Goal: Task Accomplishment & Management: Manage account settings

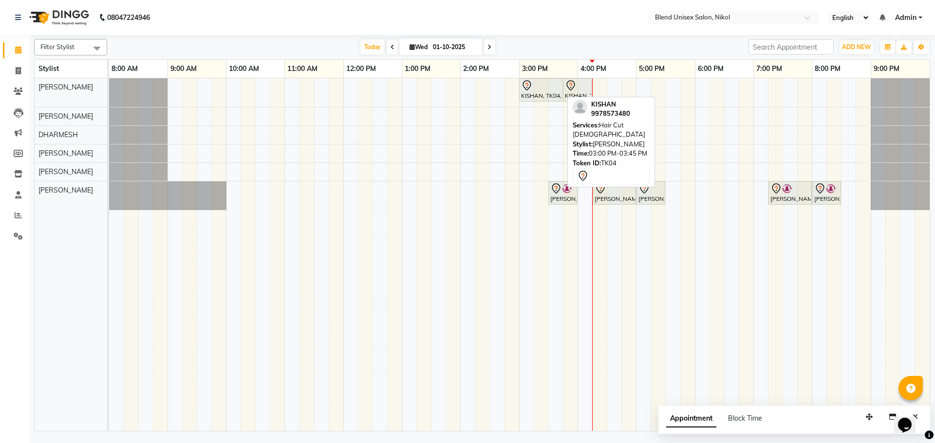
click at [536, 93] on div "KISHAN, TK04, 03:00 PM-03:45 PM, Hair Cut [DEMOGRAPHIC_DATA]" at bounding box center [540, 90] width 41 height 20
click at [529, 90] on icon at bounding box center [527, 86] width 12 height 12
select select "7"
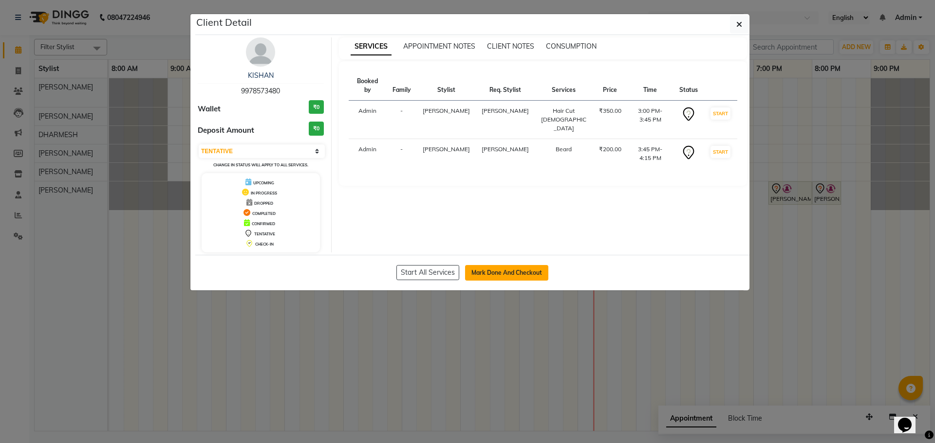
click at [533, 271] on button "Mark Done And Checkout" at bounding box center [506, 273] width 83 height 16
select select "service"
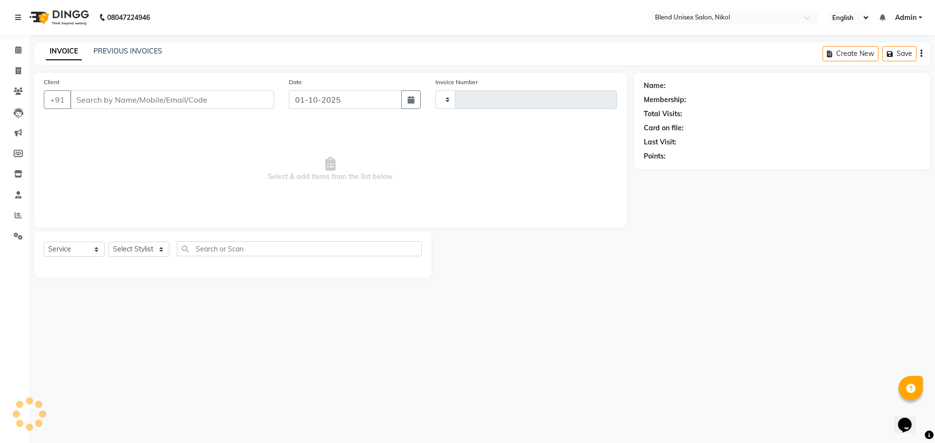
type input "2755"
select select "6213"
type input "9978573480"
select select "74694"
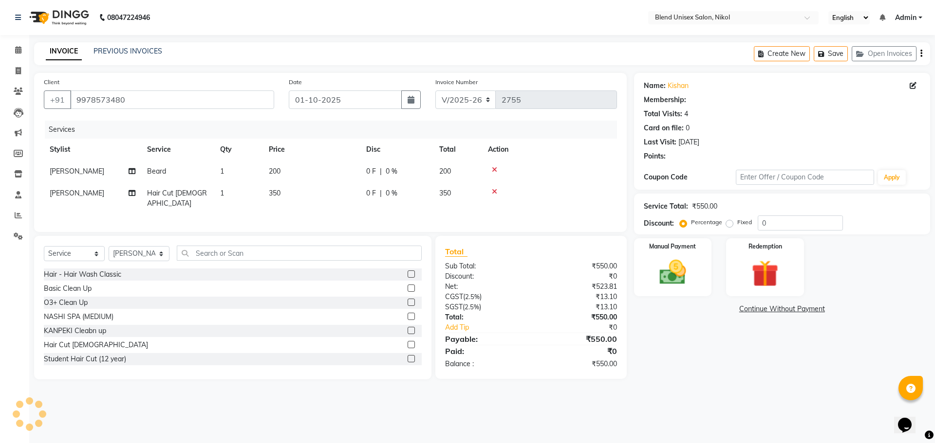
select select "1: Object"
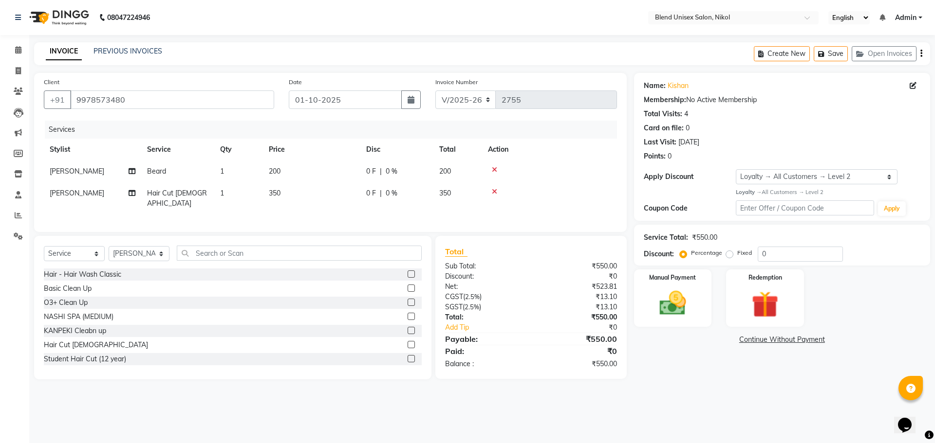
click at [737, 253] on label "Fixed" at bounding box center [744, 253] width 15 height 9
click at [729, 253] on input "Fixed" at bounding box center [731, 253] width 7 height 7
radio input "true"
click at [763, 255] on input "0" at bounding box center [799, 254] width 85 height 15
drag, startPoint x: 776, startPoint y: 253, endPoint x: 750, endPoint y: 254, distance: 26.3
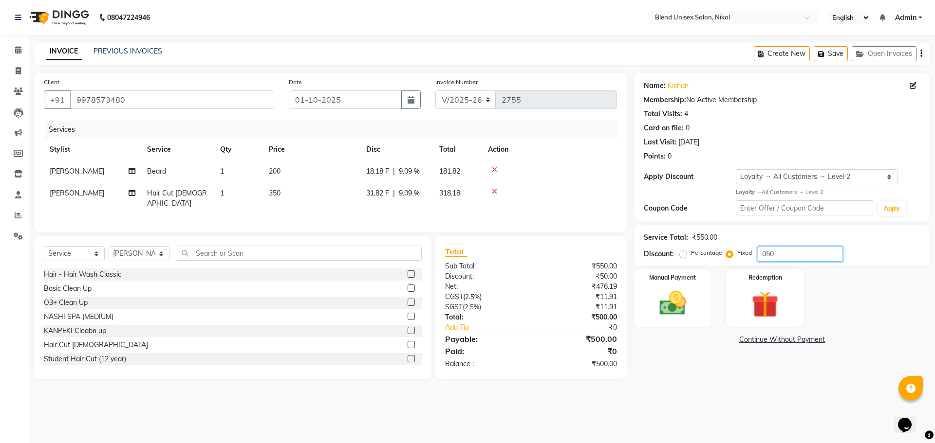
click at [754, 255] on div "Percentage Fixed 050" at bounding box center [762, 254] width 161 height 15
type input "100"
click at [659, 321] on div "Manual Payment" at bounding box center [672, 298] width 81 height 60
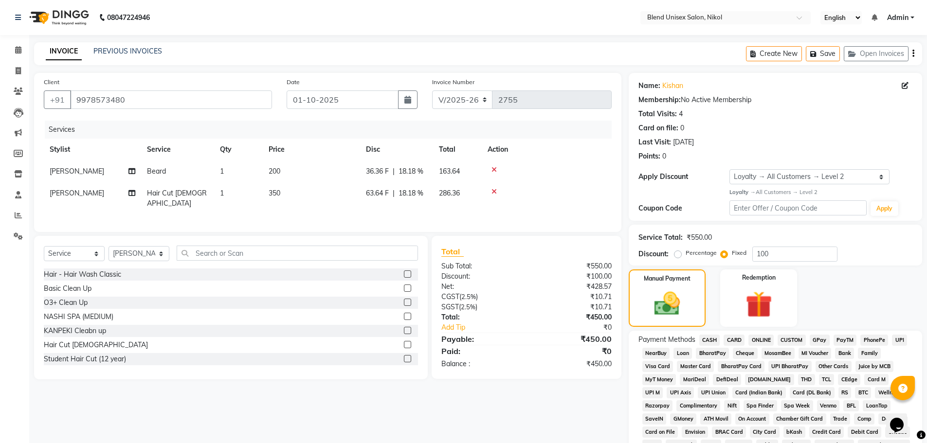
click at [713, 337] on span "CASH" at bounding box center [710, 340] width 21 height 11
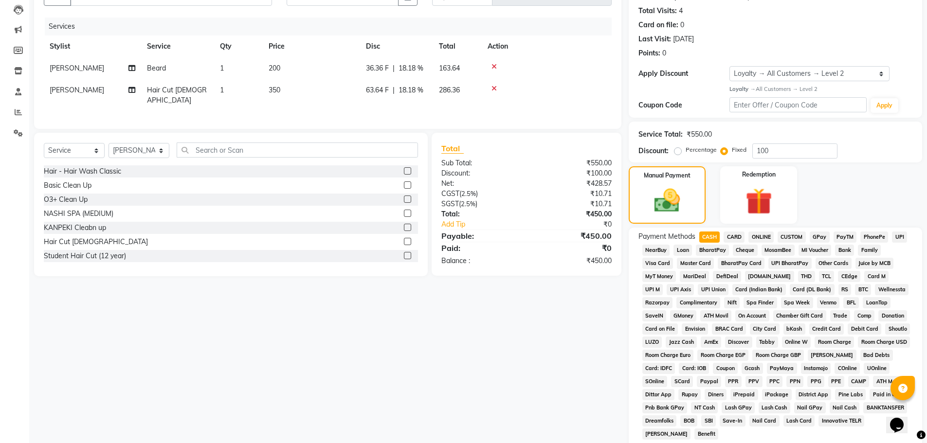
scroll to position [229, 0]
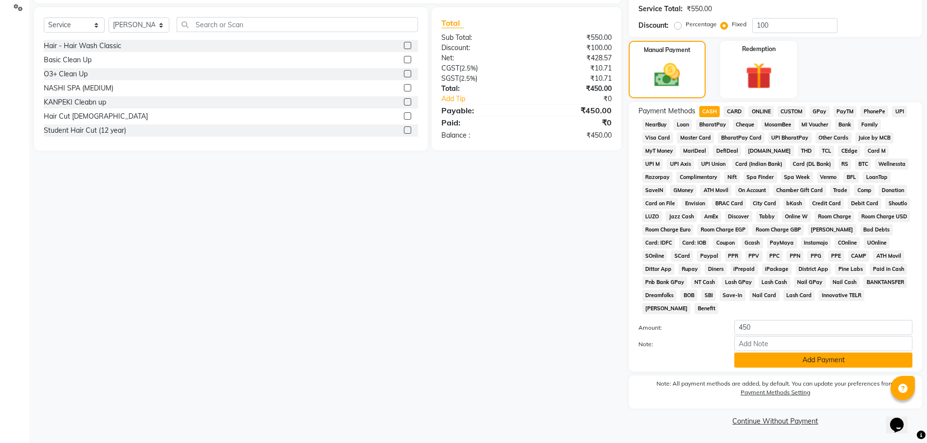
click at [780, 360] on button "Add Payment" at bounding box center [824, 360] width 178 height 15
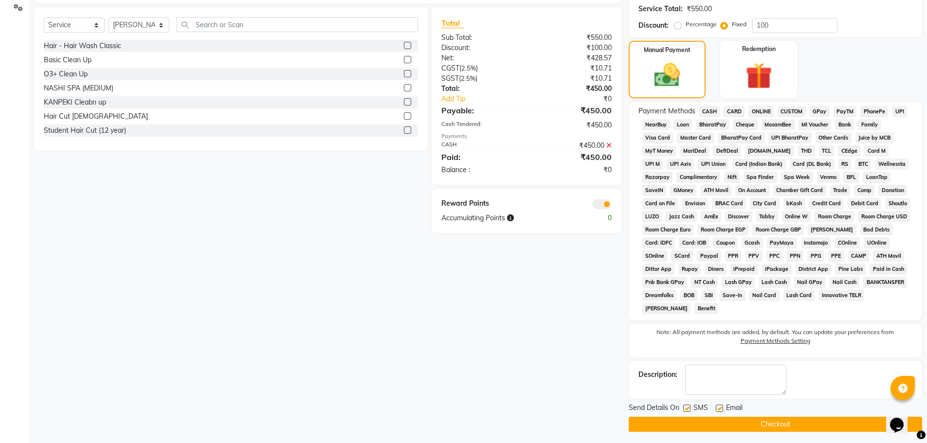
click at [802, 423] on button "Checkout" at bounding box center [776, 424] width 294 height 15
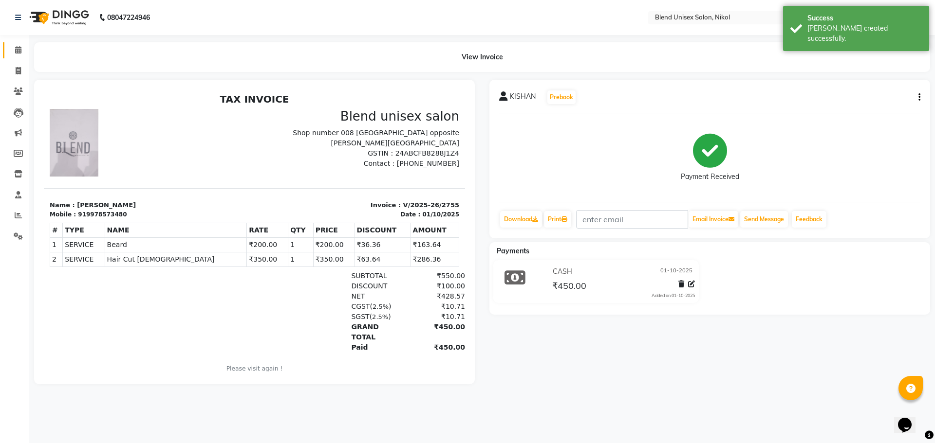
click at [17, 49] on icon at bounding box center [18, 49] width 6 height 7
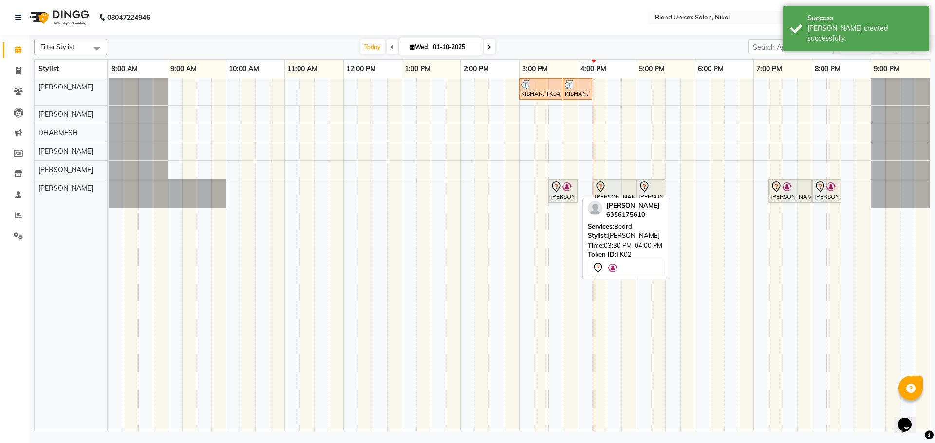
click at [551, 187] on icon at bounding box center [556, 187] width 12 height 12
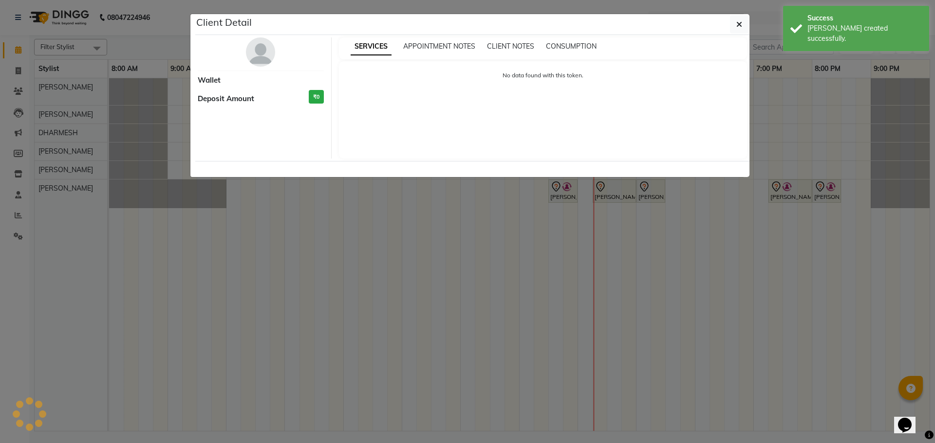
select select "7"
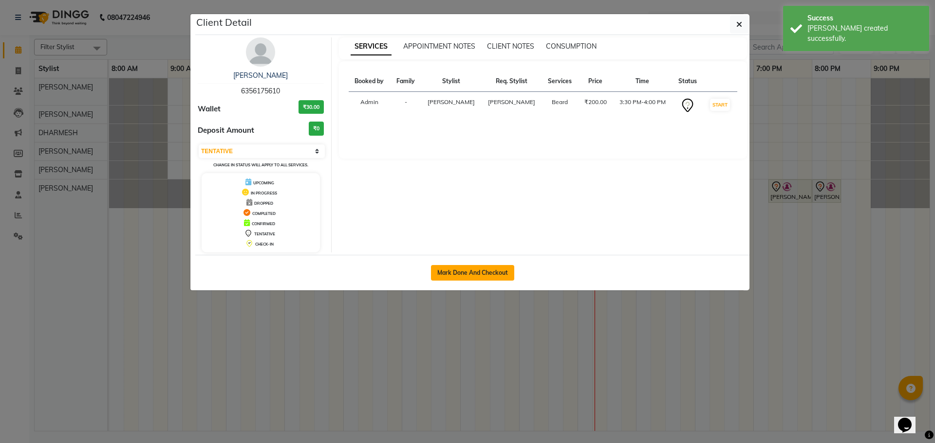
click at [501, 268] on button "Mark Done And Checkout" at bounding box center [472, 273] width 83 height 16
select select "service"
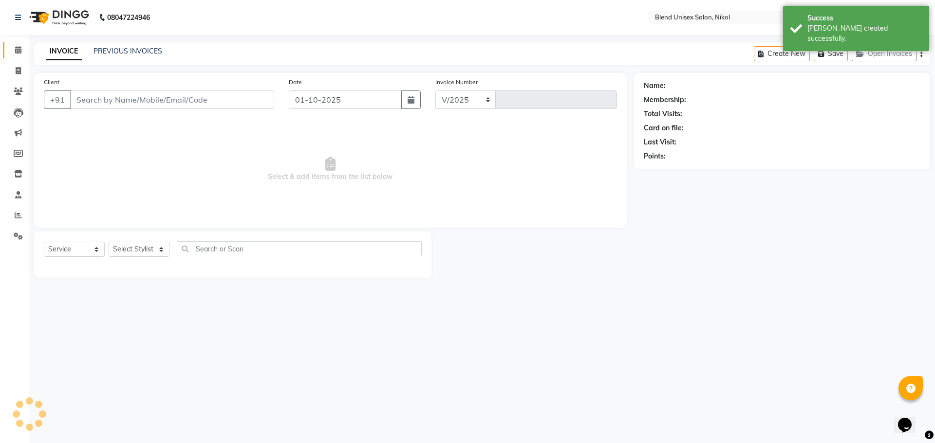
select select "6213"
type input "2756"
type input "6356175610"
select select "45624"
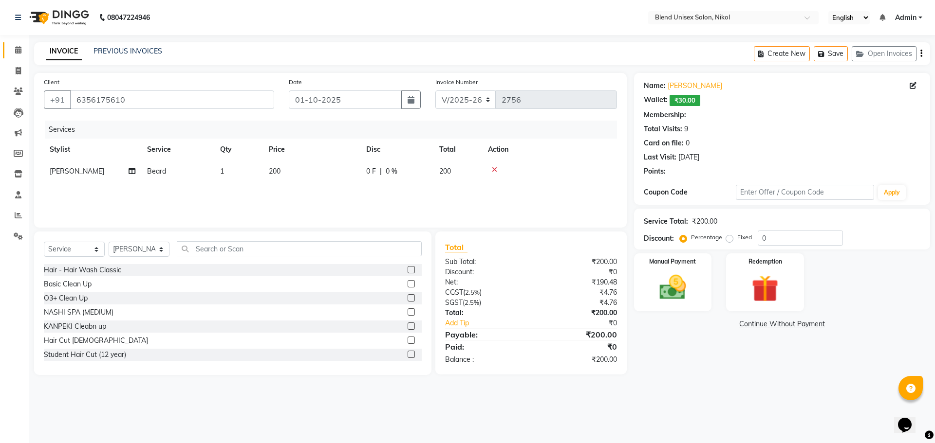
select select "1: Object"
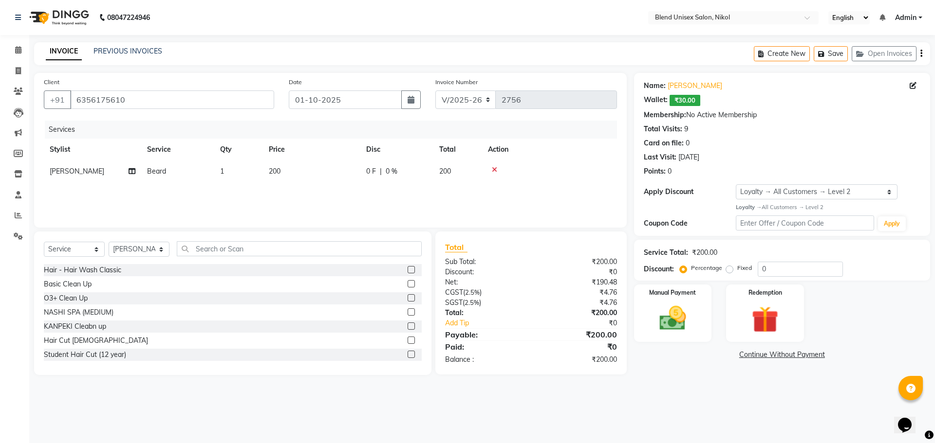
click at [737, 267] on label "Fixed" at bounding box center [744, 268] width 15 height 9
click at [728, 267] on input "Fixed" at bounding box center [731, 268] width 7 height 7
radio input "true"
click at [763, 270] on input "0" at bounding box center [799, 269] width 85 height 15
type input "40"
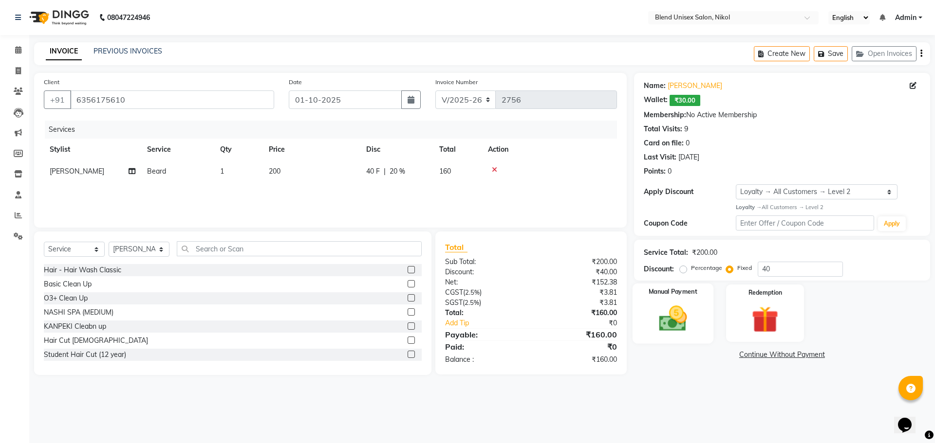
click at [681, 299] on div "Manual Payment" at bounding box center [672, 313] width 81 height 60
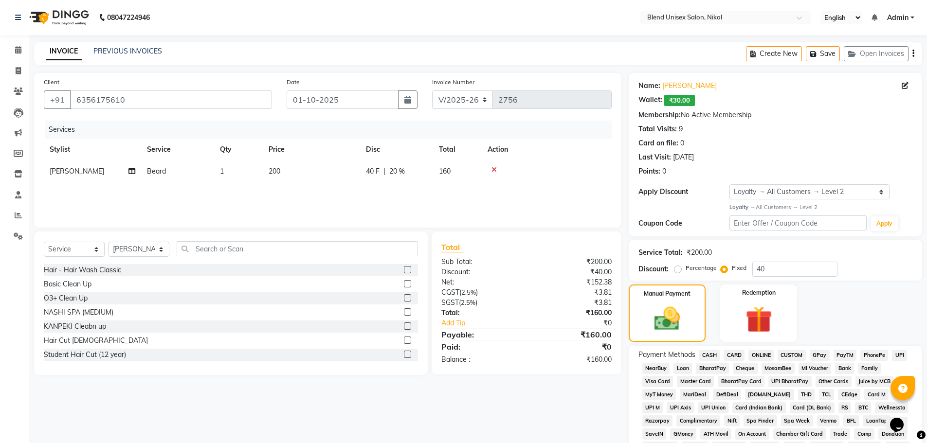
drag, startPoint x: 710, startPoint y: 352, endPoint x: 712, endPoint y: 364, distance: 11.9
click at [710, 353] on span "CASH" at bounding box center [710, 355] width 21 height 11
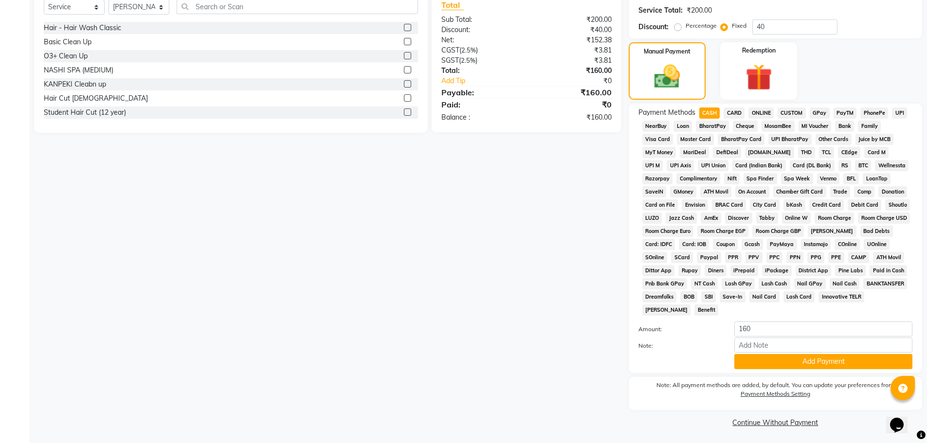
scroll to position [244, 0]
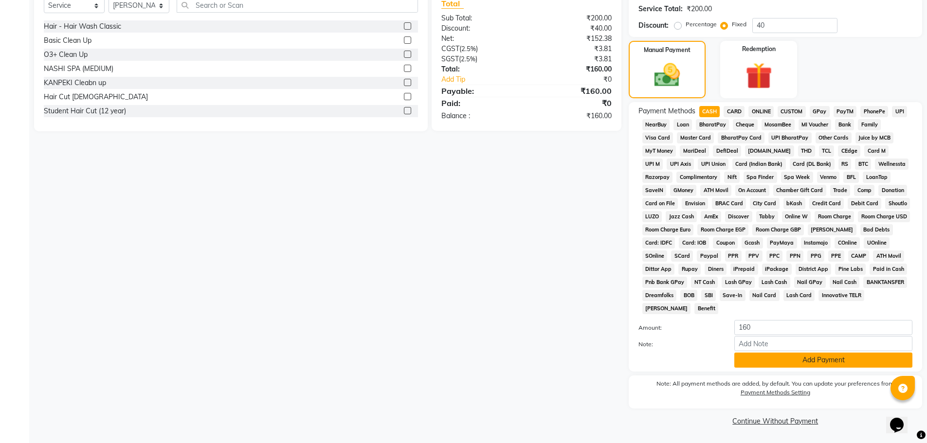
click at [757, 360] on button "Add Payment" at bounding box center [824, 360] width 178 height 15
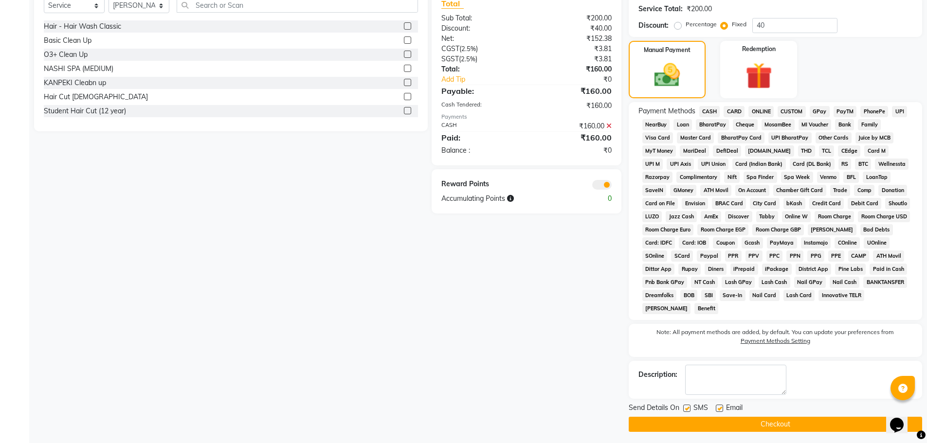
click at [779, 419] on button "Checkout" at bounding box center [776, 424] width 294 height 15
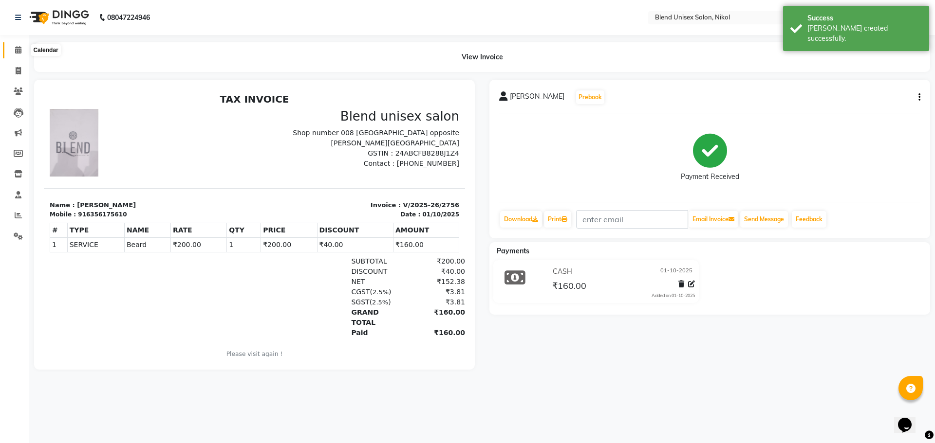
click at [18, 49] on icon at bounding box center [18, 49] width 6 height 7
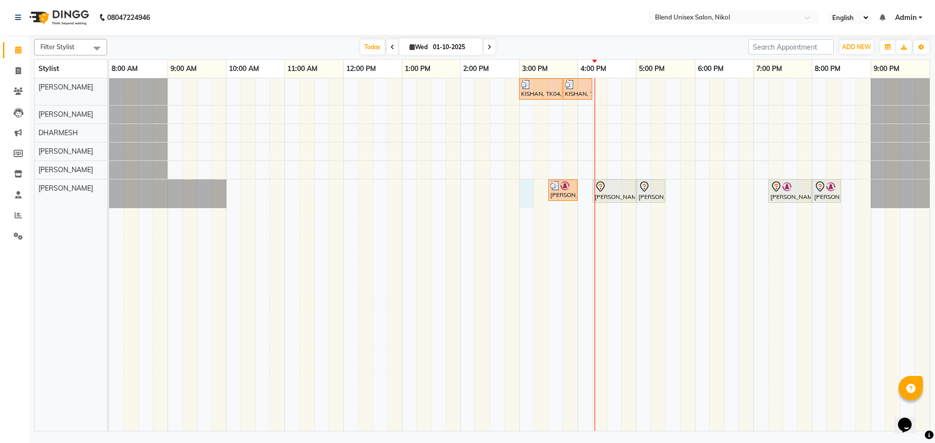
click at [522, 186] on div "KISHAN, TK04, 03:00 PM-03:45 PM, Hair Cut Male KISHAN, TK04, 03:45 PM-04:15 PM,…" at bounding box center [519, 254] width 820 height 353
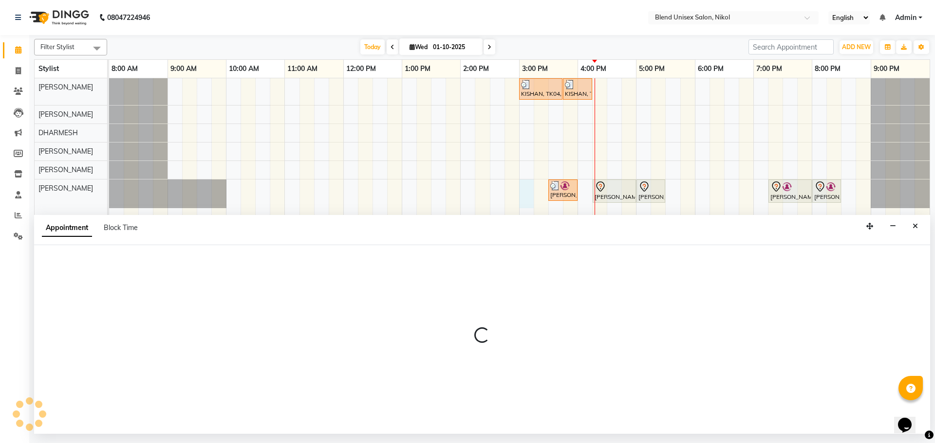
select select "45624"
select select "900"
select select "tentative"
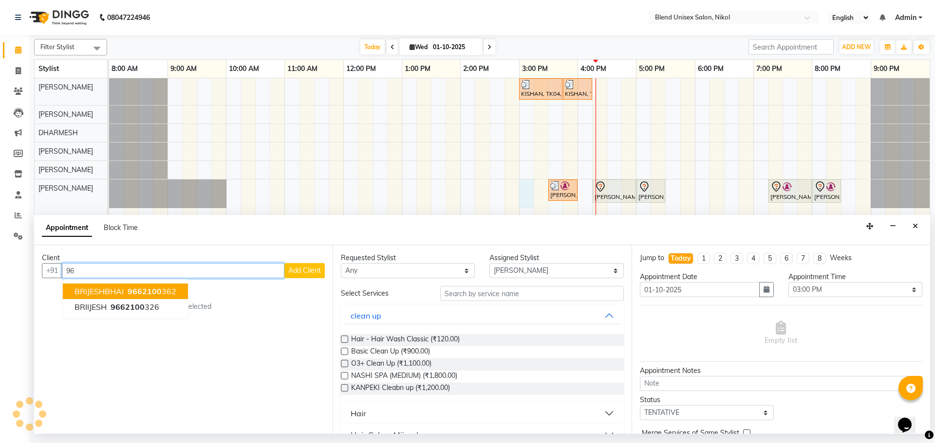
type input "9"
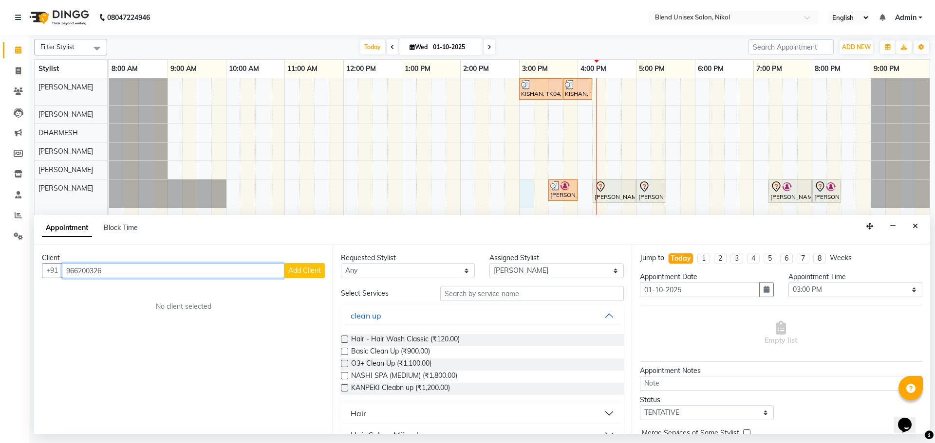
click at [82, 271] on input "966200326" at bounding box center [173, 270] width 222 height 15
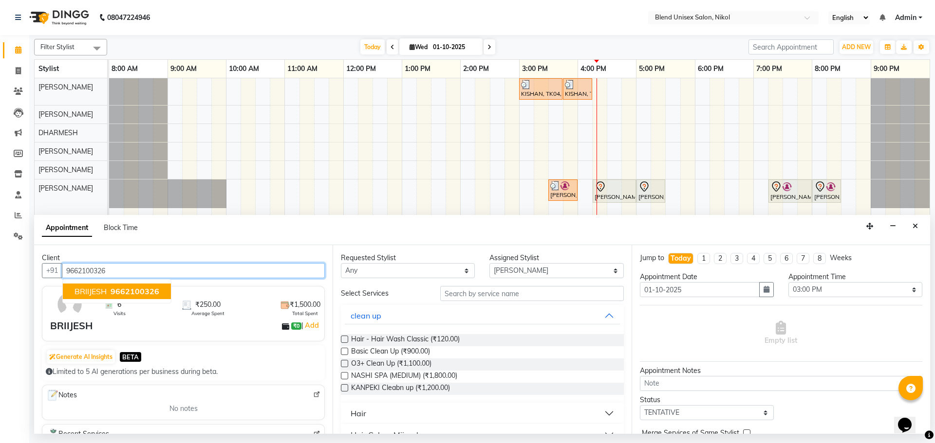
click at [133, 288] on span "9662100326" at bounding box center [135, 292] width 49 height 10
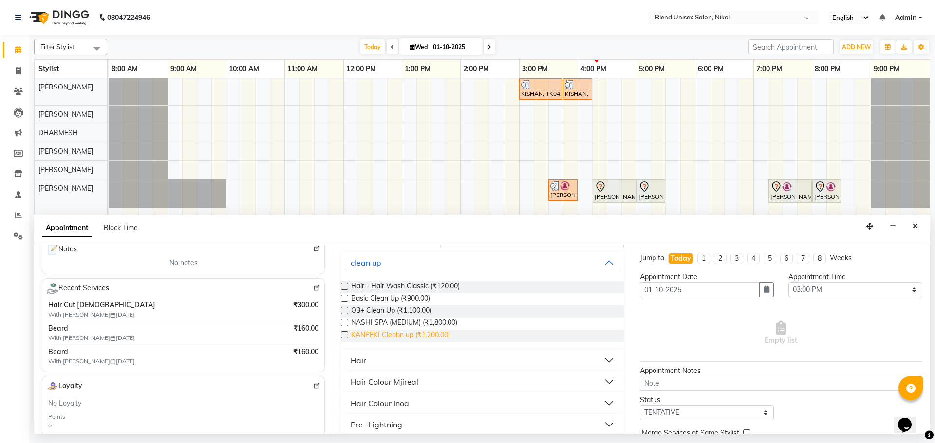
scroll to position [97, 0]
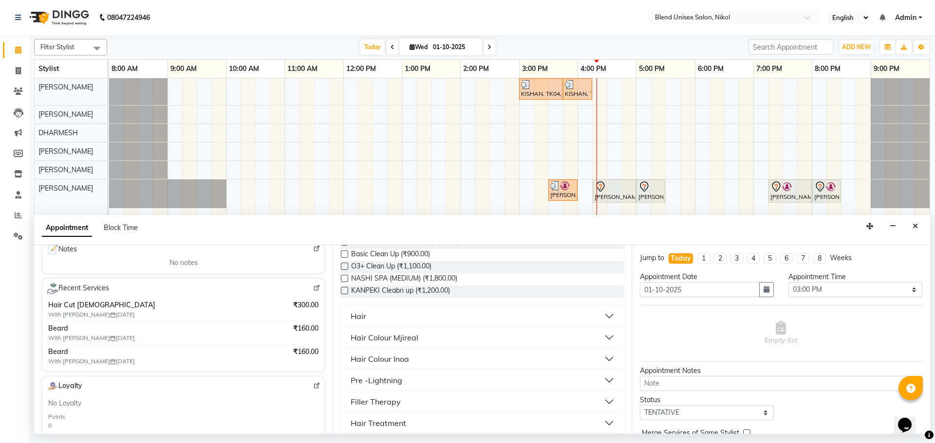
type input "9662100326"
click at [384, 318] on button "Hair" at bounding box center [482, 317] width 275 height 18
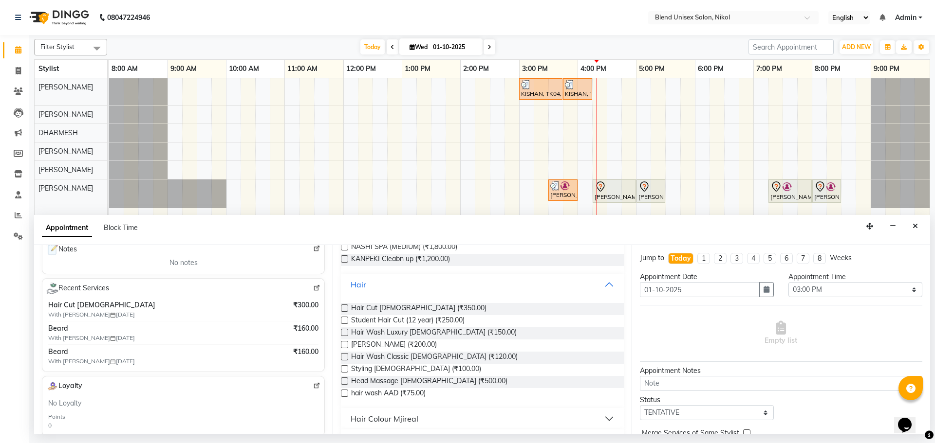
scroll to position [146, 0]
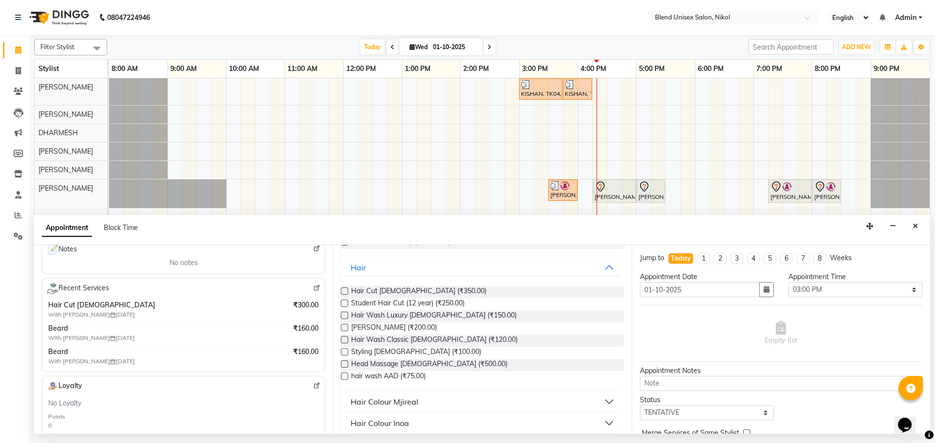
click at [343, 289] on label at bounding box center [344, 291] width 7 height 7
click at [343, 289] on input "checkbox" at bounding box center [344, 292] width 6 height 6
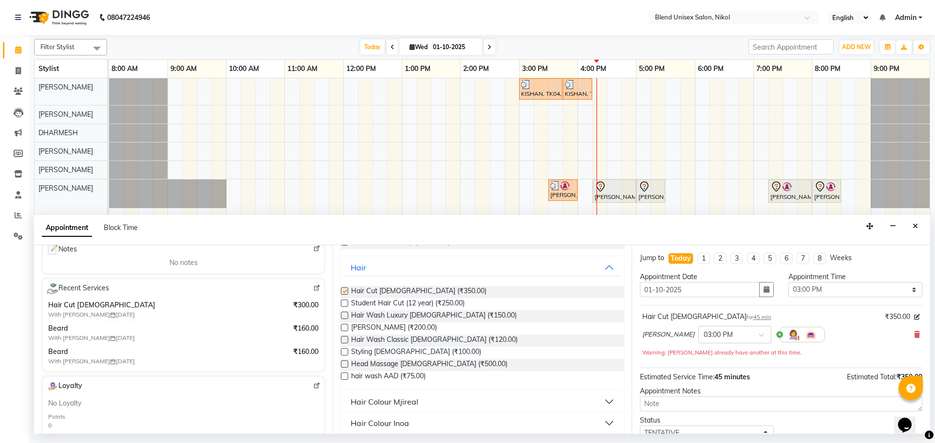
checkbox input "false"
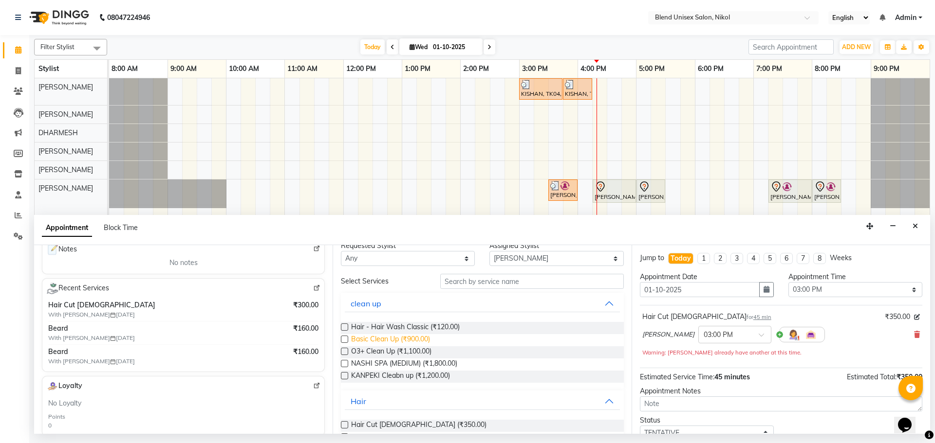
scroll to position [0, 0]
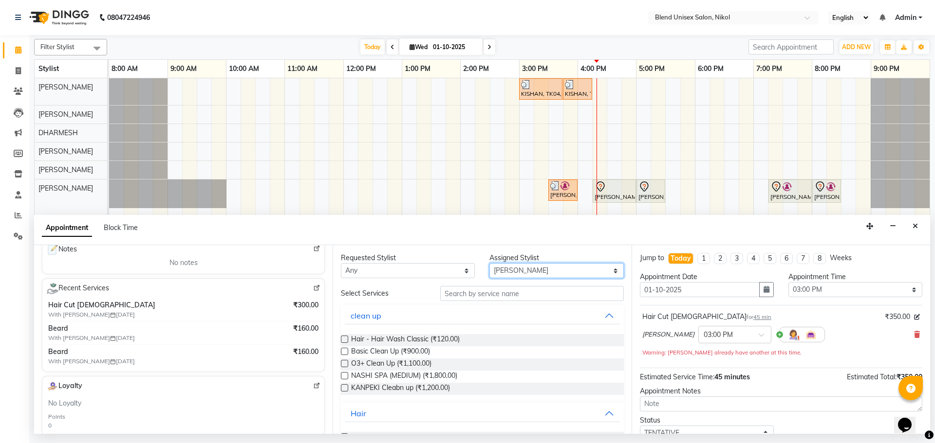
click at [596, 266] on select "Select AJAY NAYI AYESHA SAIYED DHARMESH KAJAL NAYI RAJU VAGHELA VIPUL VAGHELA" at bounding box center [556, 270] width 134 height 15
select select "92421"
click at [489, 263] on select "Select AJAY NAYI AYESHA SAIYED DHARMESH KAJAL NAYI RAJU VAGHELA VIPUL VAGHELA" at bounding box center [556, 270] width 134 height 15
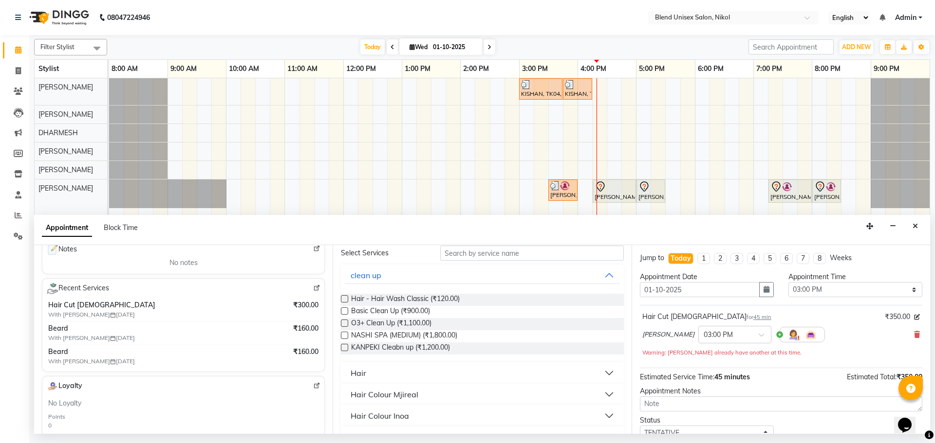
scroll to position [49, 0]
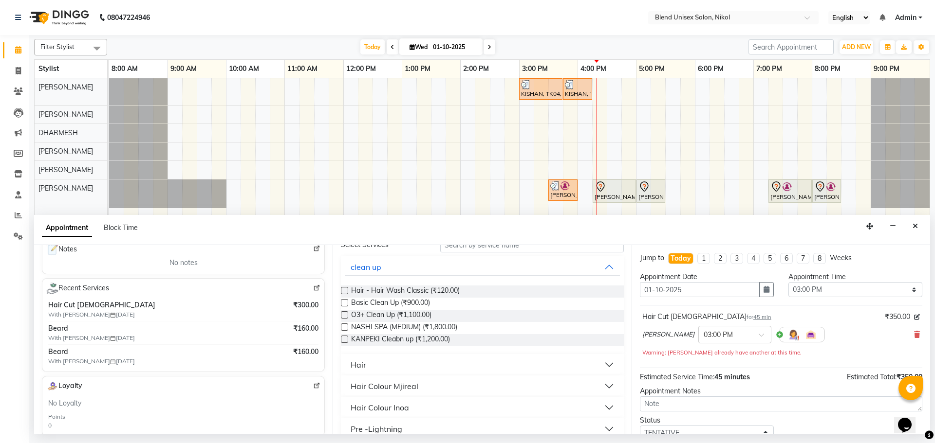
click at [409, 363] on button "Hair" at bounding box center [482, 365] width 275 height 18
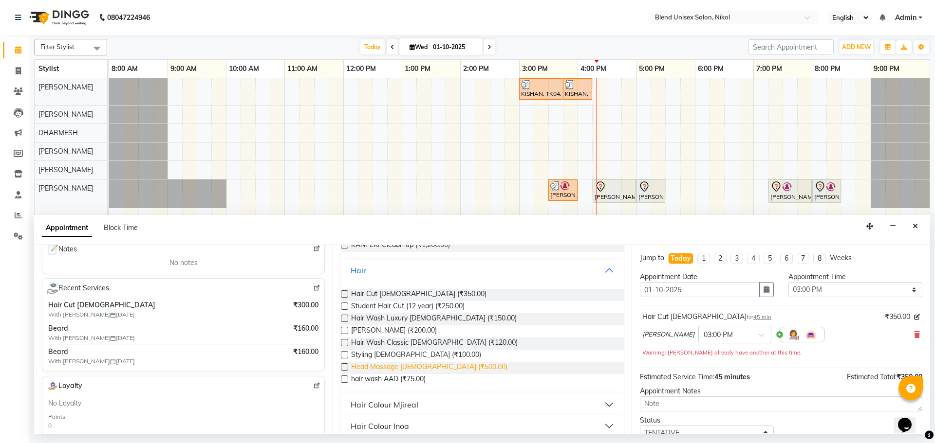
scroll to position [146, 0]
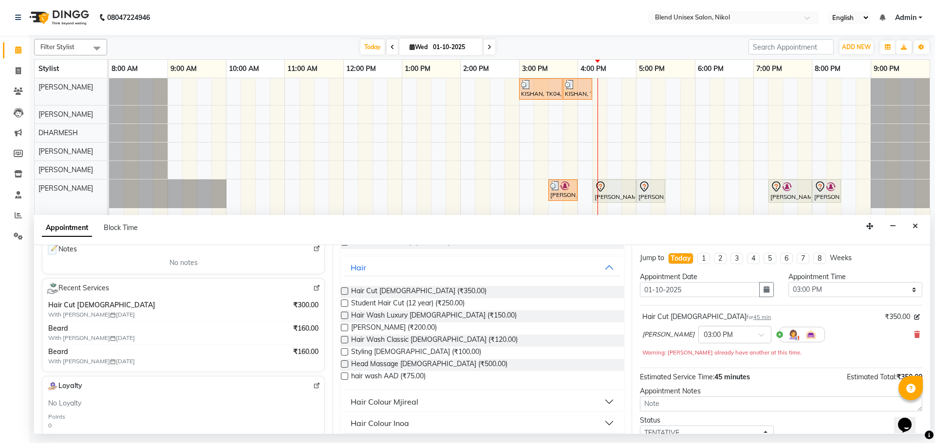
click at [345, 328] on label at bounding box center [344, 327] width 7 height 7
click at [345, 328] on input "checkbox" at bounding box center [344, 329] width 6 height 6
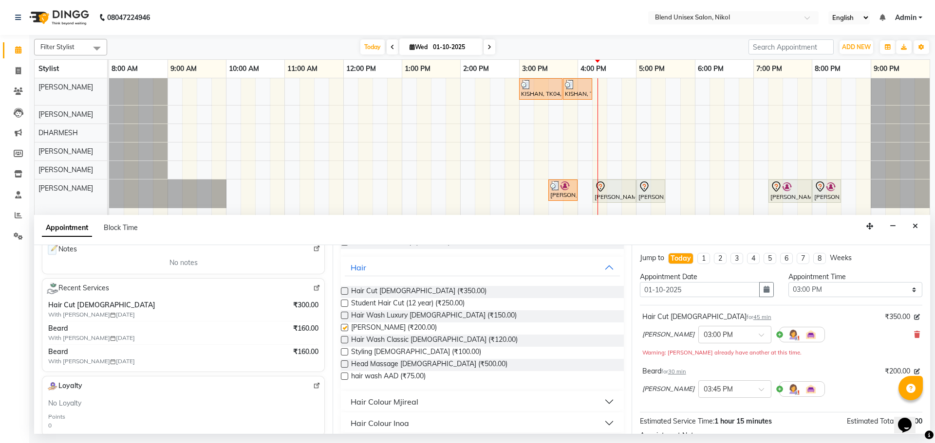
checkbox input "false"
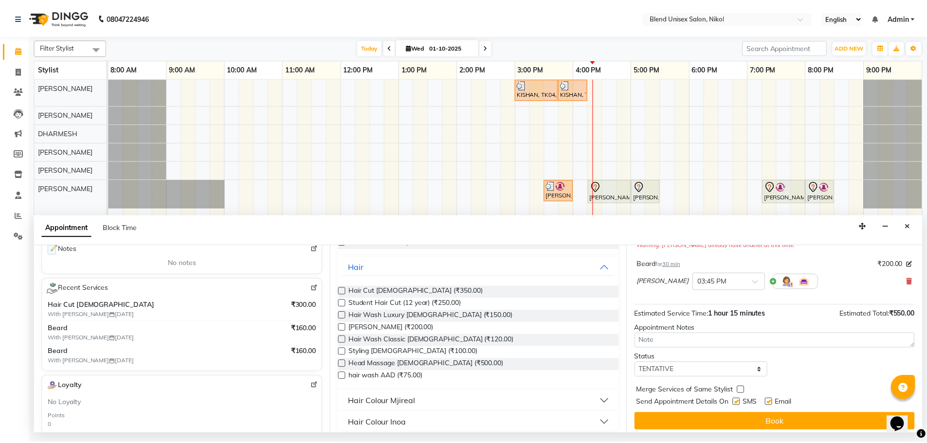
scroll to position [112, 0]
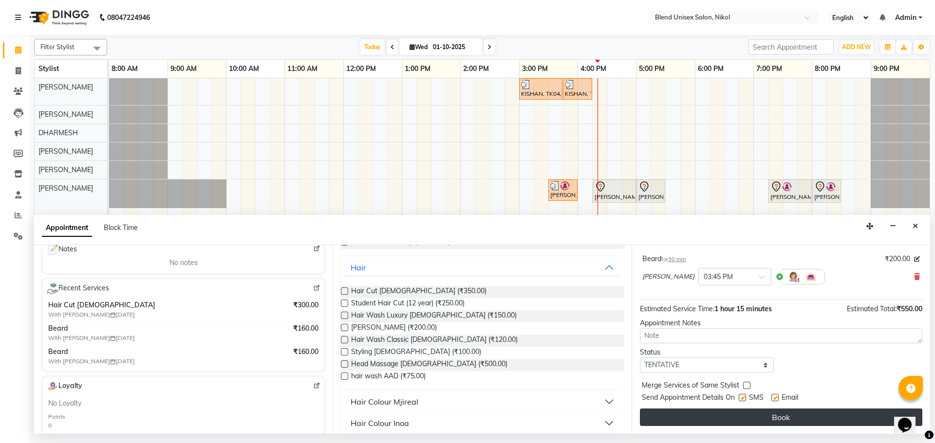
click at [669, 412] on button "Book" at bounding box center [781, 418] width 282 height 18
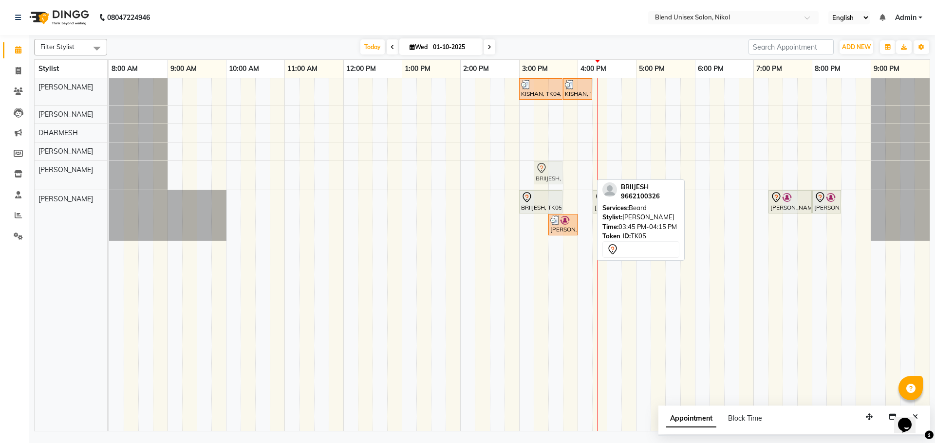
drag, startPoint x: 574, startPoint y: 175, endPoint x: 547, endPoint y: 173, distance: 26.8
click at [109, 173] on div "BRIIJESH, TK05, 03:45 PM-04:15 PM, Beard BRIIJESH, TK05, 03:45 PM-04:15 PM, Bea…" at bounding box center [109, 175] width 0 height 29
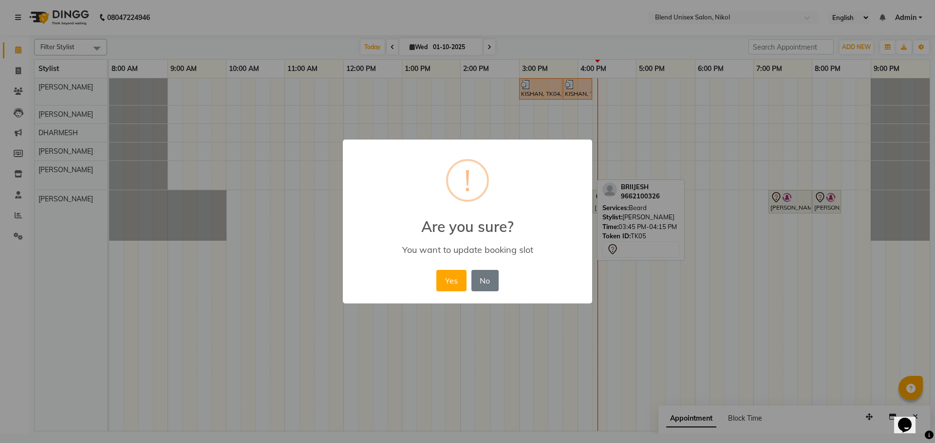
click at [450, 281] on button "Yes" at bounding box center [451, 280] width 30 height 21
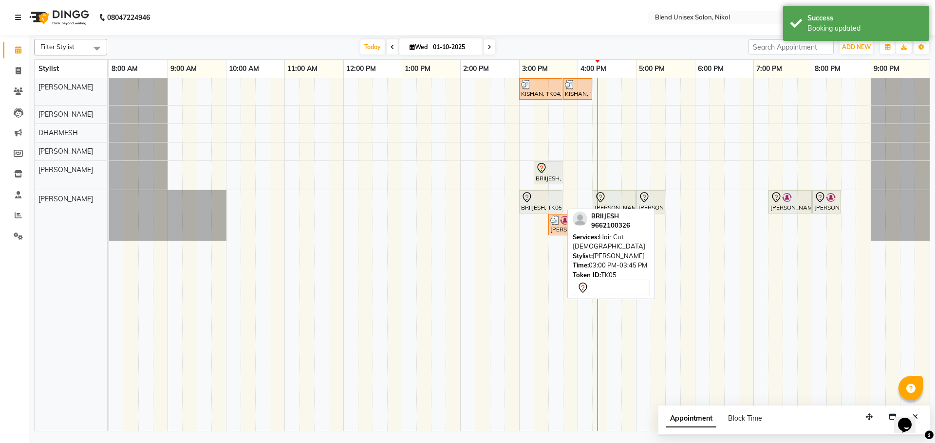
click at [546, 200] on div at bounding box center [540, 198] width 39 height 12
click at [528, 196] on icon at bounding box center [526, 197] width 3 height 4
select select "7"
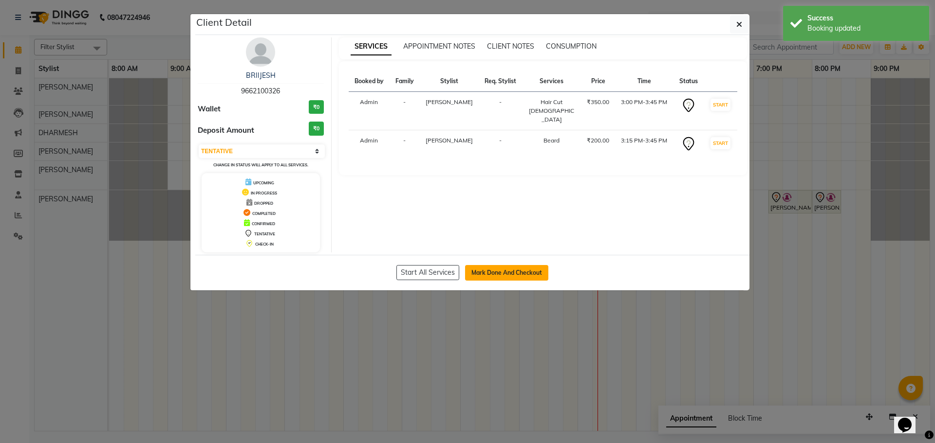
click at [530, 270] on button "Mark Done And Checkout" at bounding box center [506, 273] width 83 height 16
select select "service"
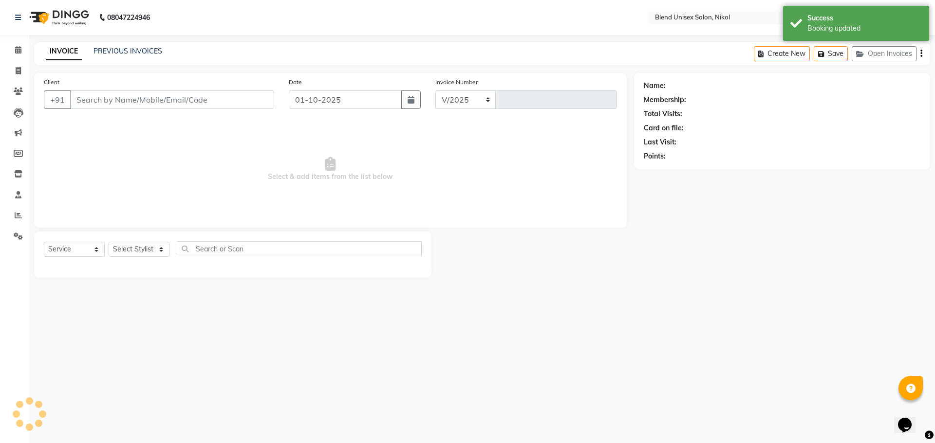
select select "6213"
type input "2757"
type input "9662100326"
select select "92421"
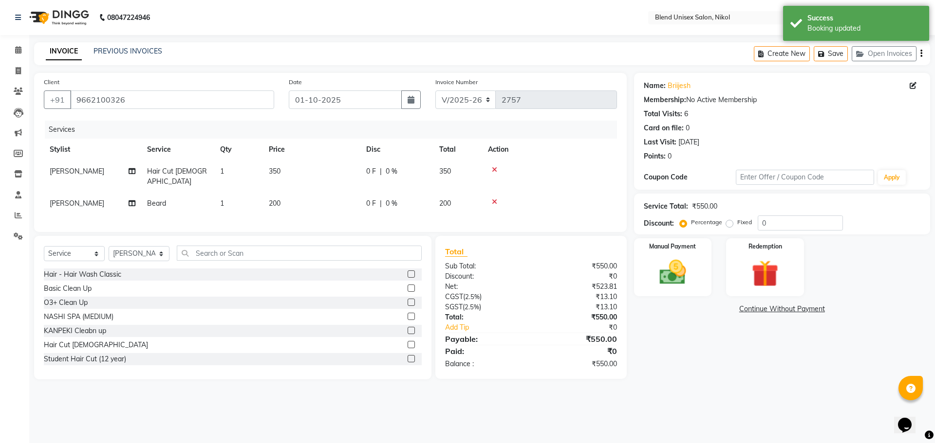
click at [737, 225] on label "Fixed" at bounding box center [744, 222] width 15 height 9
click at [728, 225] on input "Fixed" at bounding box center [731, 222] width 7 height 7
radio input "true"
click at [760, 223] on input "0" at bounding box center [799, 223] width 85 height 15
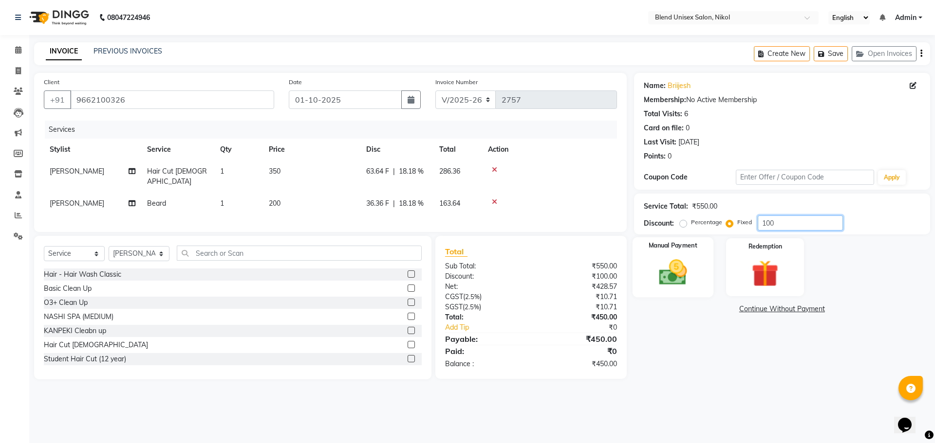
type input "100"
click at [686, 254] on div "Manual Payment" at bounding box center [672, 268] width 81 height 60
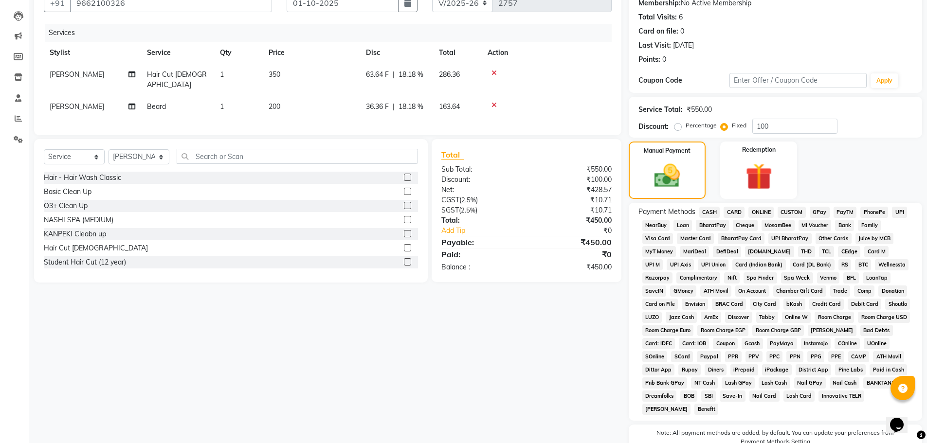
scroll to position [97, 0]
drag, startPoint x: 761, startPoint y: 208, endPoint x: 760, endPoint y: 219, distance: 10.8
click at [761, 209] on span "ONLINE" at bounding box center [761, 211] width 25 height 11
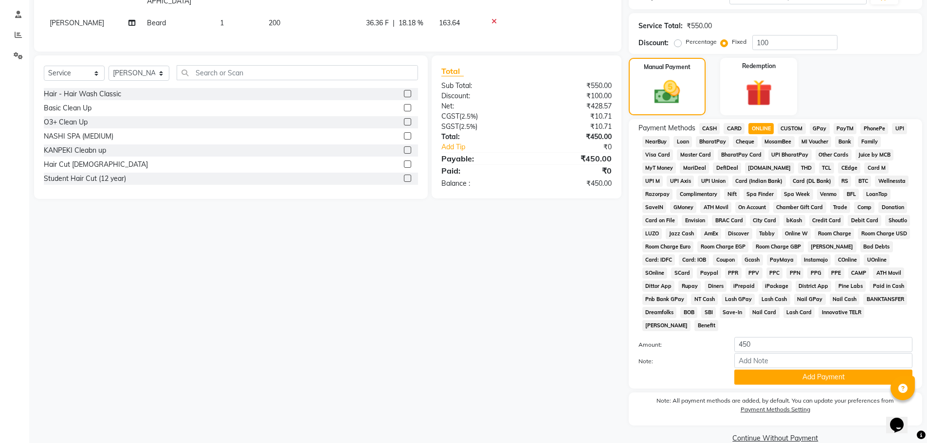
scroll to position [198, 0]
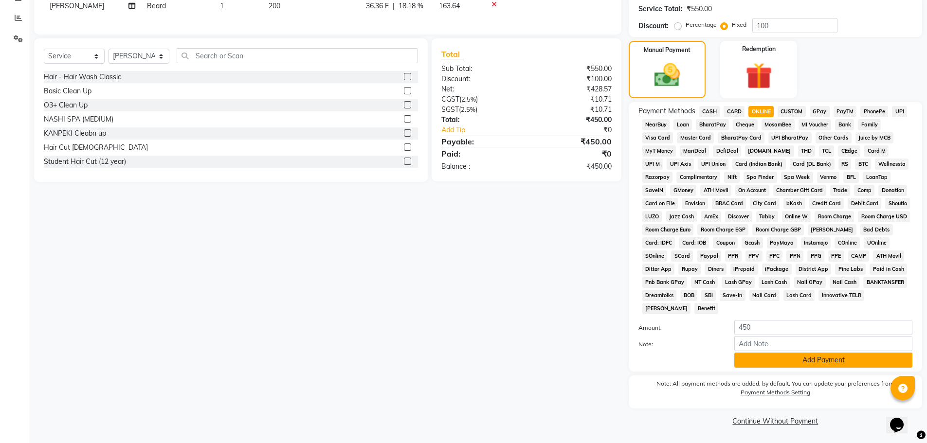
click at [822, 357] on button "Add Payment" at bounding box center [824, 360] width 178 height 15
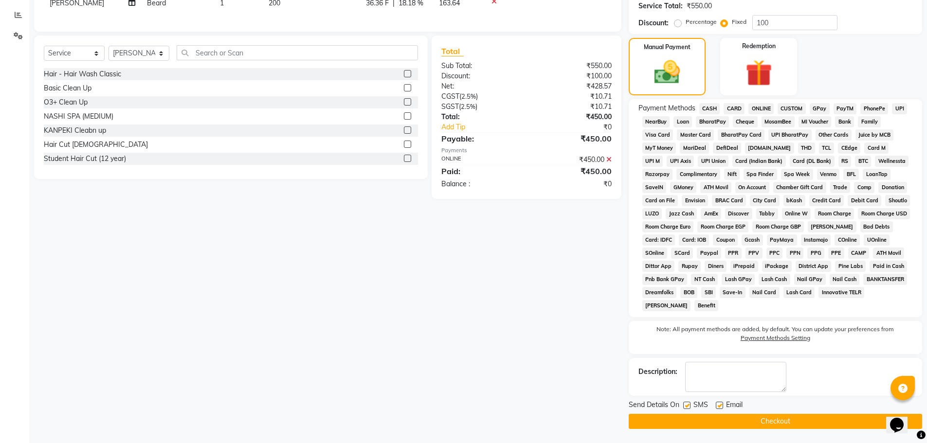
scroll to position [201, 0]
click at [720, 418] on button "Checkout" at bounding box center [776, 421] width 294 height 15
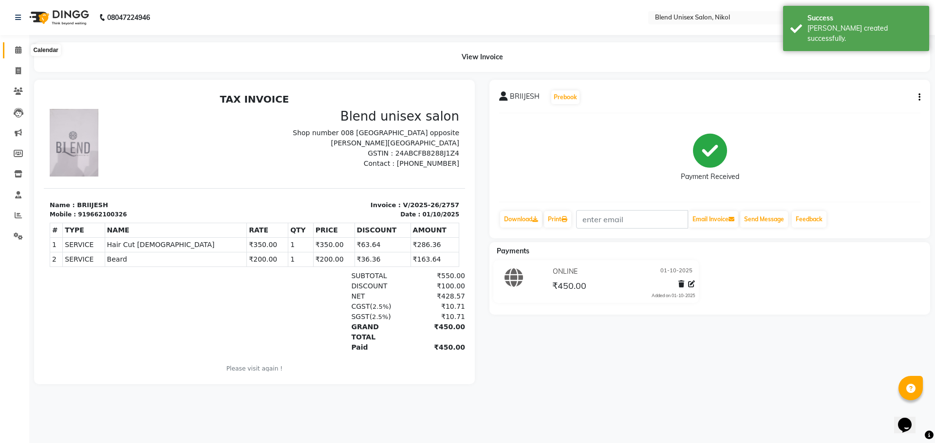
click at [20, 49] on icon at bounding box center [18, 49] width 6 height 7
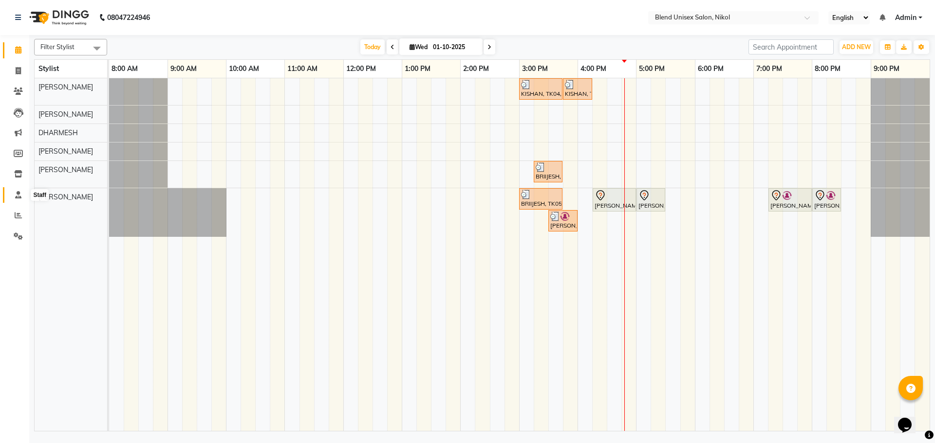
click at [21, 195] on icon at bounding box center [18, 194] width 6 height 7
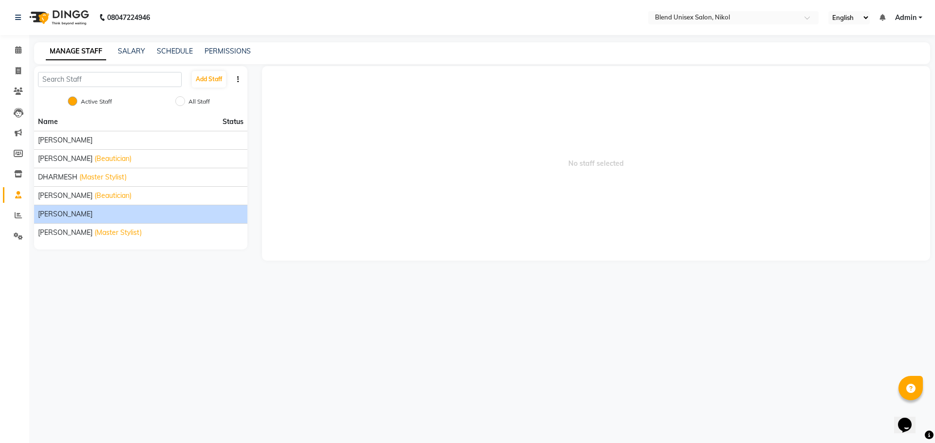
click at [88, 215] on span "[PERSON_NAME]" at bounding box center [65, 214] width 55 height 10
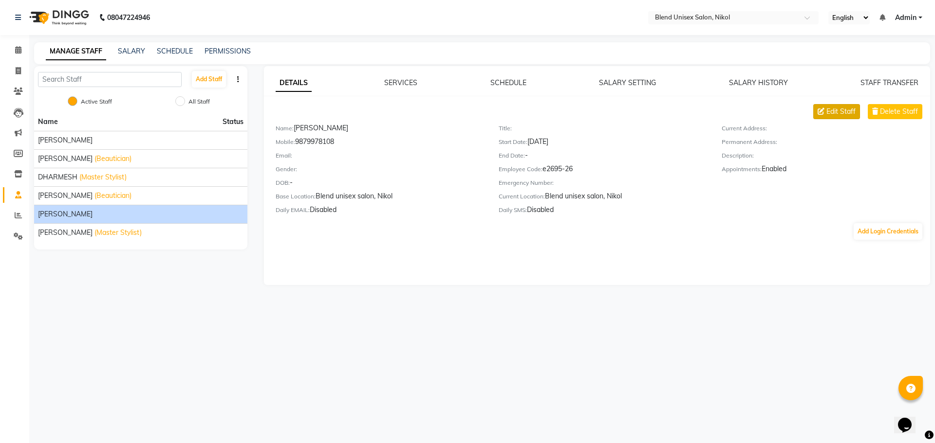
click at [826, 104] on button "Edit Staff" at bounding box center [836, 111] width 47 height 15
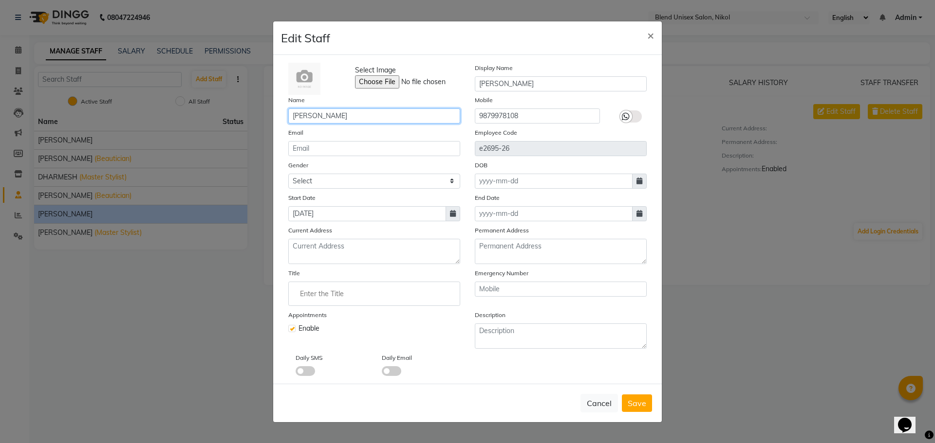
click at [305, 117] on input "[PERSON_NAME]" at bounding box center [374, 116] width 172 height 15
type input "[PERSON_NAME]"
click at [633, 401] on span "Save" at bounding box center [637, 404] width 18 height 10
checkbox input "false"
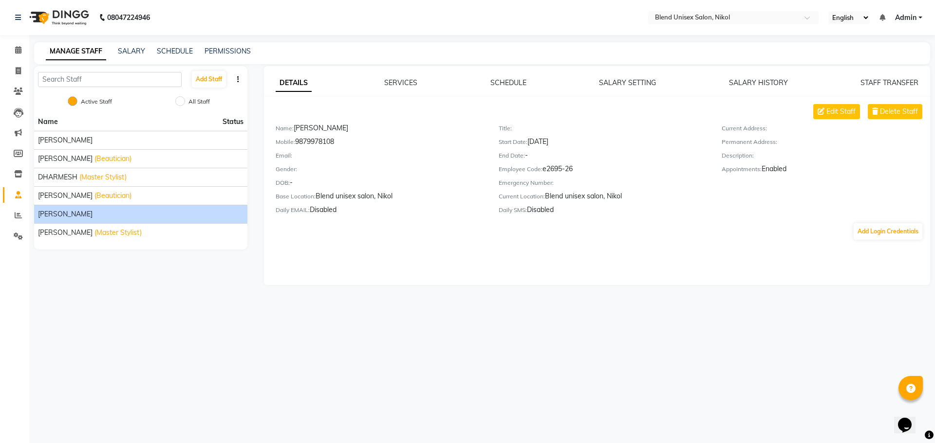
click at [308, 23] on nav "08047224946 Select Location × Blend Unisex Salon, Nikol English ENGLISH Español…" at bounding box center [467, 17] width 935 height 35
click at [19, 213] on icon at bounding box center [18, 215] width 7 height 7
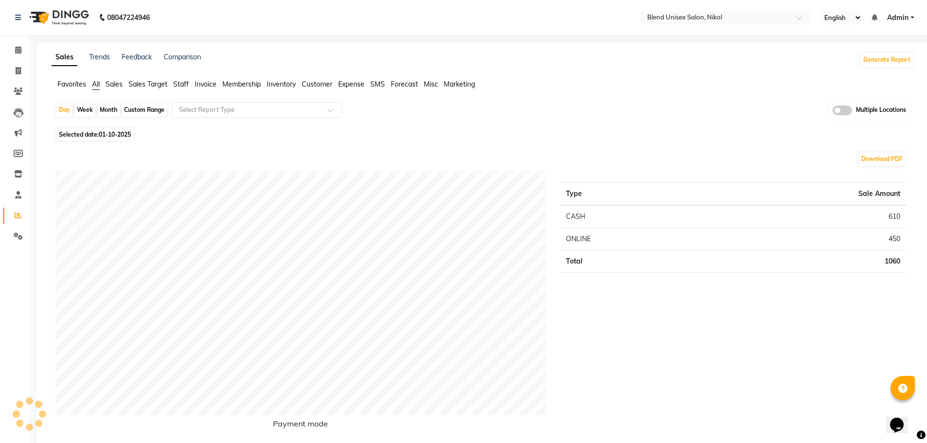
click at [185, 83] on span "Staff" at bounding box center [181, 84] width 16 height 9
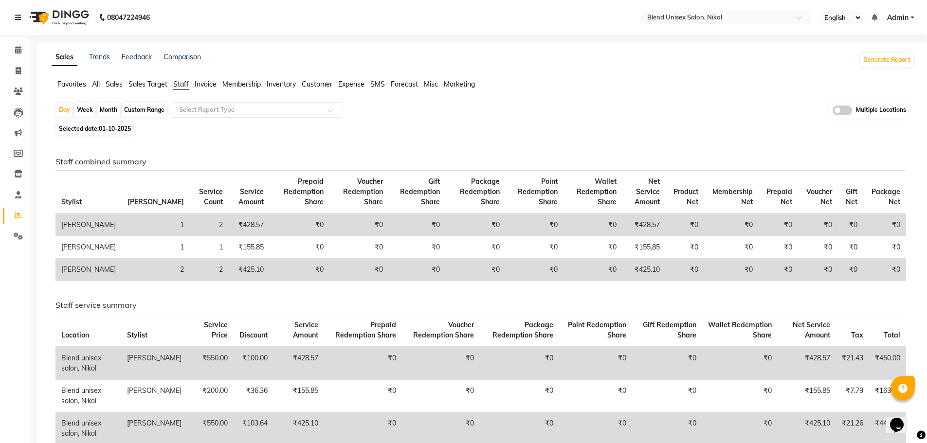
click at [326, 109] on div at bounding box center [256, 110] width 169 height 10
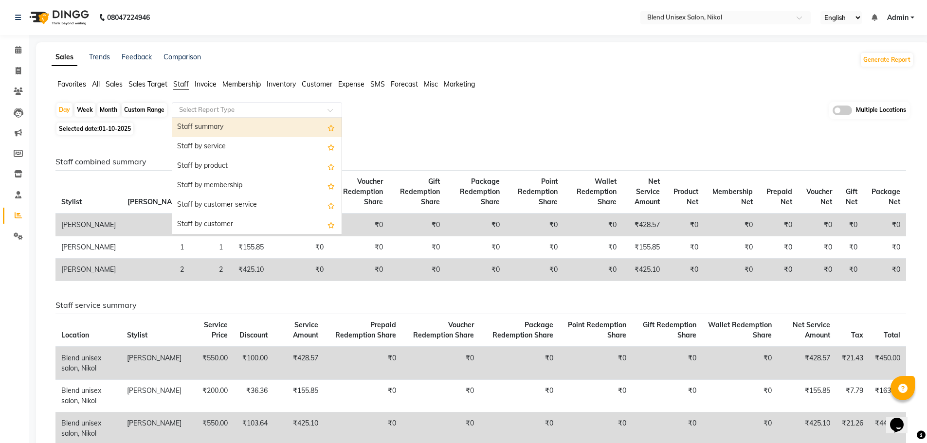
click at [301, 126] on div "Staff summary" at bounding box center [256, 127] width 169 height 19
select select "full_report"
select select "csv"
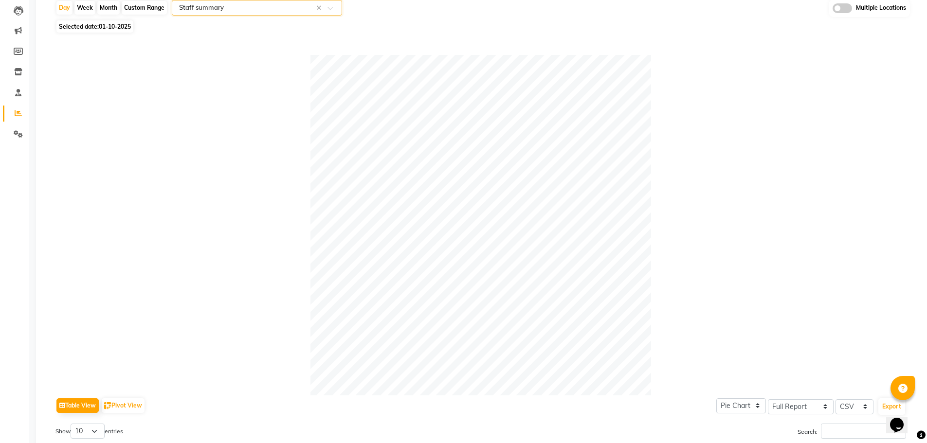
scroll to position [1, 0]
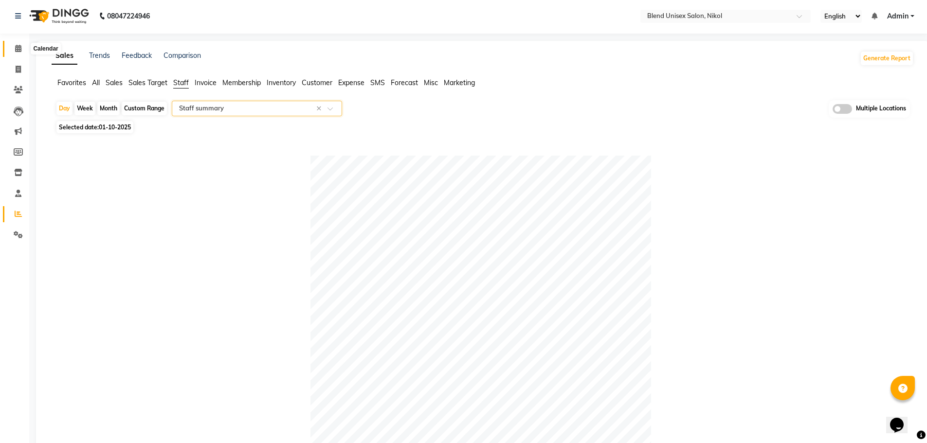
click at [15, 47] on icon at bounding box center [18, 48] width 6 height 7
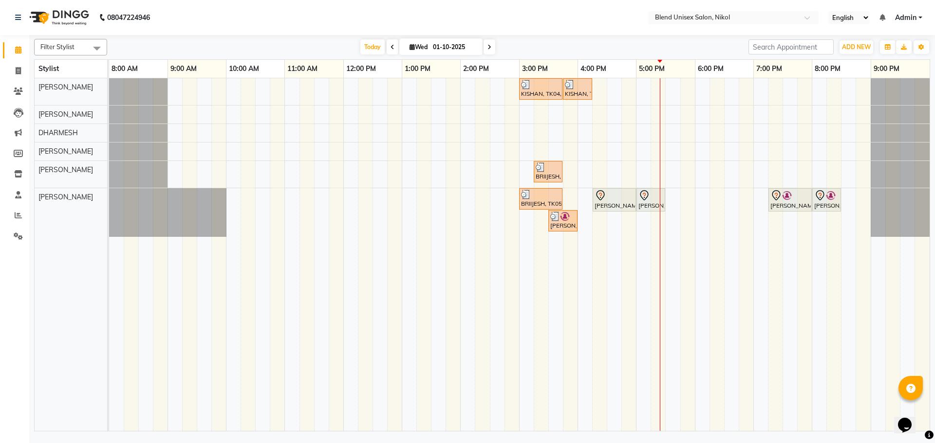
click at [487, 49] on icon at bounding box center [489, 47] width 4 height 6
type input "02-10-2025"
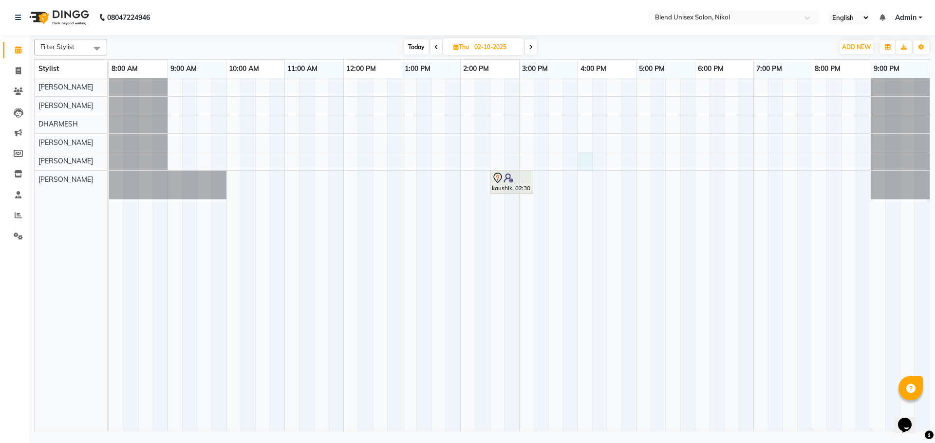
click at [585, 164] on div "kaushik, 02:30 PM-03:15 PM, Hair Cut [DEMOGRAPHIC_DATA]" at bounding box center [519, 254] width 820 height 353
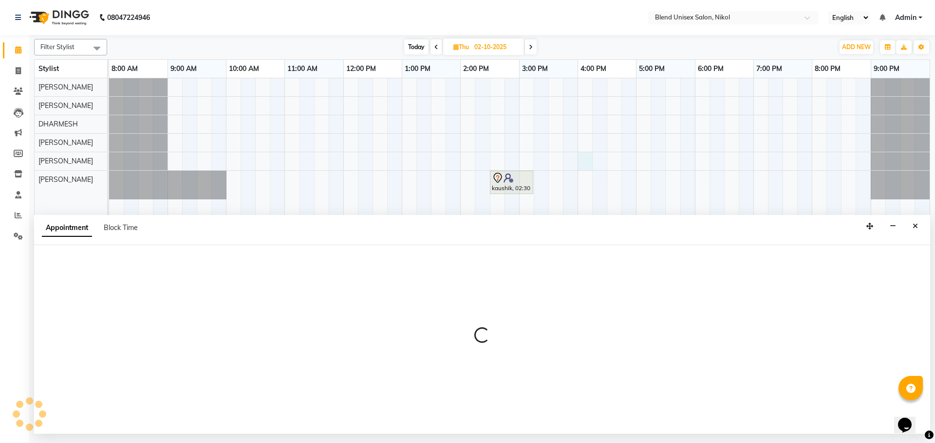
select select "92421"
select select "tentative"
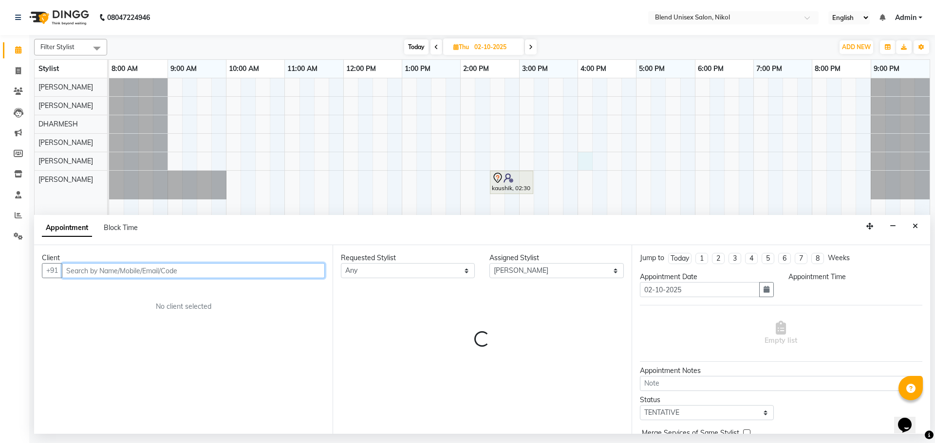
select select "960"
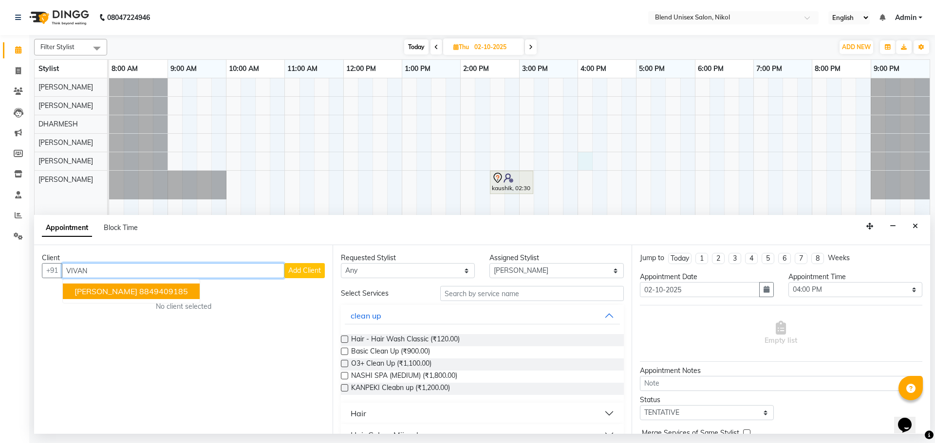
click at [140, 290] on ngb-highlight "8849409185" at bounding box center [163, 292] width 49 height 10
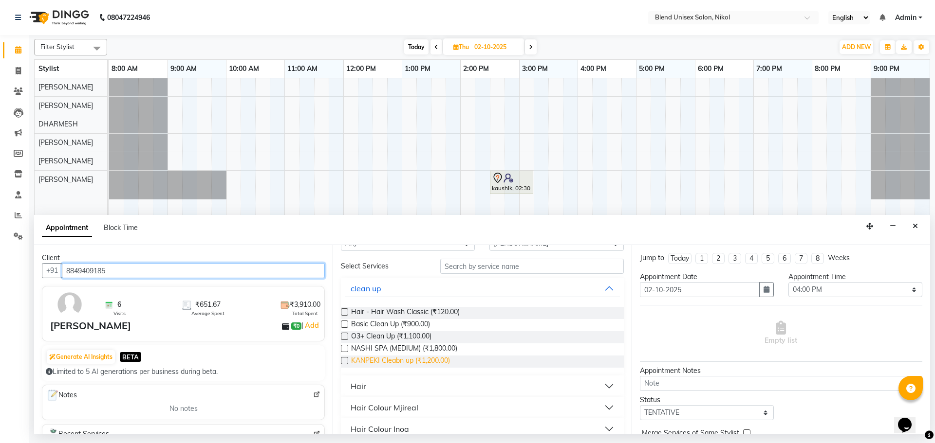
scroll to position [49, 0]
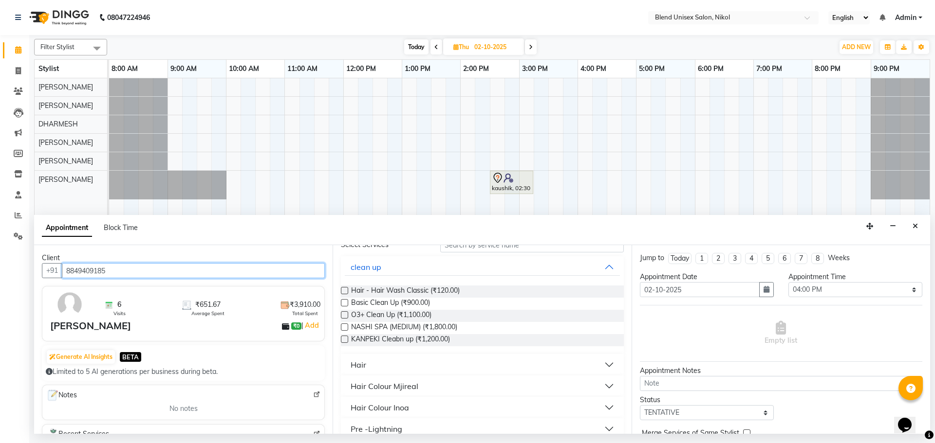
type input "8849409185"
click at [360, 365] on div "Hair" at bounding box center [359, 365] width 16 height 12
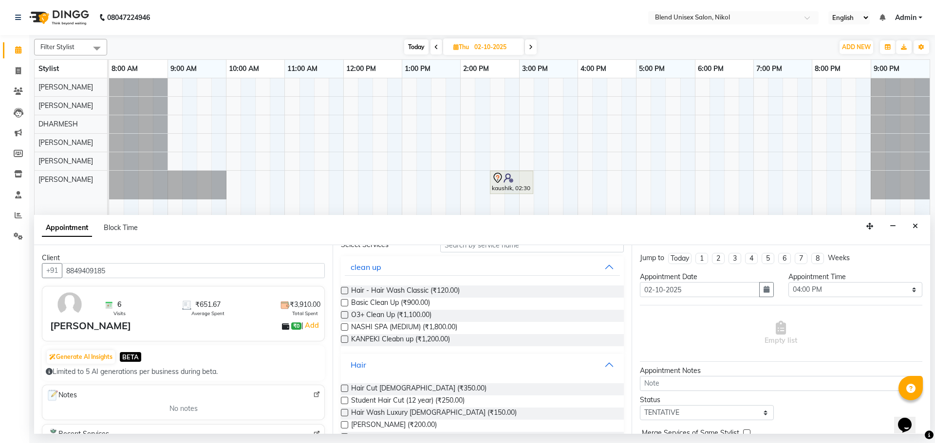
scroll to position [146, 0]
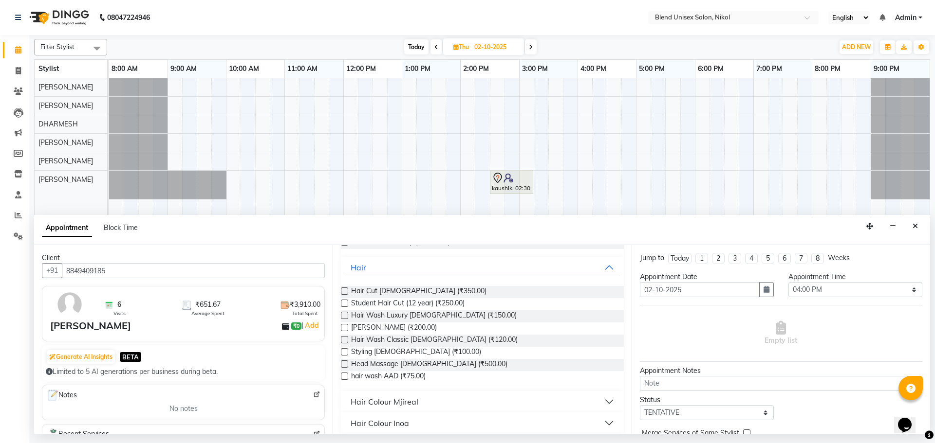
click at [343, 292] on label at bounding box center [344, 291] width 7 height 7
click at [343, 292] on input "checkbox" at bounding box center [344, 292] width 6 height 6
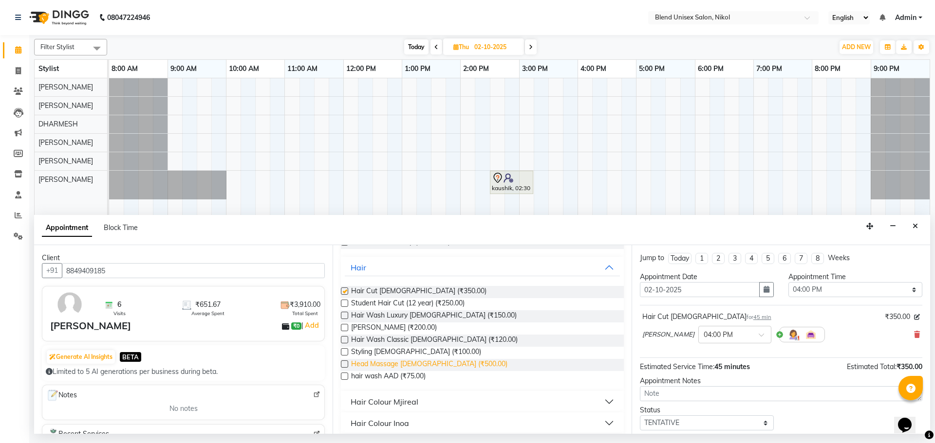
checkbox input "false"
click at [344, 329] on label at bounding box center [344, 327] width 7 height 7
click at [344, 329] on input "checkbox" at bounding box center [344, 329] width 6 height 6
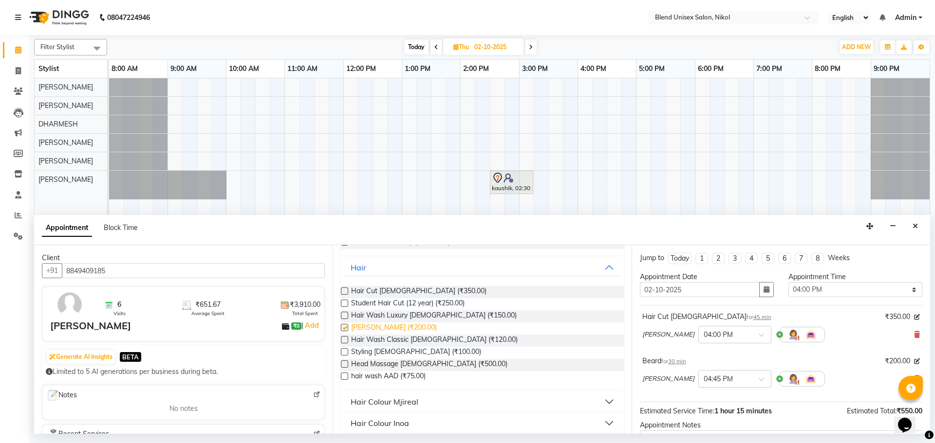
checkbox input "false"
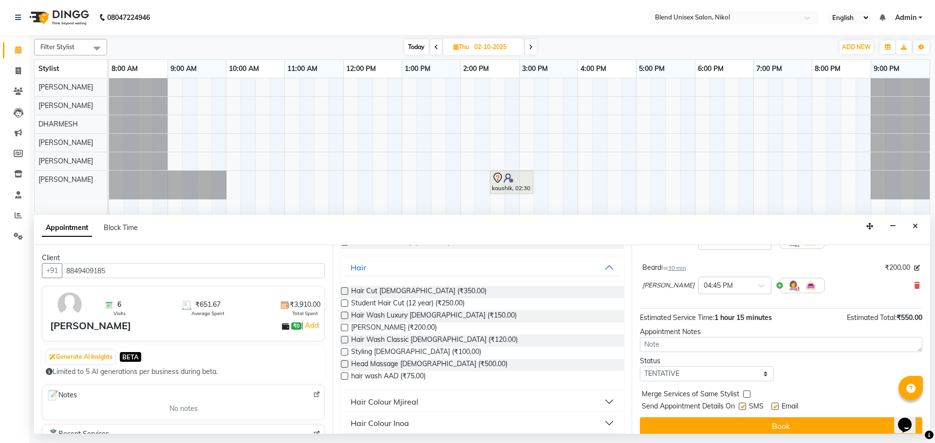
scroll to position [102, 0]
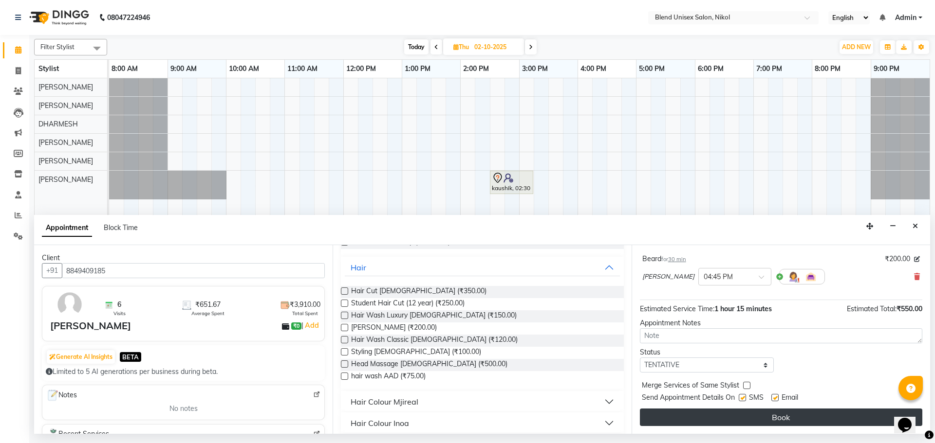
click at [792, 411] on button "Book" at bounding box center [781, 418] width 282 height 18
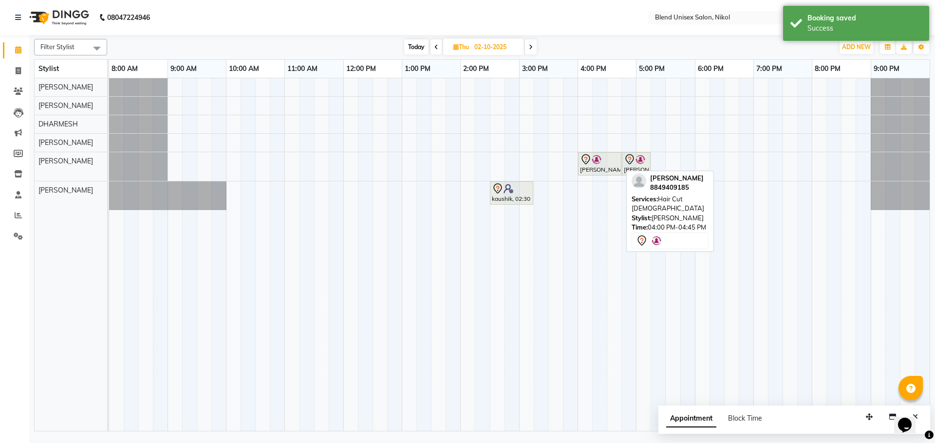
click at [608, 164] on div at bounding box center [599, 160] width 39 height 12
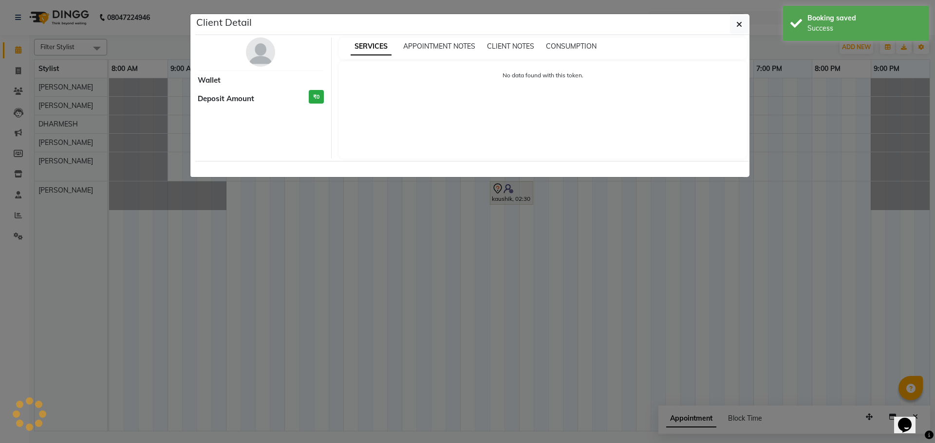
select select "7"
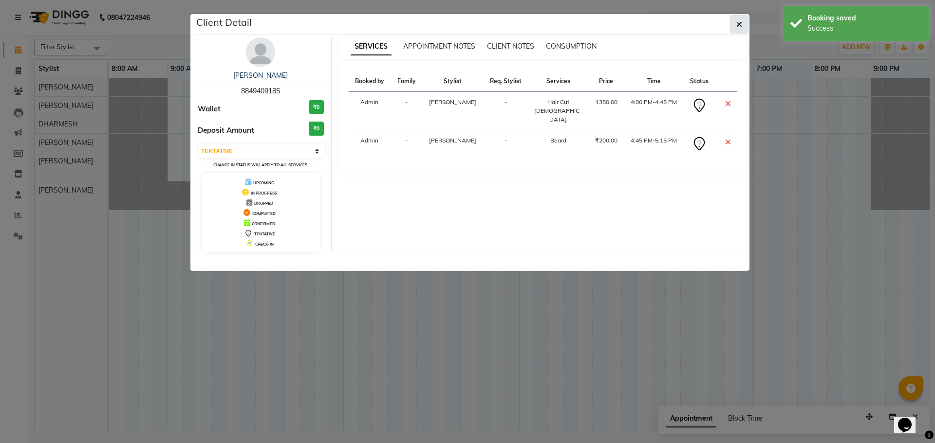
click at [741, 26] on icon "button" at bounding box center [739, 24] width 6 height 8
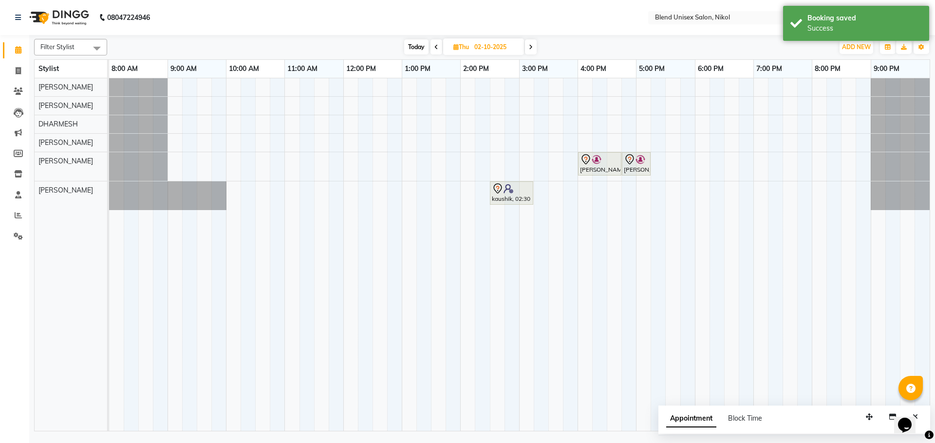
click at [418, 43] on span "Today" at bounding box center [416, 46] width 24 height 15
type input "01-10-2025"
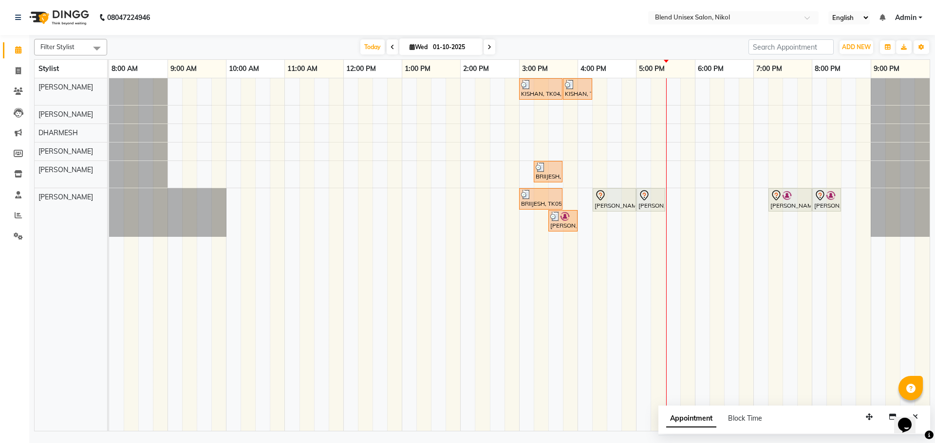
click at [677, 199] on div "KISHAN, TK04, 03:00 PM-03:45 PM, Hair Cut [DEMOGRAPHIC_DATA] KISHAN, TK04, 03:4…" at bounding box center [519, 254] width 820 height 353
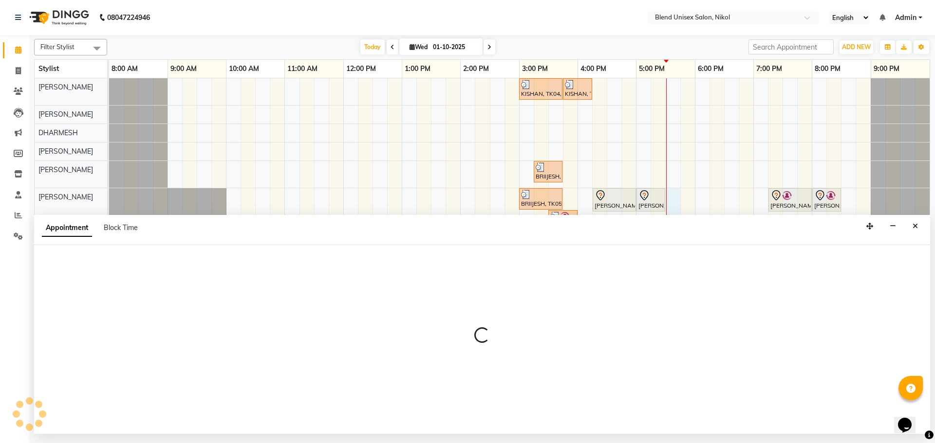
select select "45624"
select select "tentative"
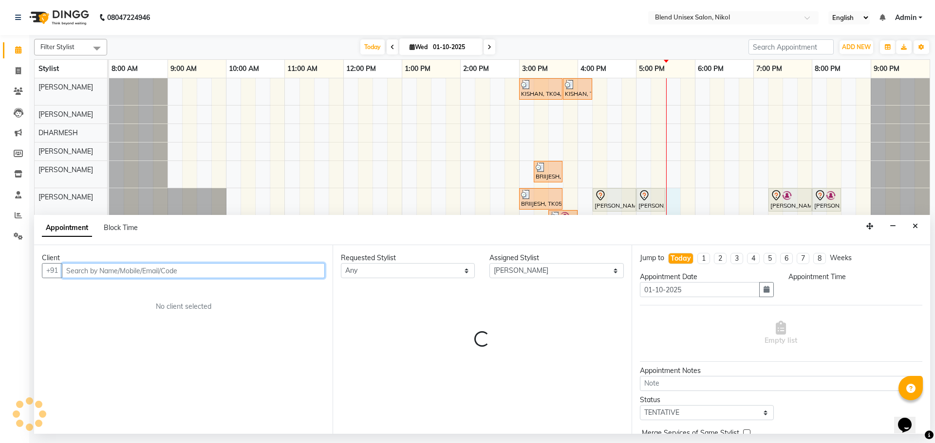
select select "1050"
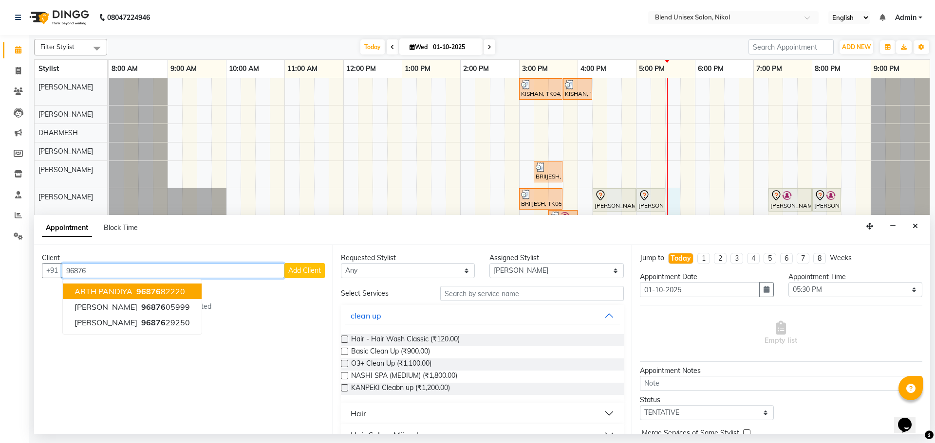
click at [153, 288] on span "96876" at bounding box center [148, 292] width 24 height 10
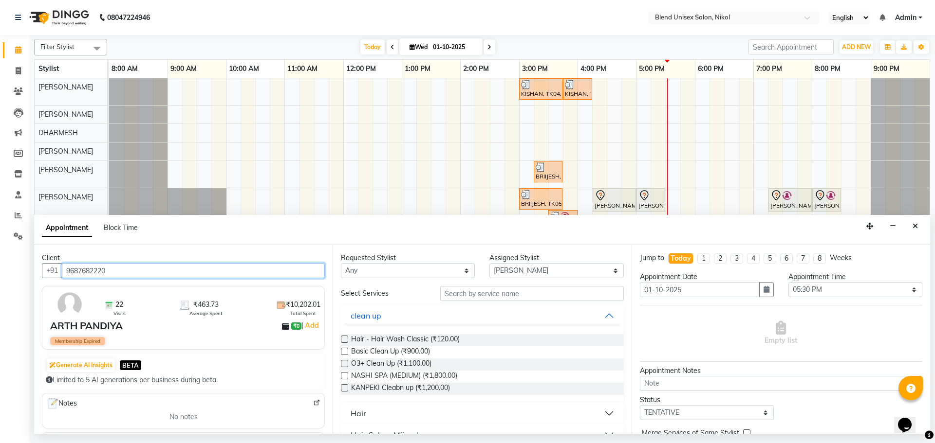
type input "9687682220"
click at [366, 416] on button "Hair" at bounding box center [482, 414] width 275 height 18
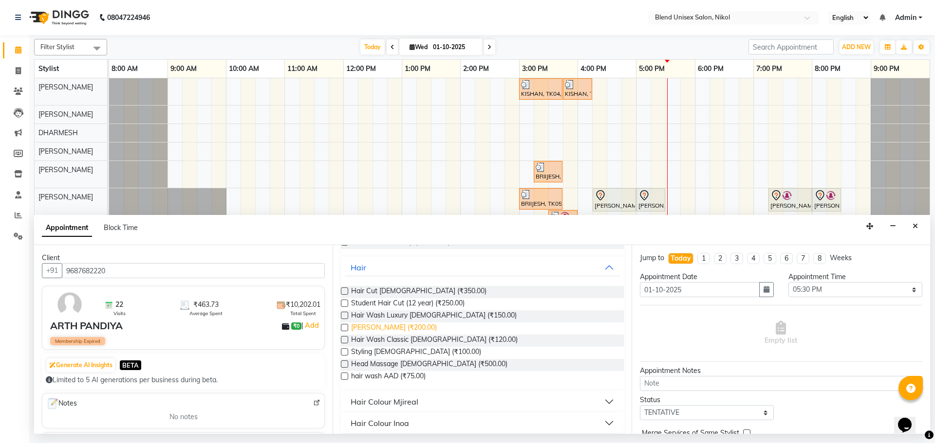
drag, startPoint x: 342, startPoint y: 327, endPoint x: 360, endPoint y: 333, distance: 18.5
click at [344, 328] on label at bounding box center [344, 327] width 7 height 7
click at [344, 328] on input "checkbox" at bounding box center [344, 329] width 6 height 6
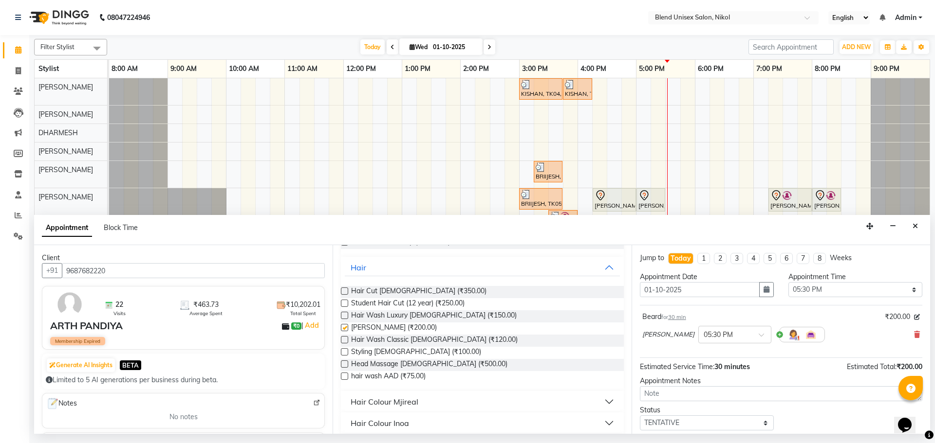
checkbox input "false"
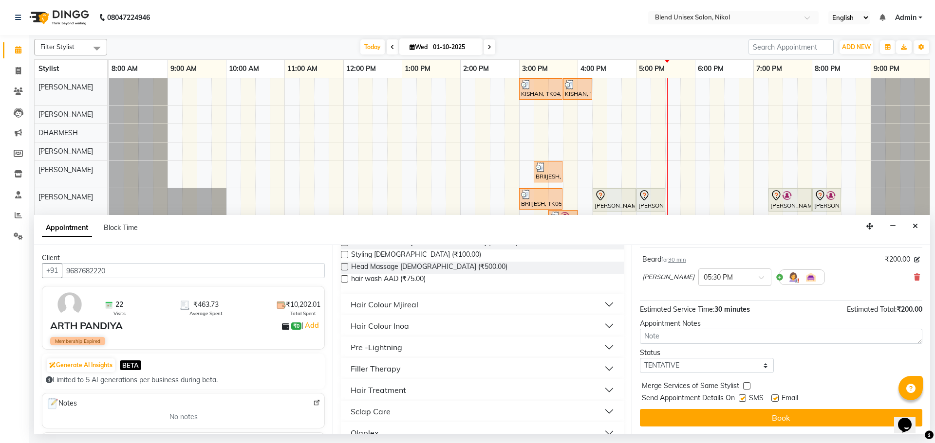
scroll to position [58, 0]
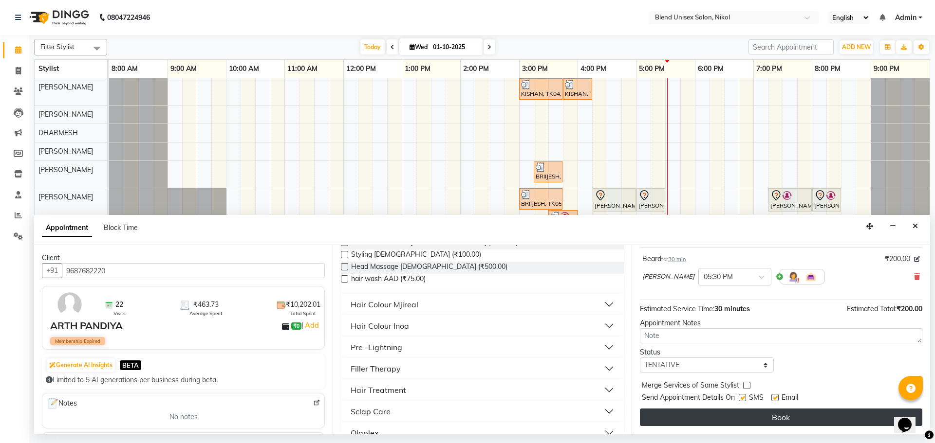
click at [713, 416] on button "Book" at bounding box center [781, 418] width 282 height 18
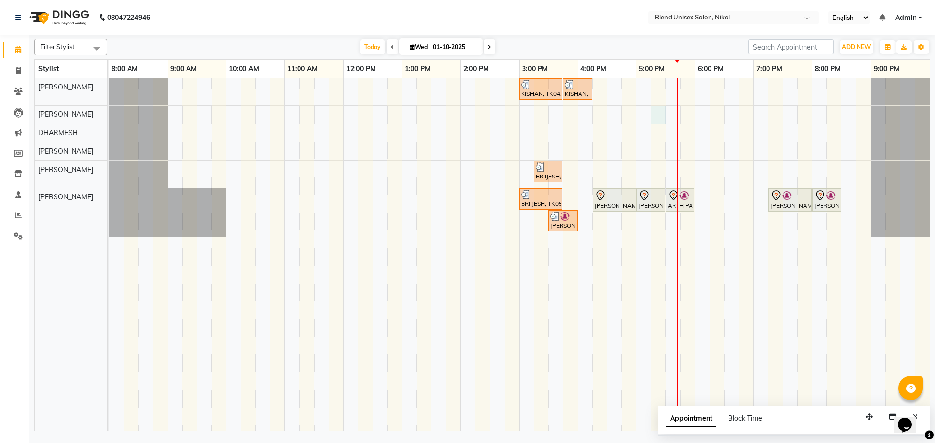
click at [664, 112] on div "KISHAN, TK04, 03:00 PM-03:45 PM, Hair Cut [DEMOGRAPHIC_DATA] KISHAN, TK04, 03:4…" at bounding box center [519, 254] width 820 height 353
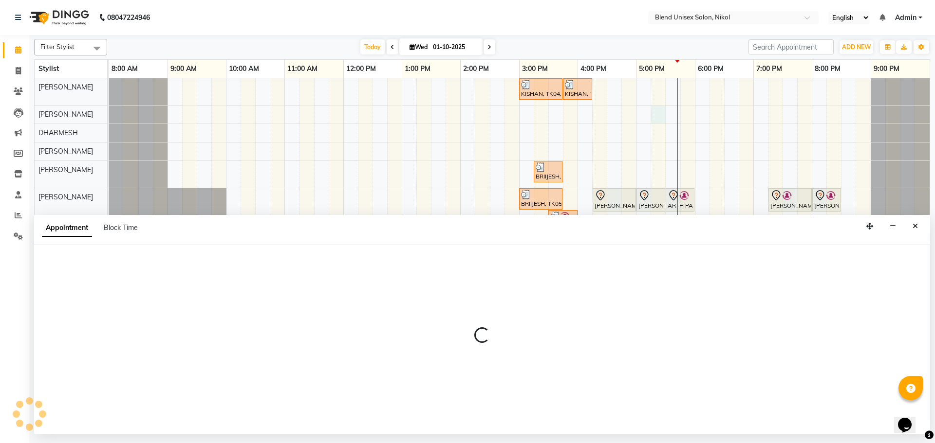
select select "80037"
select select "1035"
select select "tentative"
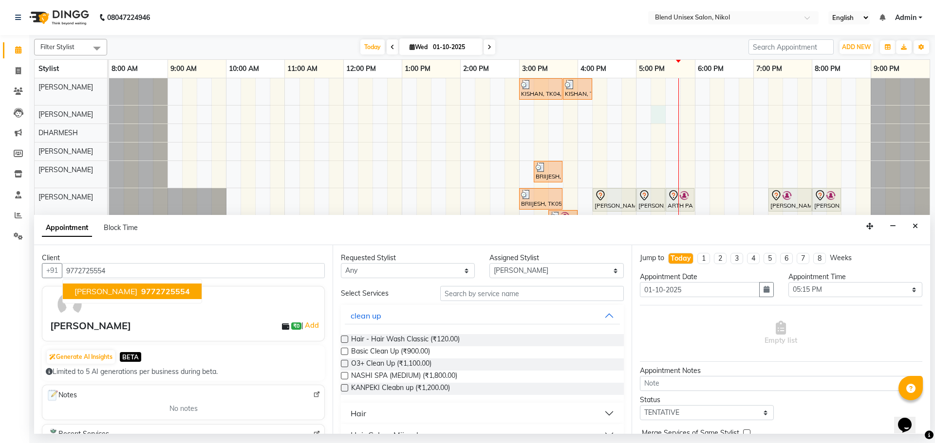
click at [146, 293] on span "9772725554" at bounding box center [165, 292] width 49 height 10
type input "9772725554"
click at [385, 419] on button "Hair" at bounding box center [482, 414] width 275 height 18
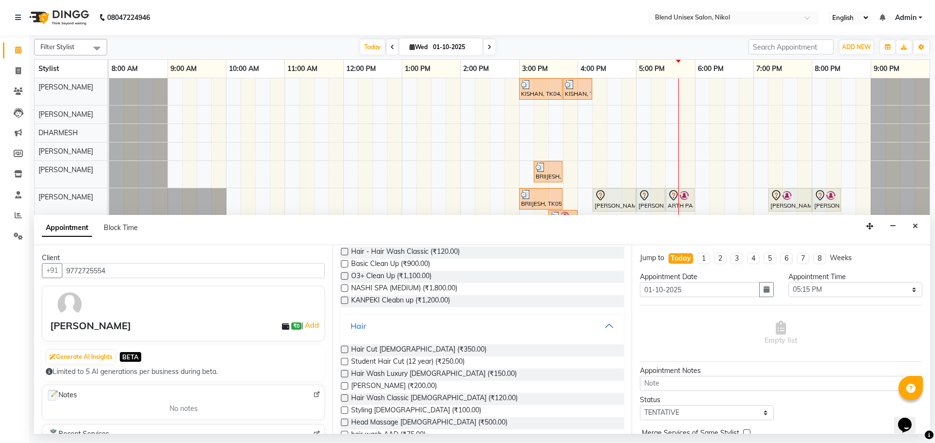
scroll to position [97, 0]
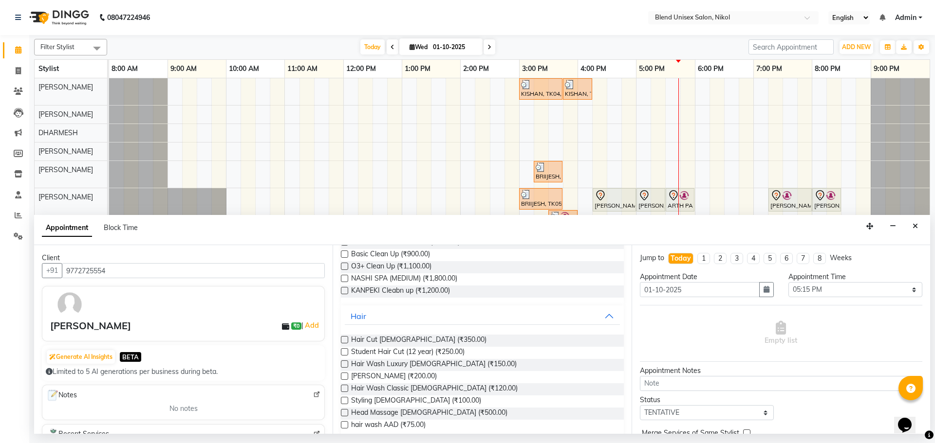
click at [345, 378] on label at bounding box center [344, 376] width 7 height 7
click at [345, 378] on input "checkbox" at bounding box center [344, 377] width 6 height 6
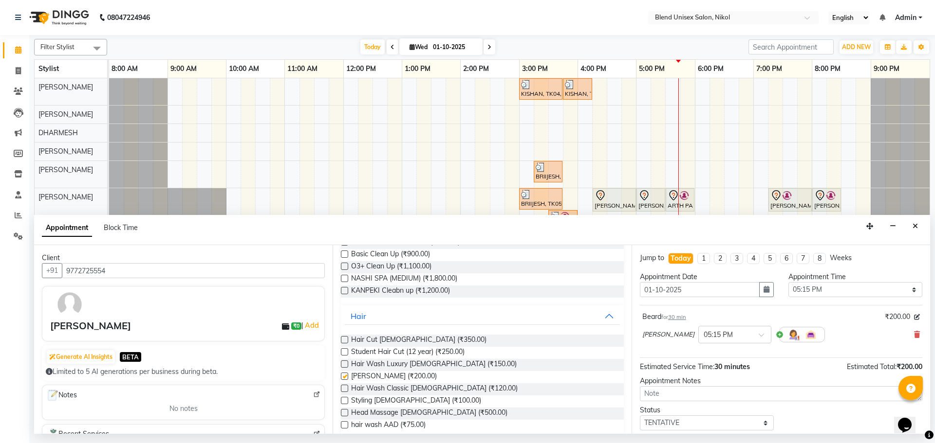
checkbox input "false"
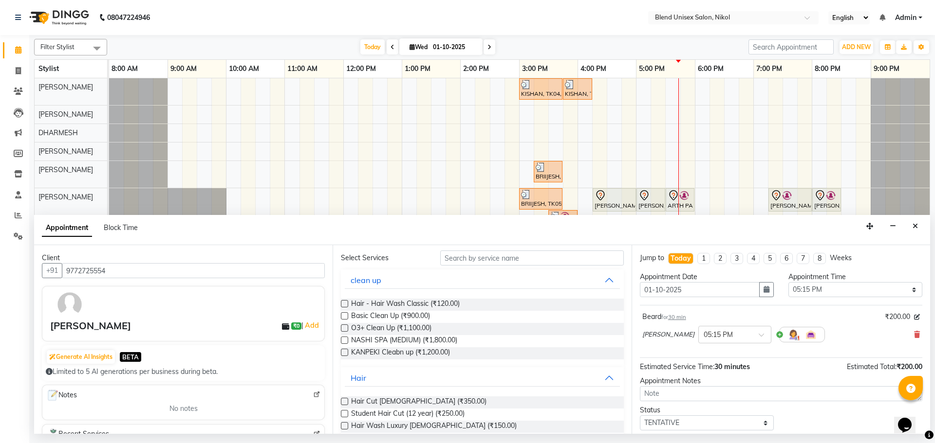
scroll to position [0, 0]
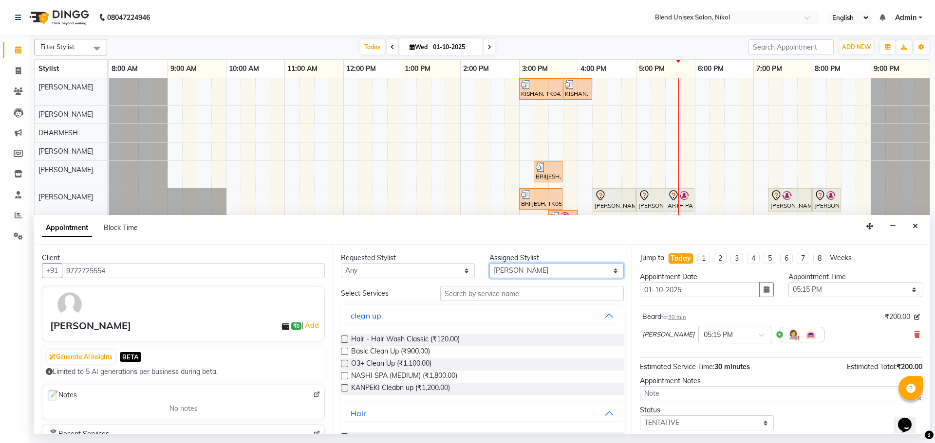
drag, startPoint x: 609, startPoint y: 268, endPoint x: 605, endPoint y: 271, distance: 5.2
click at [607, 271] on select "Select [PERSON_NAME] AYESHA [PERSON_NAME] KAJAL NAYI [PERSON_NAME] [PERSON_NAME]" at bounding box center [556, 270] width 134 height 15
select select "84260"
click at [489, 263] on select "Select [PERSON_NAME] AYESHA [PERSON_NAME] KAJAL NAYI [PERSON_NAME] [PERSON_NAME]" at bounding box center [556, 270] width 134 height 15
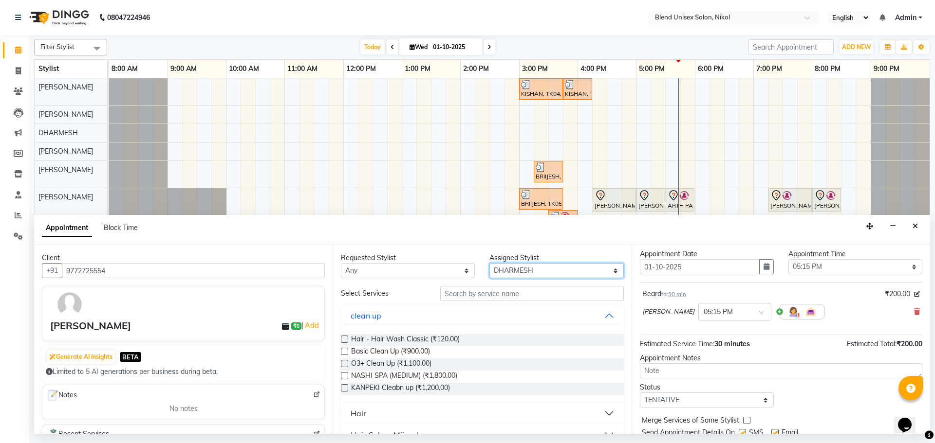
scroll to position [58, 0]
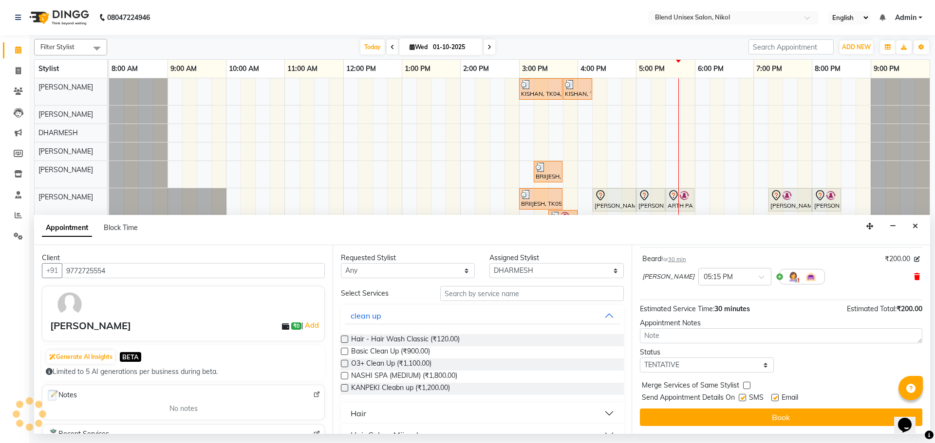
click at [914, 274] on icon at bounding box center [917, 277] width 6 height 7
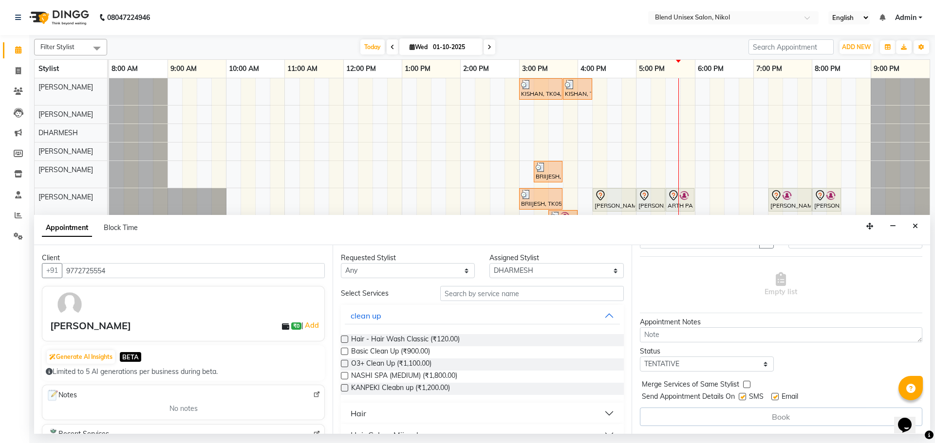
click at [425, 413] on button "Hair" at bounding box center [482, 414] width 275 height 18
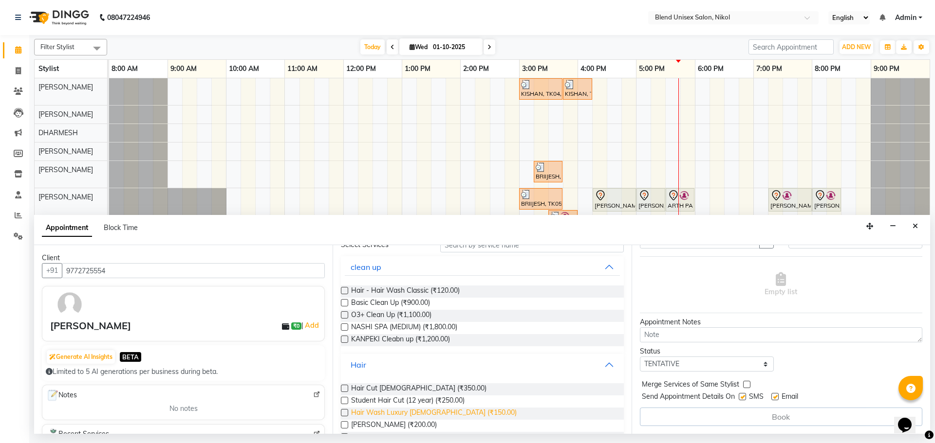
scroll to position [97, 0]
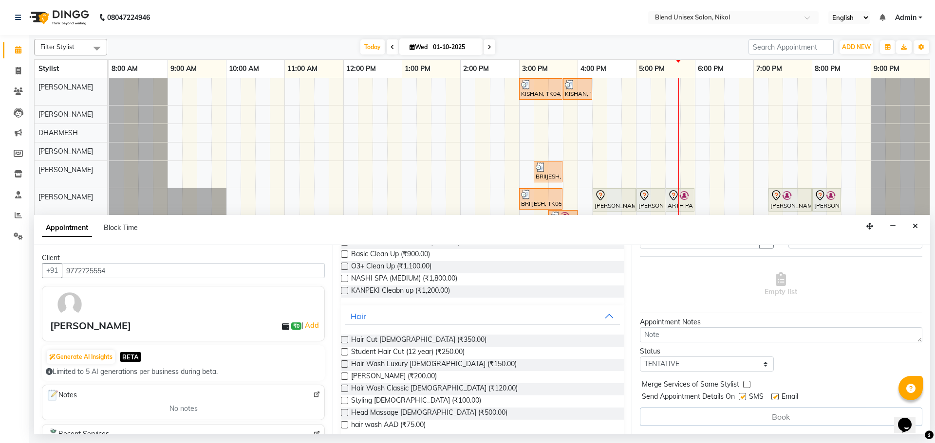
click at [343, 377] on label at bounding box center [344, 376] width 7 height 7
click at [343, 377] on input "checkbox" at bounding box center [344, 377] width 6 height 6
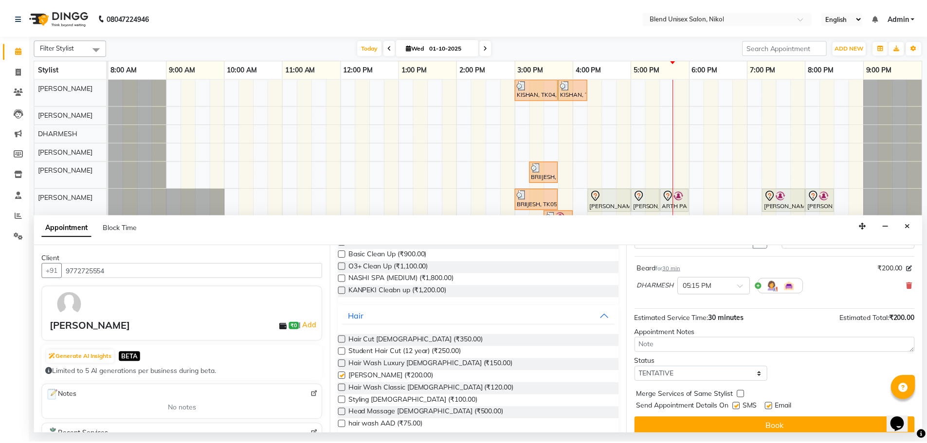
scroll to position [58, 0]
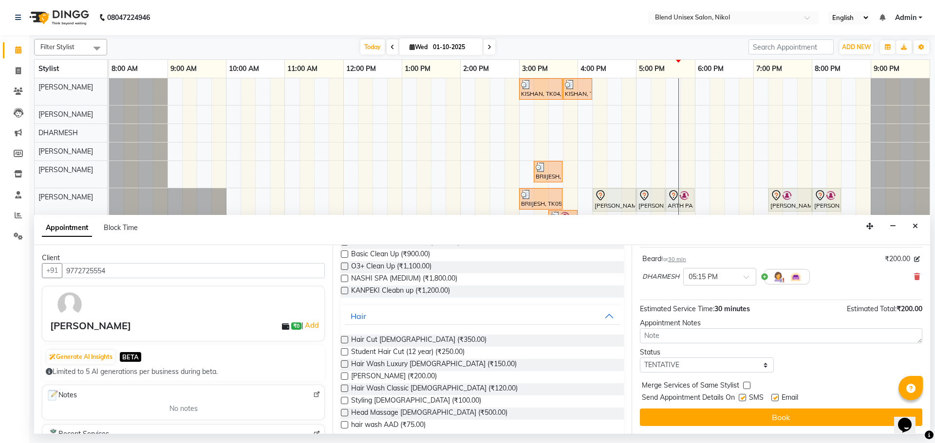
checkbox input "false"
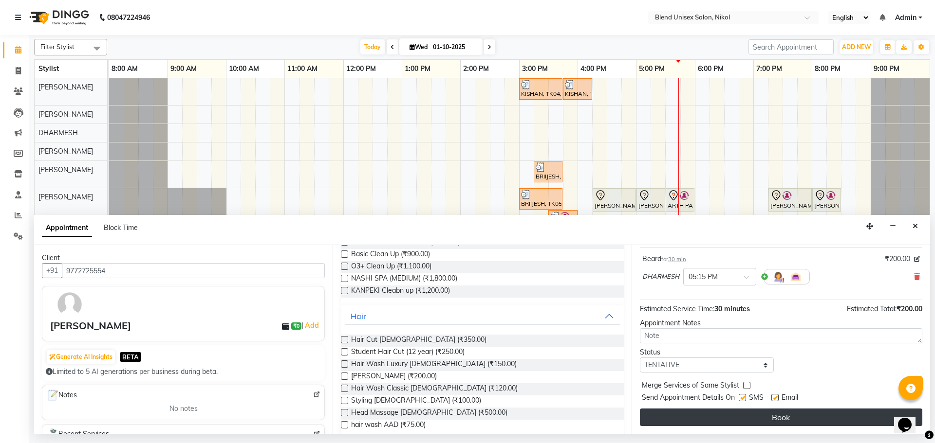
click at [683, 421] on button "Book" at bounding box center [781, 418] width 282 height 18
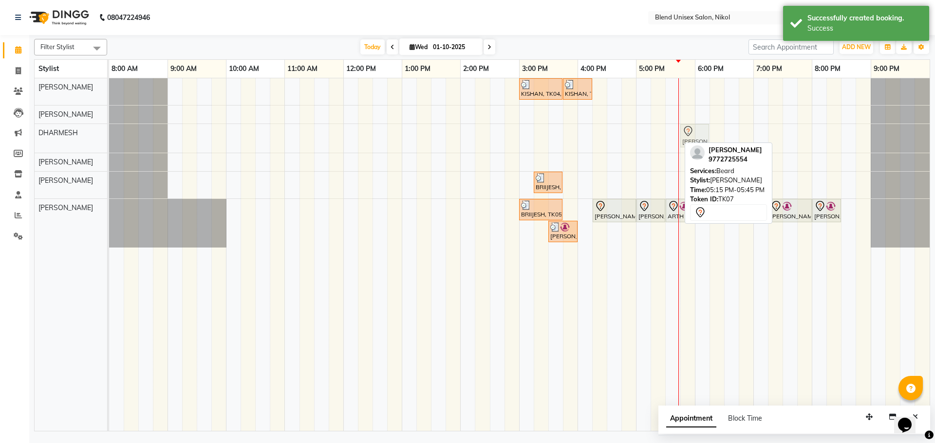
drag, startPoint x: 671, startPoint y: 131, endPoint x: 697, endPoint y: 132, distance: 25.8
click at [109, 132] on div "[PERSON_NAME], TK07, 05:15 PM-05:45 PM, [PERSON_NAME], TK07, 05:15 PM-05:45 PM,…" at bounding box center [109, 138] width 0 height 29
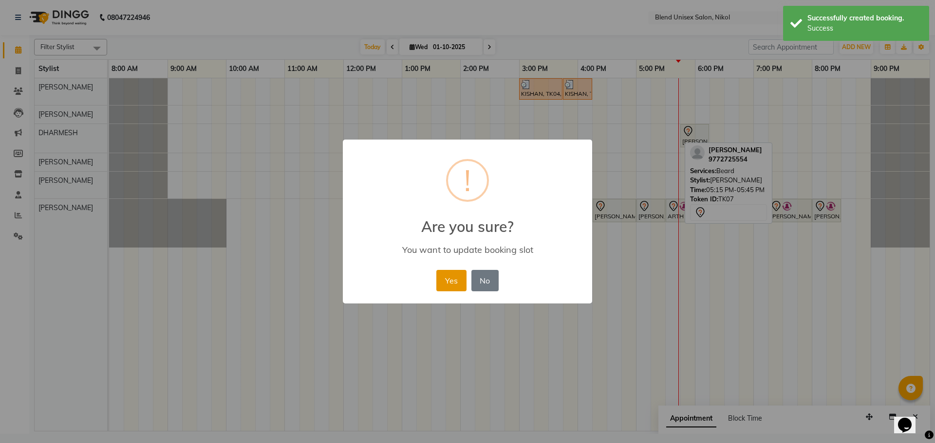
click at [441, 277] on button "Yes" at bounding box center [451, 280] width 30 height 21
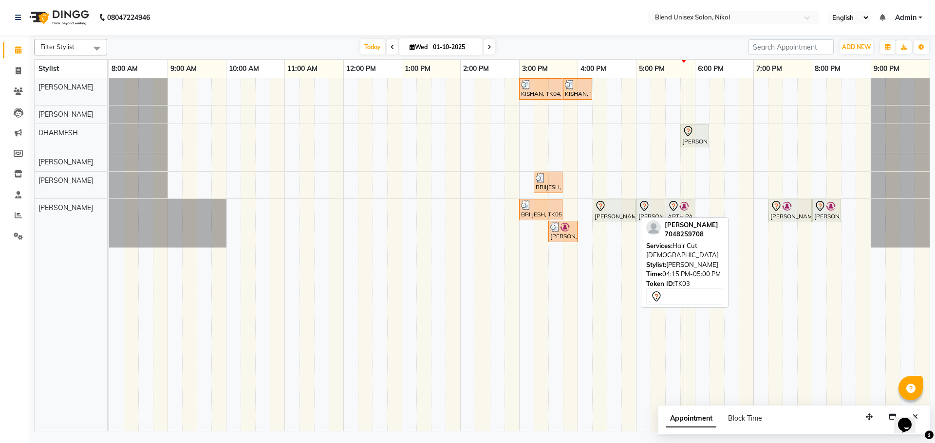
click at [609, 213] on div "[PERSON_NAME], TK03, 04:15 PM-05:00 PM, Hair Cut [DEMOGRAPHIC_DATA]" at bounding box center [613, 211] width 41 height 20
click at [615, 211] on div at bounding box center [613, 207] width 39 height 12
select select "7"
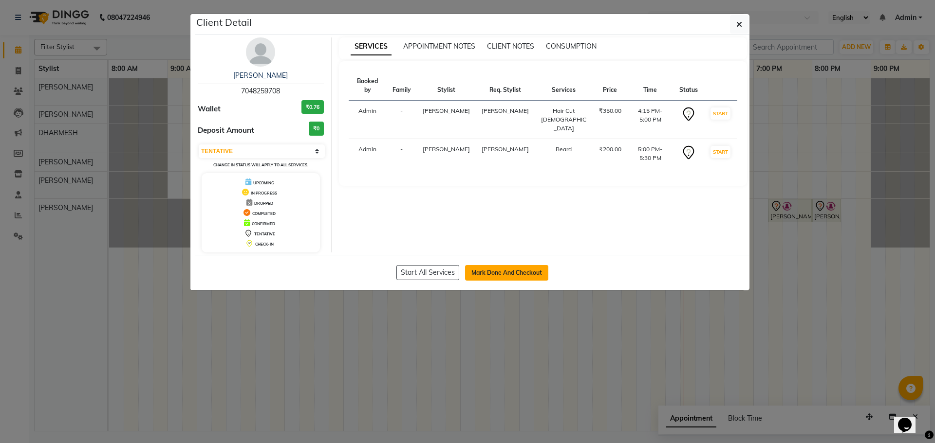
click at [520, 271] on button "Mark Done And Checkout" at bounding box center [506, 273] width 83 height 16
select select "service"
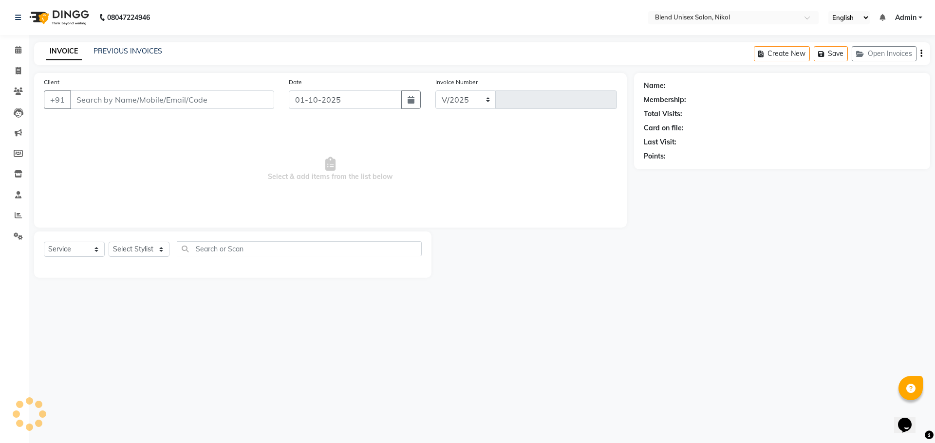
select select "6213"
type input "2758"
type input "7048259708"
select select "45624"
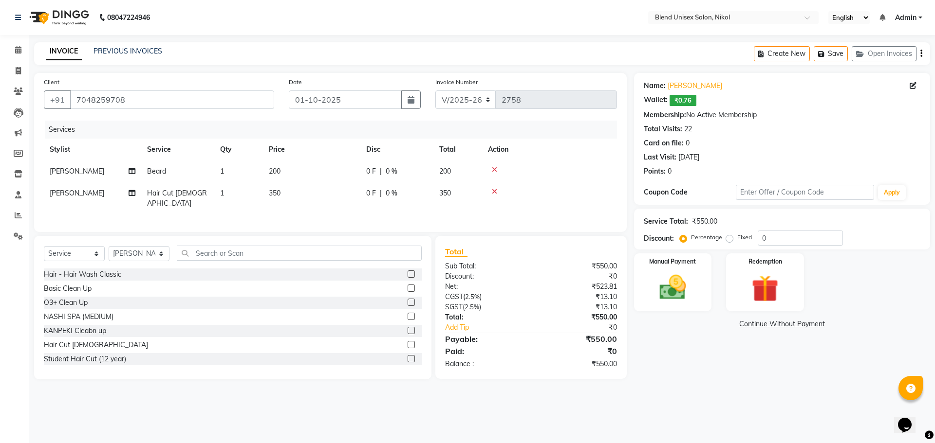
click at [737, 237] on label "Fixed" at bounding box center [744, 237] width 15 height 9
click at [728, 237] on input "Fixed" at bounding box center [731, 237] width 7 height 7
radio input "true"
click at [762, 237] on input "0" at bounding box center [799, 238] width 85 height 15
type input "100"
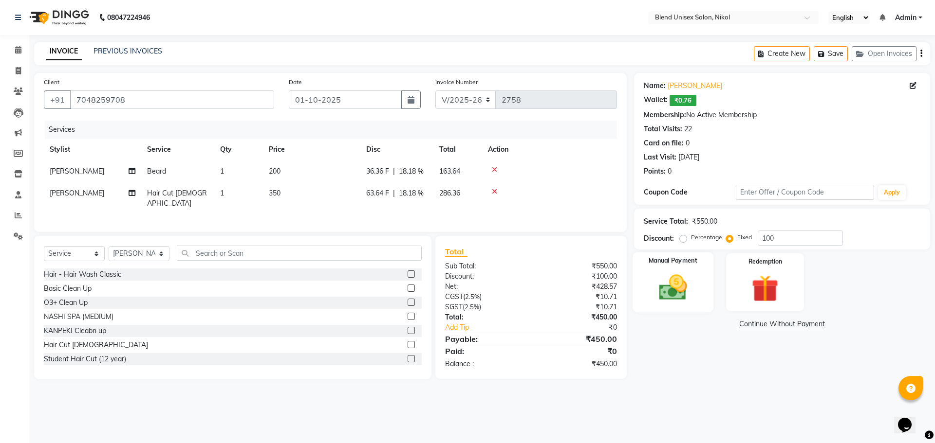
click at [686, 279] on img at bounding box center [672, 288] width 45 height 32
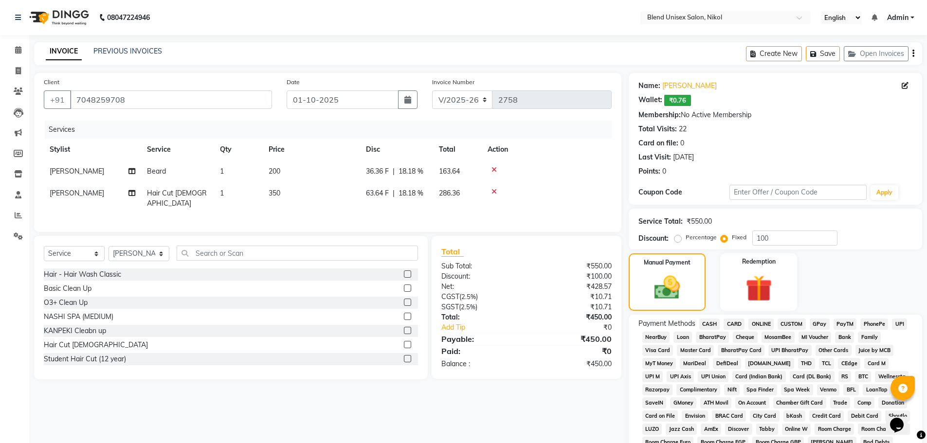
click at [712, 325] on span "CASH" at bounding box center [710, 324] width 21 height 11
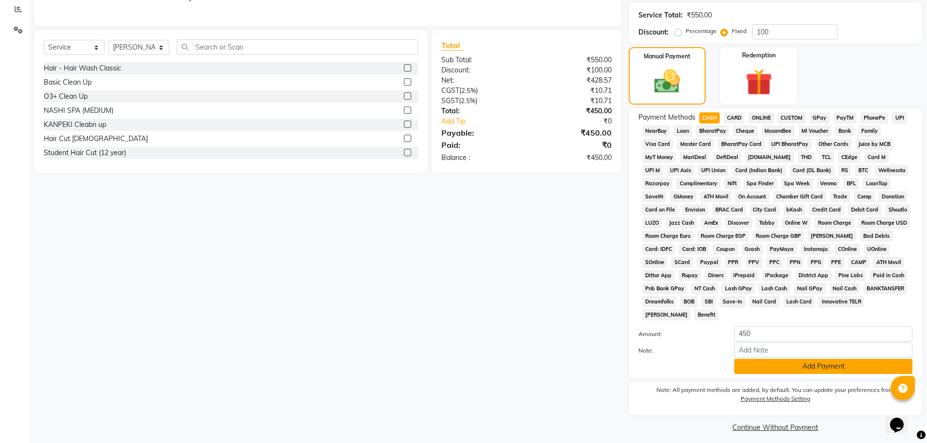
scroll to position [213, 0]
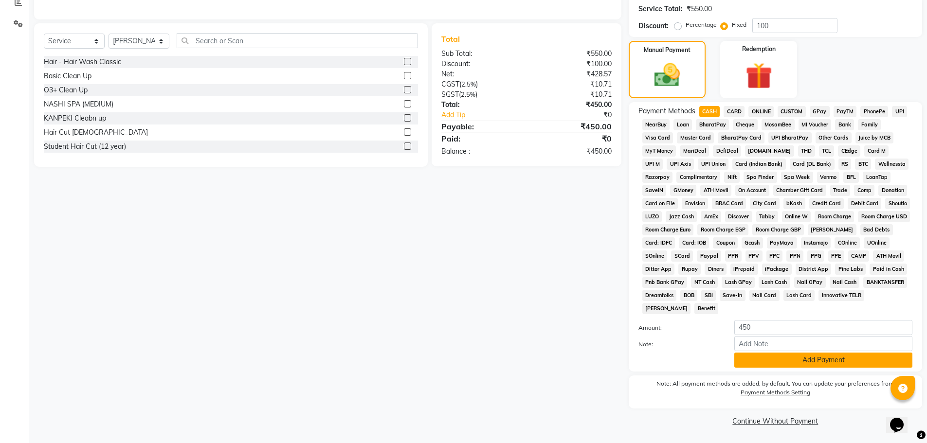
click at [788, 364] on button "Add Payment" at bounding box center [824, 360] width 178 height 15
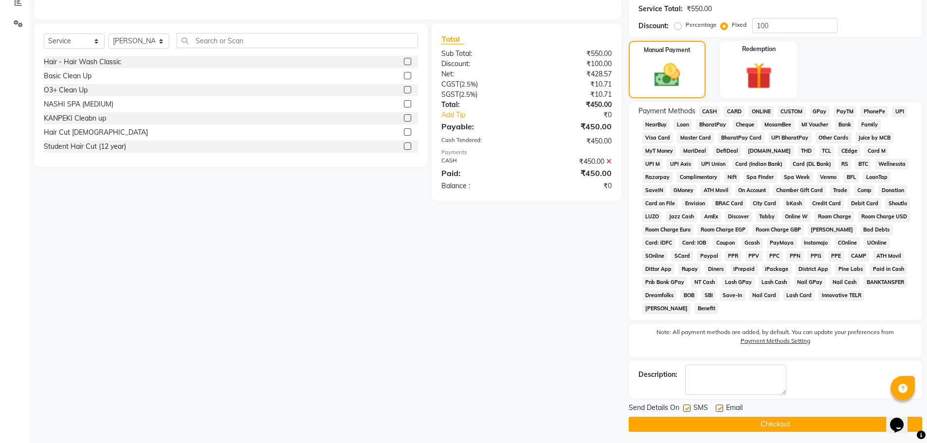
click at [805, 424] on button "Checkout" at bounding box center [776, 424] width 294 height 15
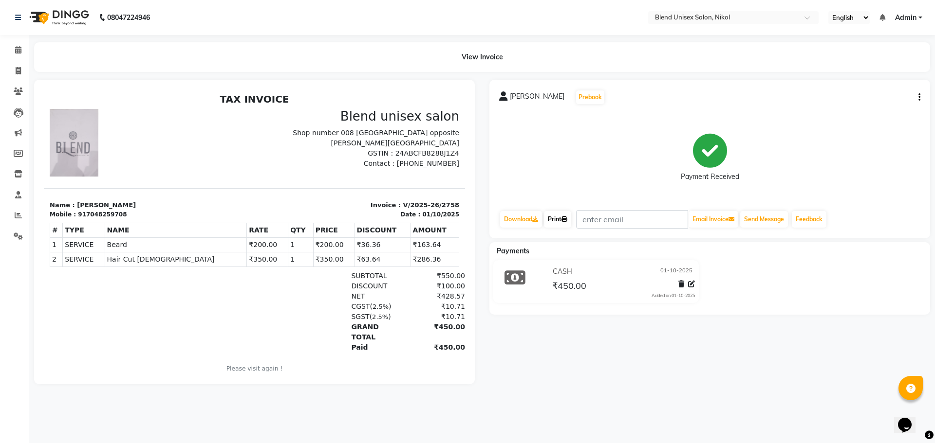
click at [563, 222] on link "Print" at bounding box center [557, 219] width 27 height 17
click at [17, 50] on icon at bounding box center [18, 49] width 6 height 7
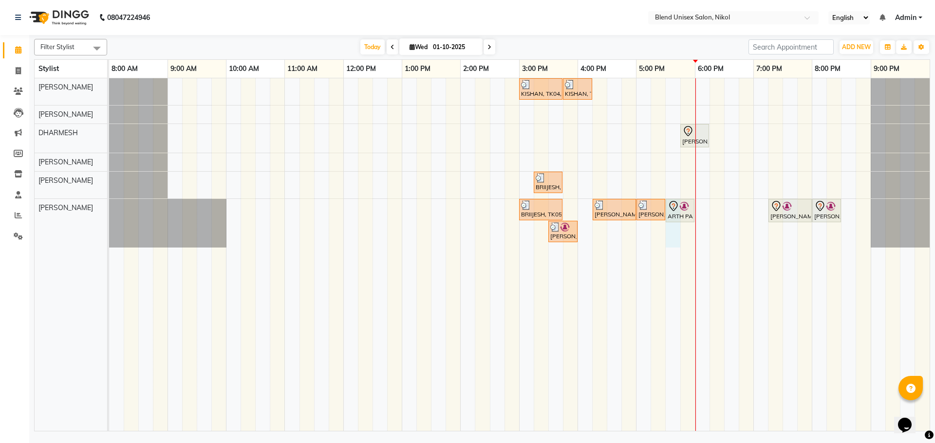
click at [670, 234] on div "KISHAN, TK04, 03:00 PM-03:45 PM, Hair Cut [DEMOGRAPHIC_DATA] KISHAN, TK04, 03:4…" at bounding box center [519, 254] width 820 height 353
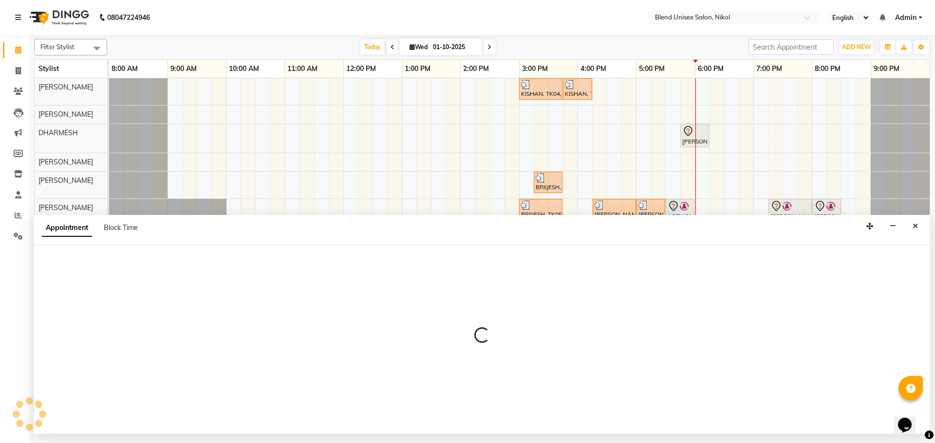
select select "45624"
select select "tentative"
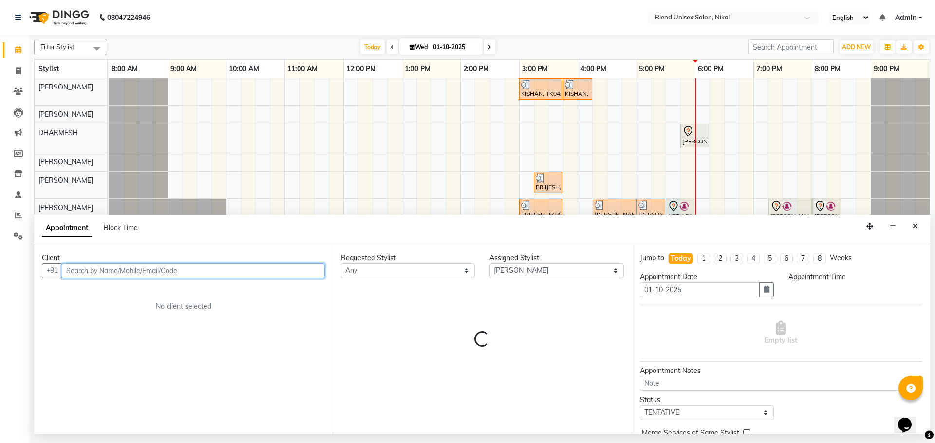
select select "1050"
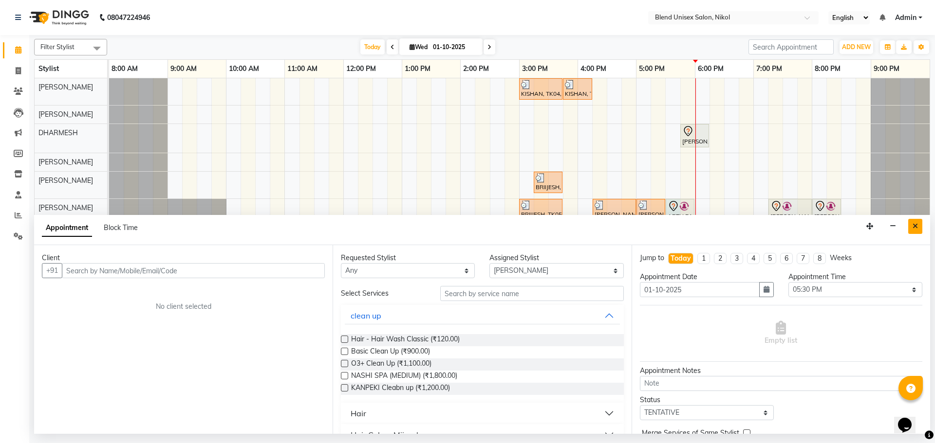
click at [915, 226] on icon "Close" at bounding box center [914, 226] width 5 height 7
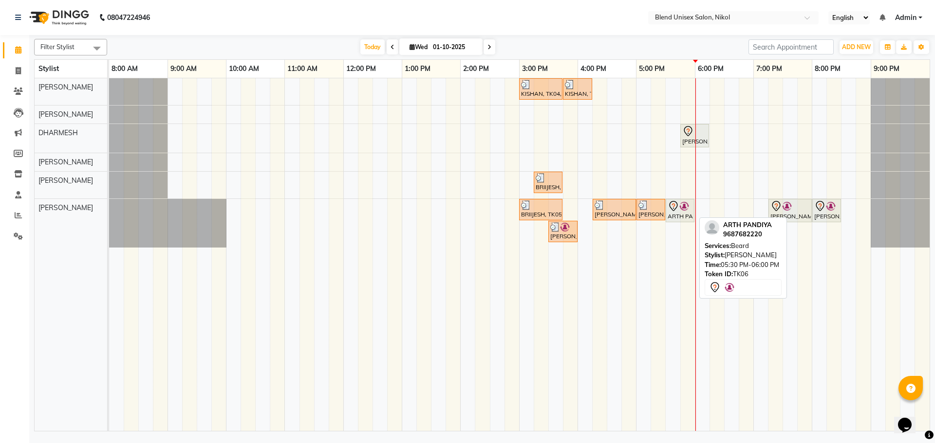
click at [675, 204] on icon at bounding box center [673, 207] width 12 height 12
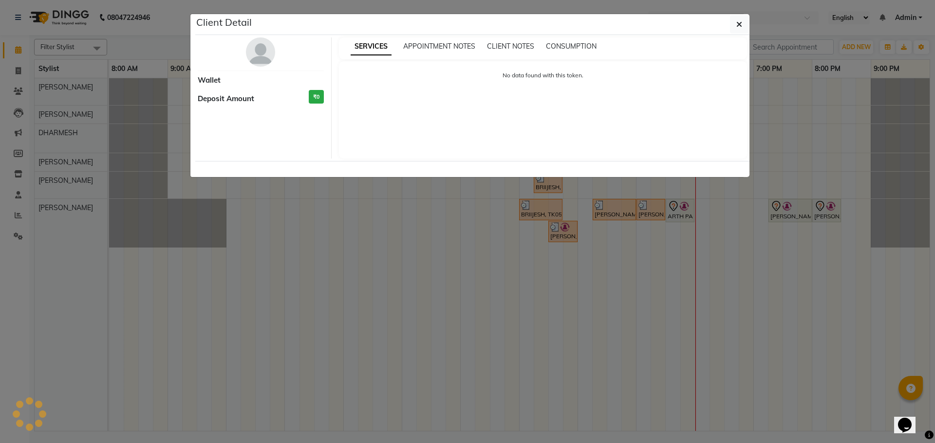
select select "7"
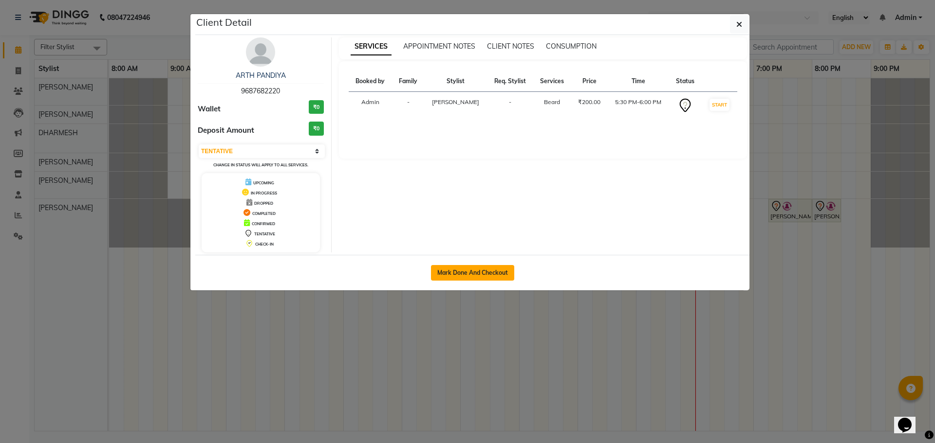
click at [459, 271] on button "Mark Done And Checkout" at bounding box center [472, 273] width 83 height 16
select select "service"
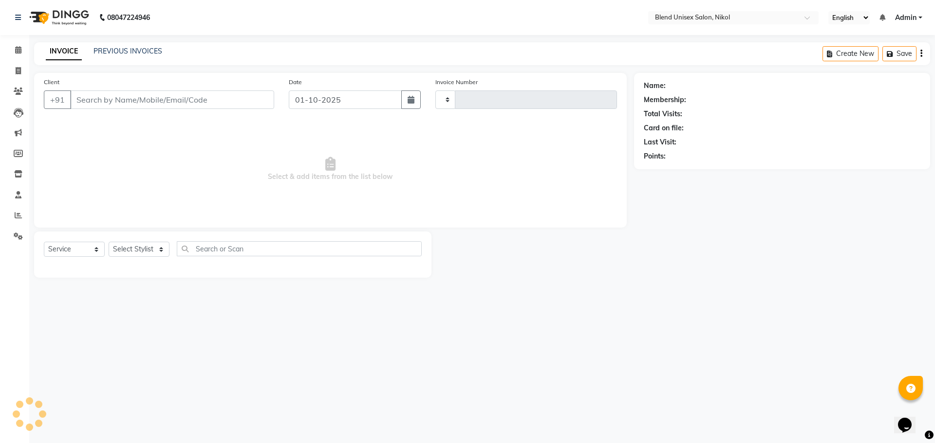
type input "2759"
select select "6213"
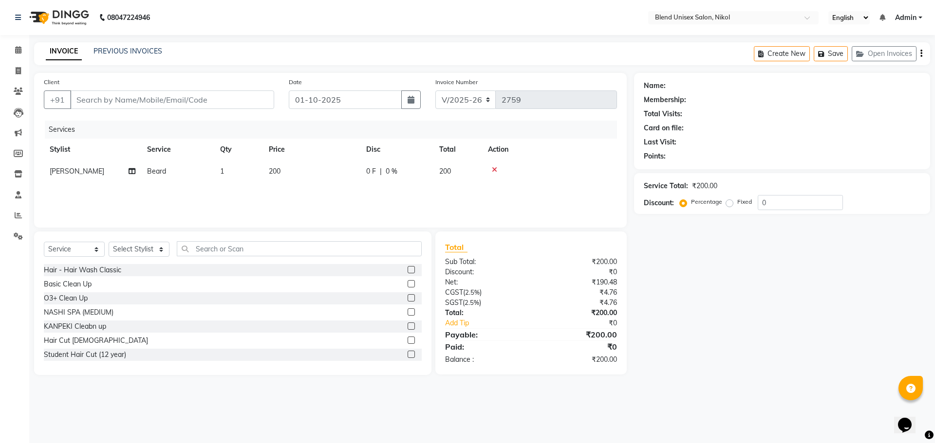
type input "9687682220"
select select "45624"
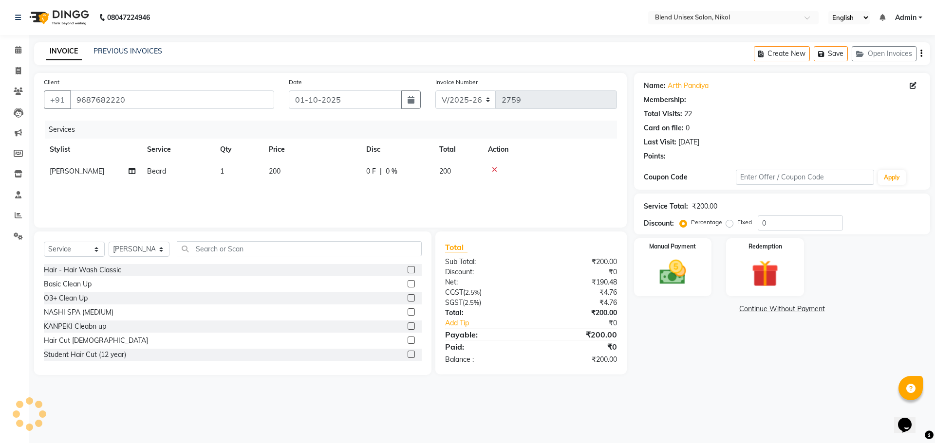
select select "1: Object"
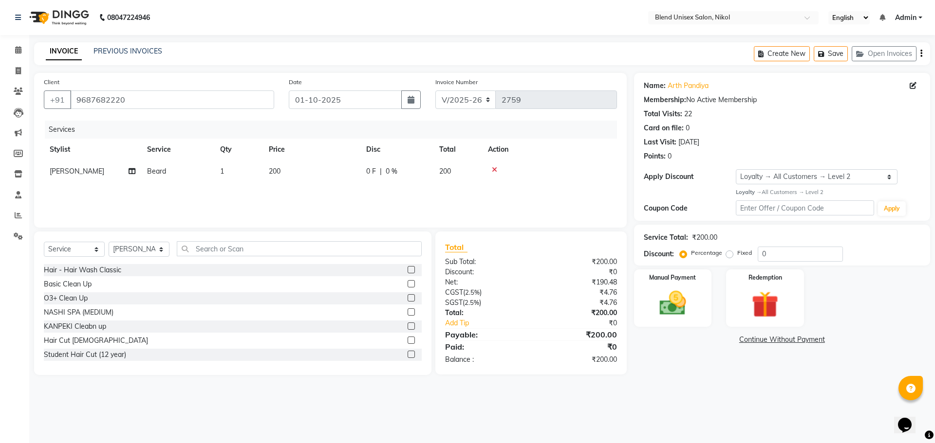
click at [737, 253] on label "Fixed" at bounding box center [744, 253] width 15 height 9
click at [728, 253] on input "Fixed" at bounding box center [731, 253] width 7 height 7
radio input "true"
click at [763, 252] on input "0" at bounding box center [799, 254] width 85 height 15
type input "40"
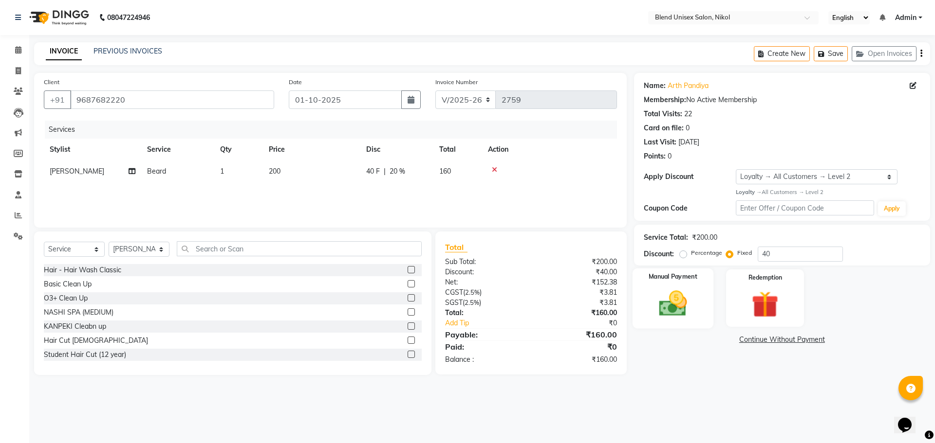
click at [682, 314] on img at bounding box center [672, 304] width 45 height 32
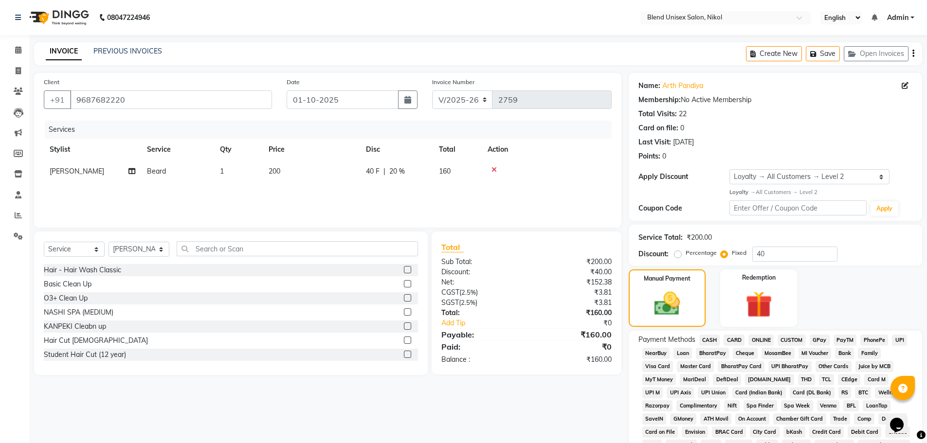
click at [763, 340] on span "ONLINE" at bounding box center [761, 340] width 25 height 11
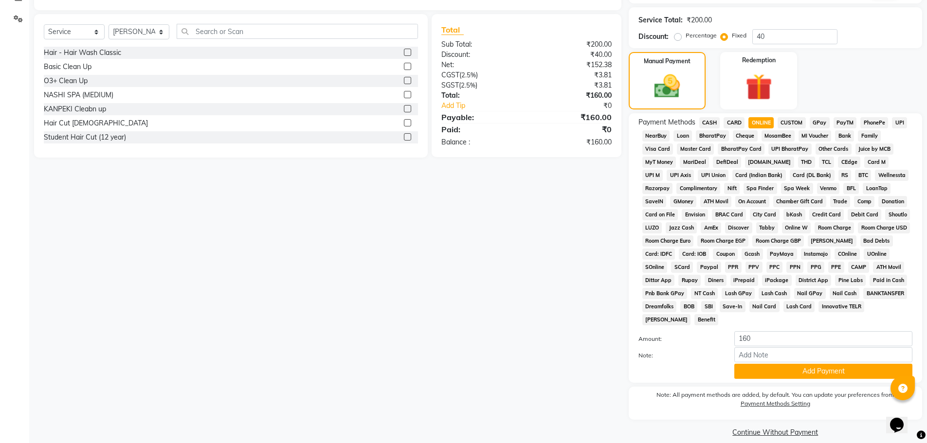
scroll to position [229, 0]
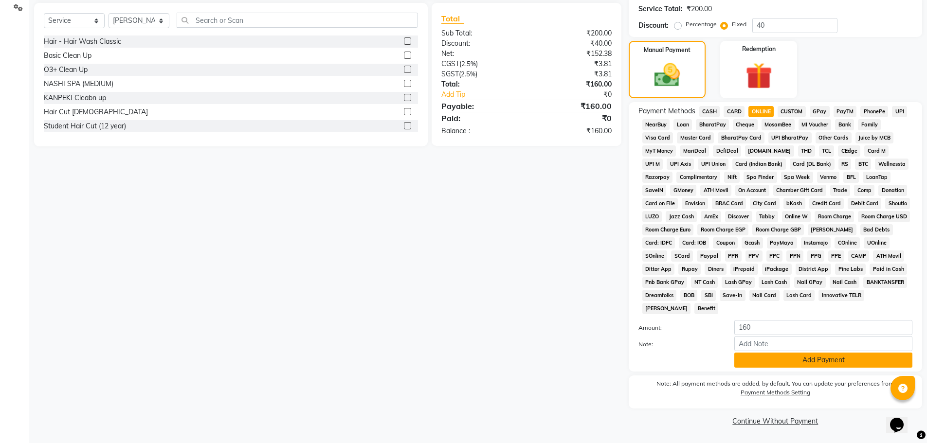
click at [785, 363] on button "Add Payment" at bounding box center [824, 360] width 178 height 15
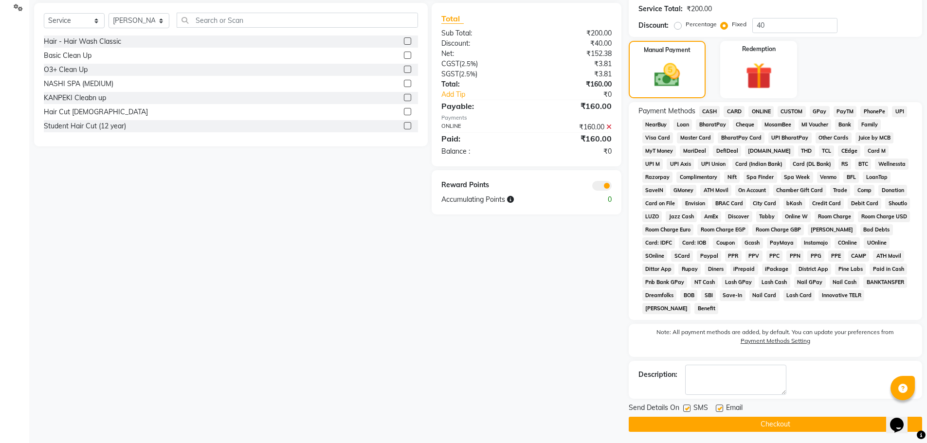
click at [766, 420] on button "Checkout" at bounding box center [776, 424] width 294 height 15
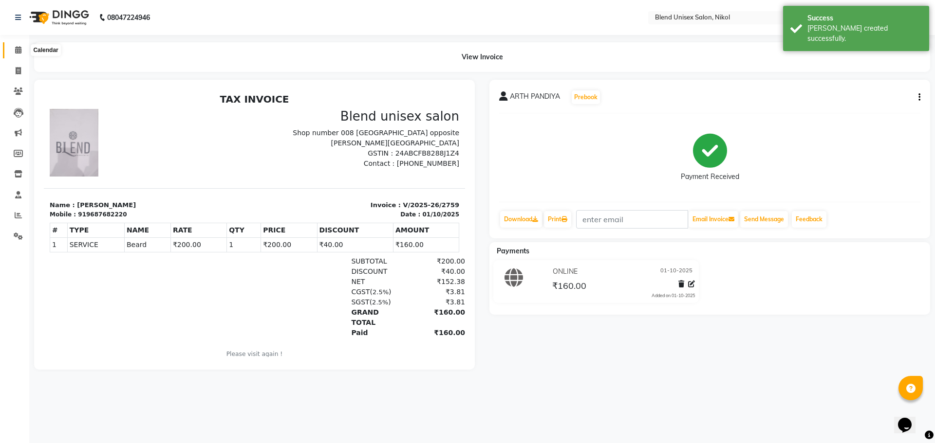
click at [18, 47] on icon at bounding box center [18, 49] width 6 height 7
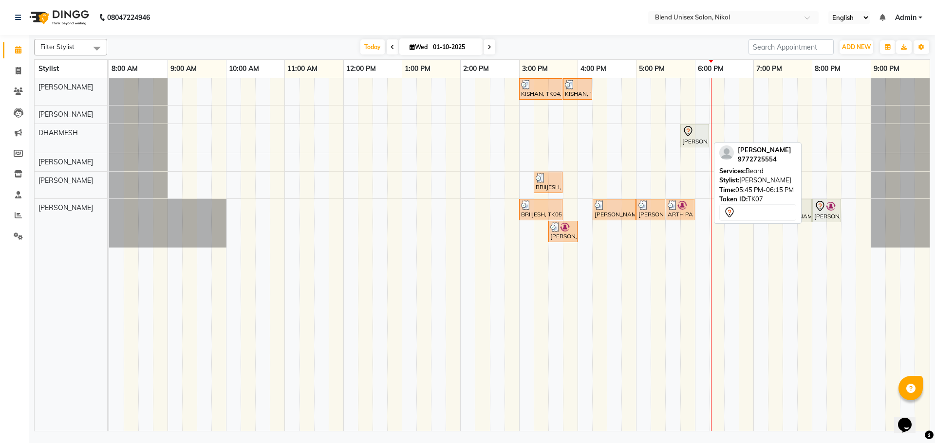
click at [687, 133] on icon at bounding box center [688, 132] width 12 height 12
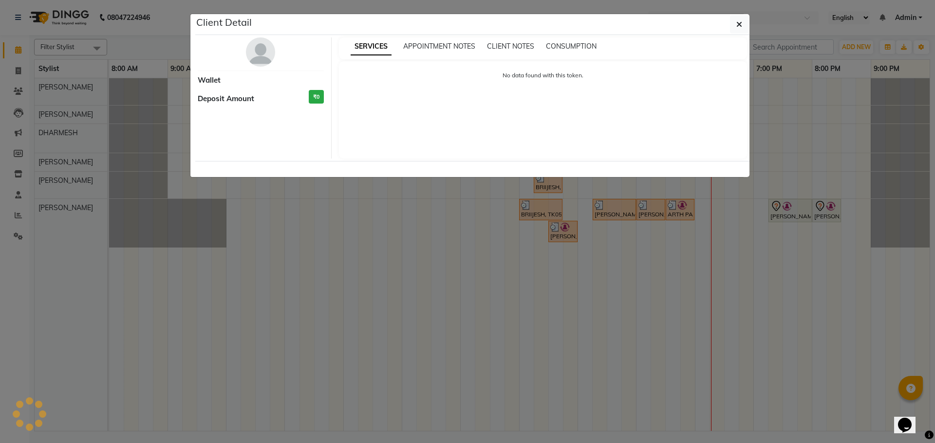
select select "7"
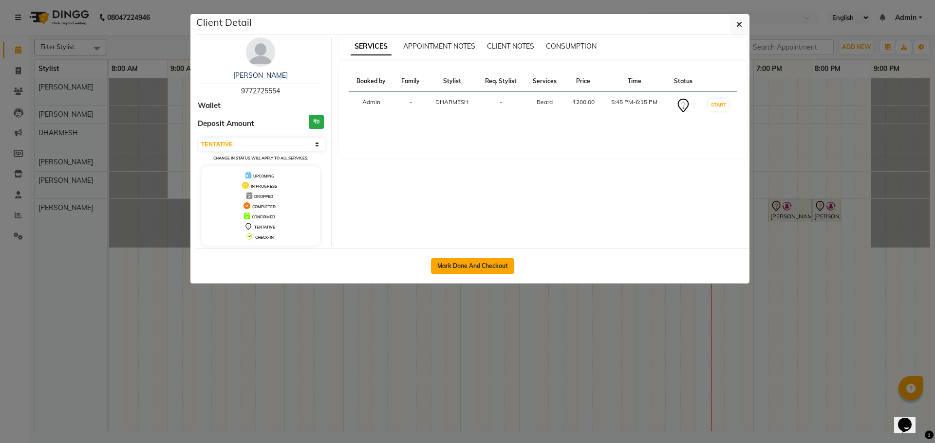
click at [476, 262] on button "Mark Done And Checkout" at bounding box center [472, 266] width 83 height 16
select select "service"
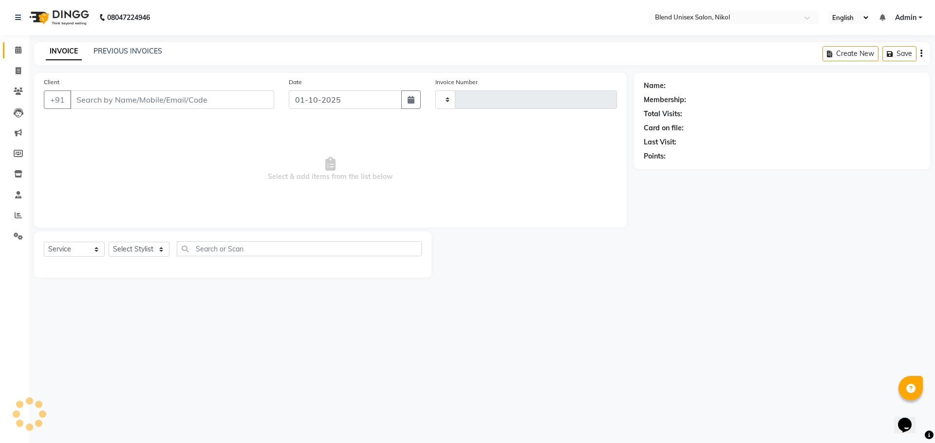
type input "2760"
select select "6213"
type input "9772725554"
select select "84260"
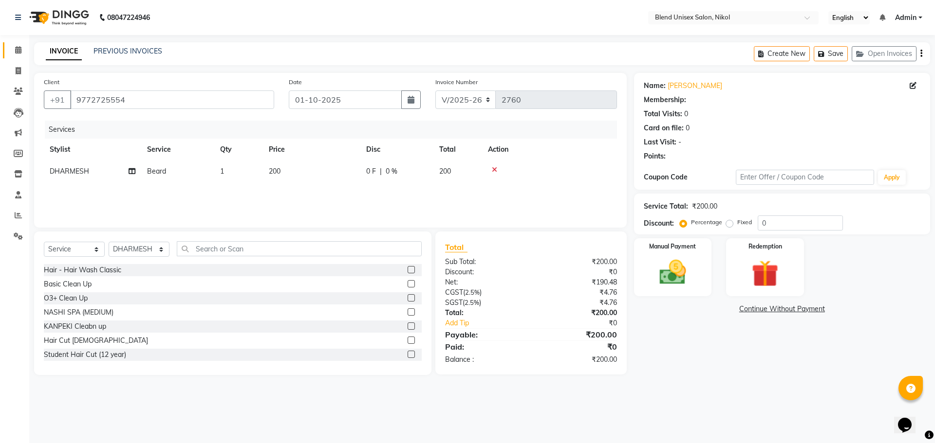
select select "1: Object"
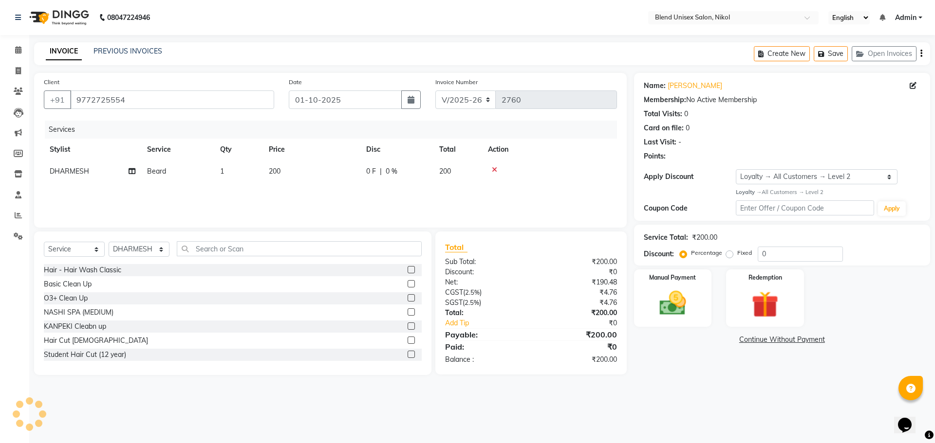
click at [737, 254] on label "Fixed" at bounding box center [744, 253] width 15 height 9
click at [728, 254] on input "Fixed" at bounding box center [731, 253] width 7 height 7
radio input "true"
click at [762, 251] on input "0" at bounding box center [799, 254] width 85 height 15
type input "40"
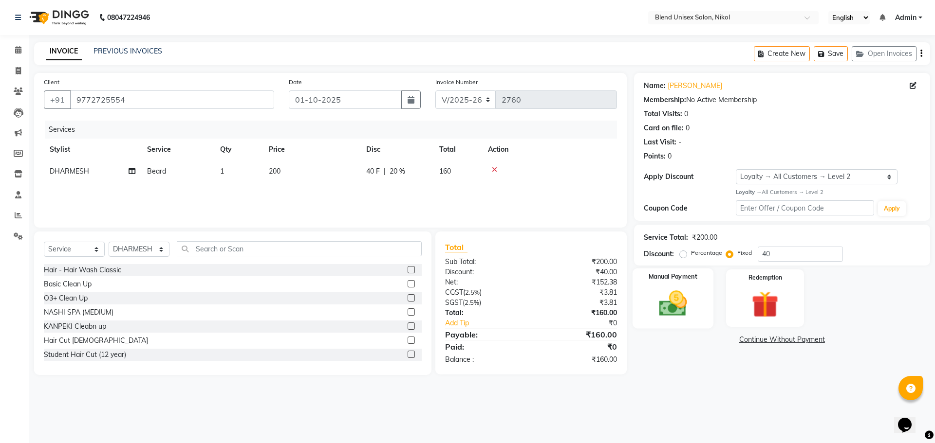
click at [683, 314] on img at bounding box center [672, 304] width 45 height 32
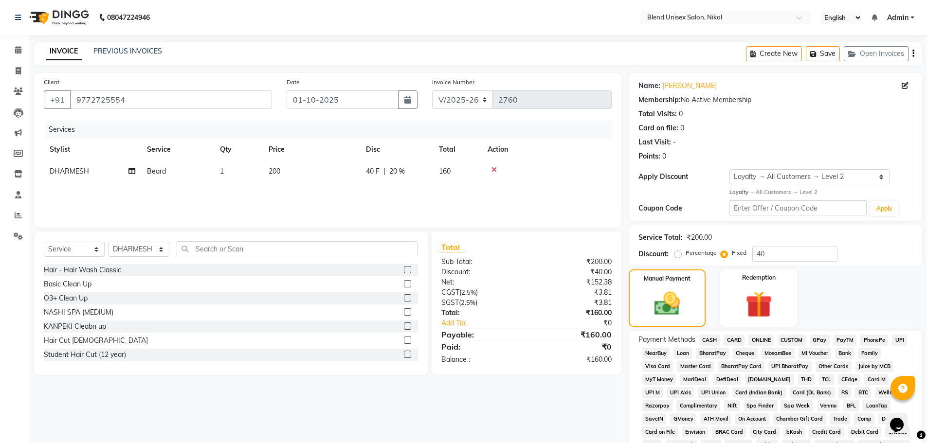
click at [764, 340] on span "ONLINE" at bounding box center [761, 340] width 25 height 11
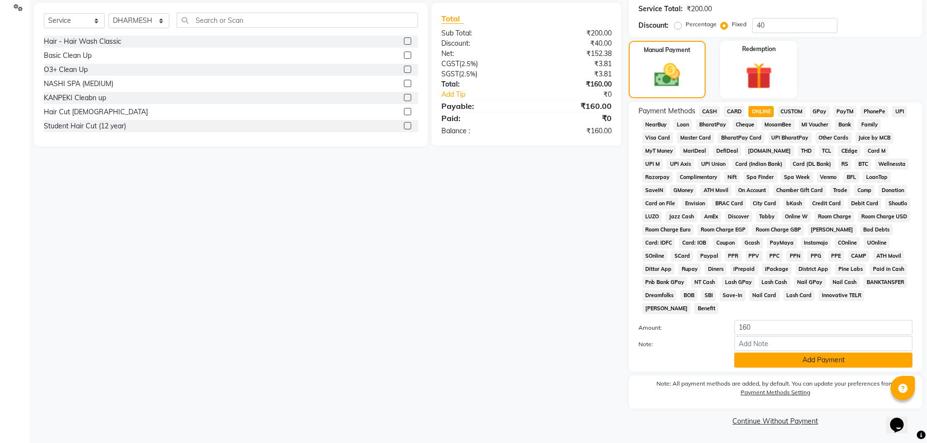
click at [769, 358] on button "Add Payment" at bounding box center [824, 360] width 178 height 15
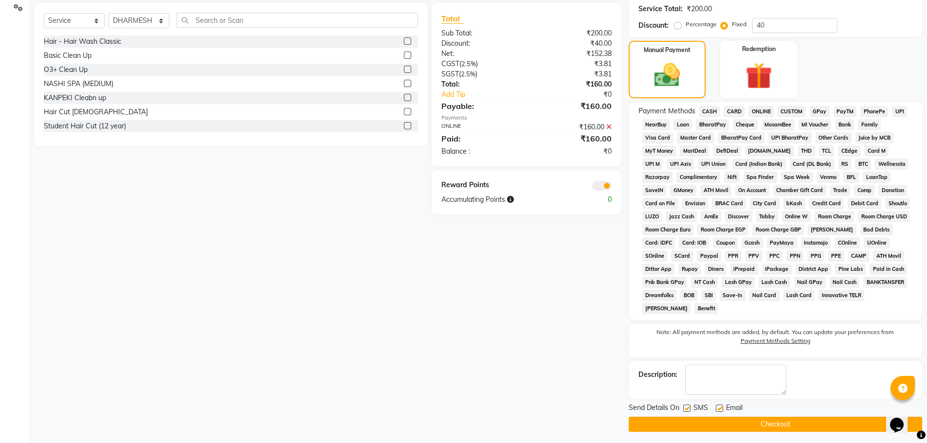
click at [765, 425] on button "Checkout" at bounding box center [776, 424] width 294 height 15
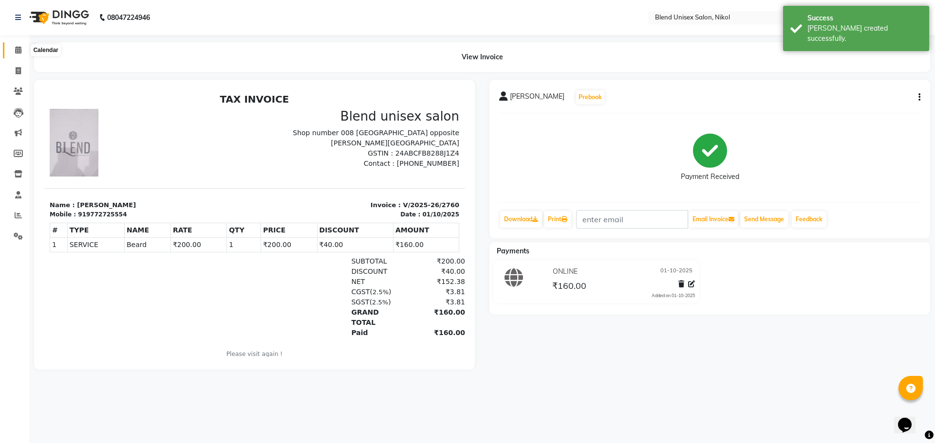
click at [18, 47] on icon at bounding box center [18, 49] width 6 height 7
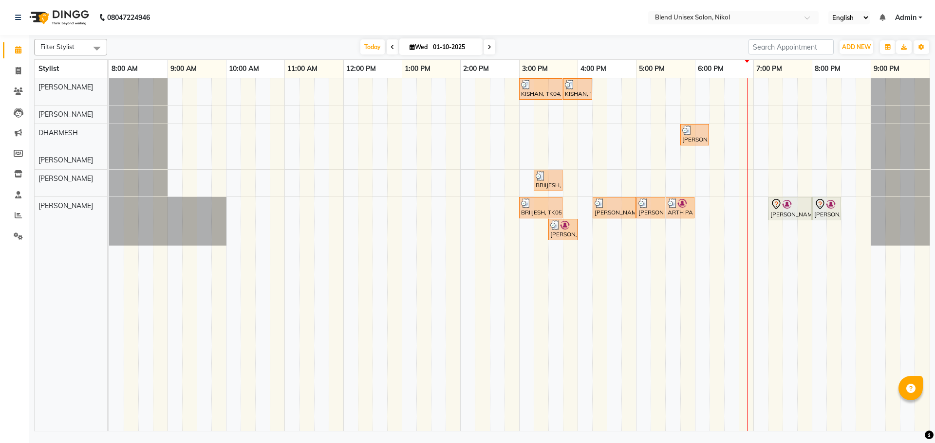
click at [743, 86] on div "KISHAN, TK04, 03:00 PM-03:45 PM, Hair Cut [DEMOGRAPHIC_DATA] KISHAN, TK04, 03:4…" at bounding box center [519, 254] width 820 height 353
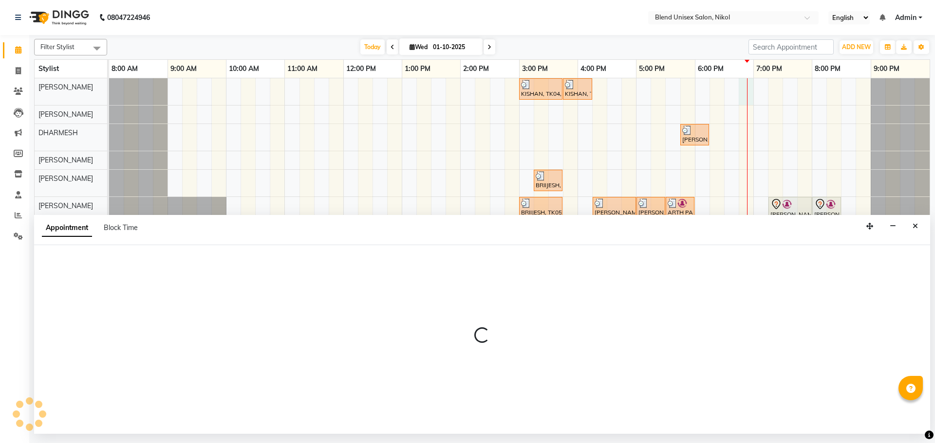
select select "74694"
select select "tentative"
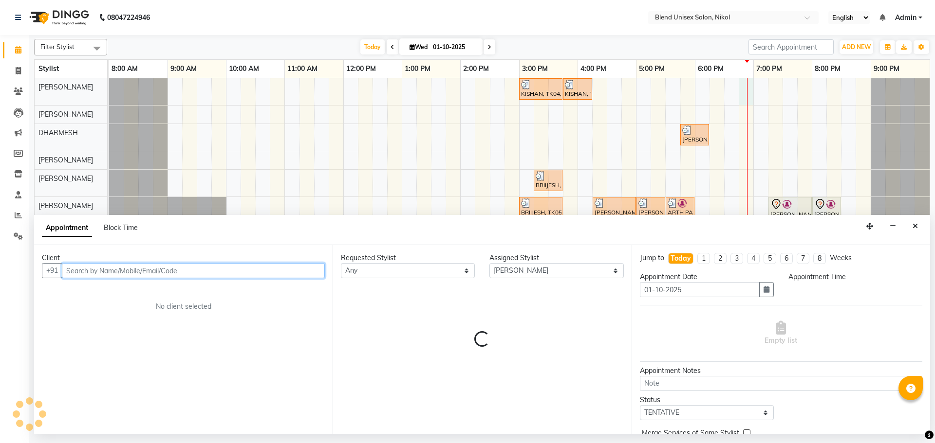
select select "1125"
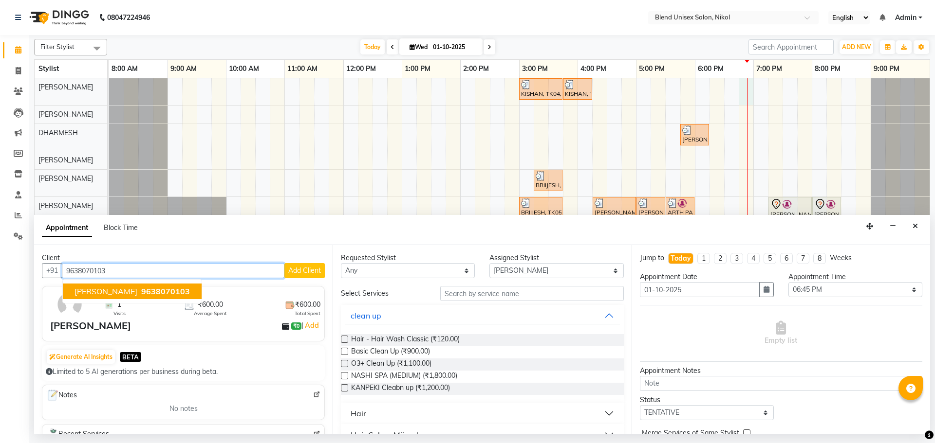
click at [158, 291] on span "9638070103" at bounding box center [165, 292] width 49 height 10
type input "9638070103"
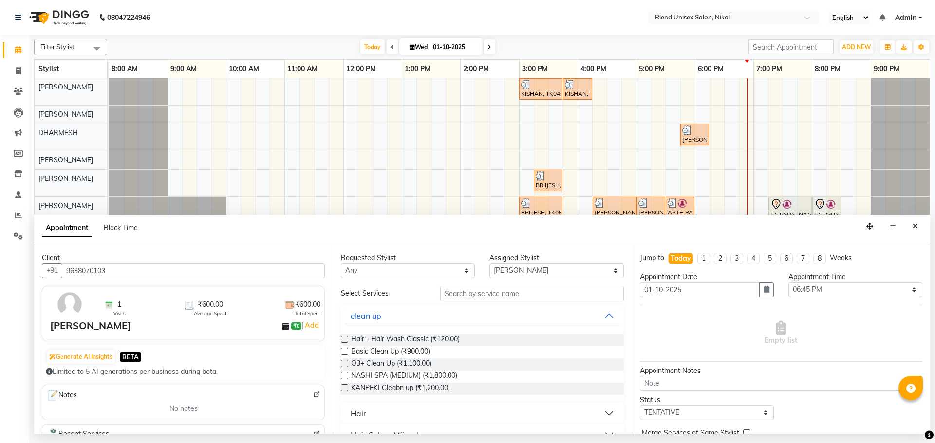
click at [379, 412] on button "Hair" at bounding box center [482, 414] width 275 height 18
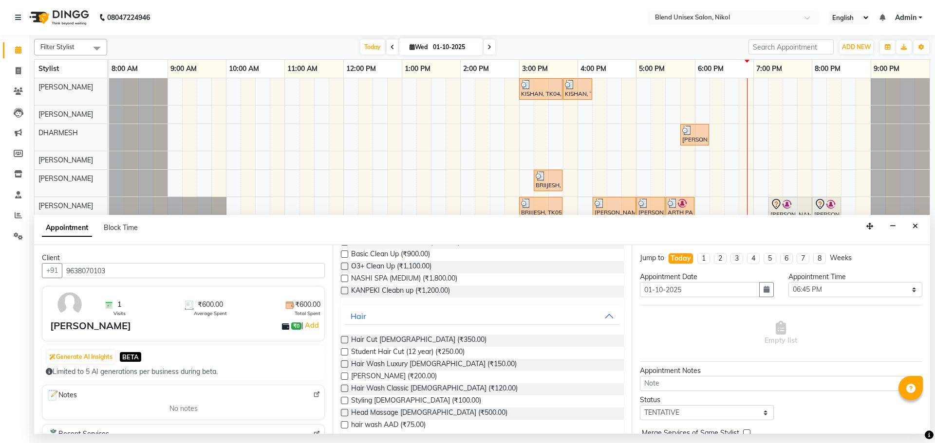
click at [343, 376] on label at bounding box center [344, 376] width 7 height 7
click at [343, 376] on input "checkbox" at bounding box center [344, 377] width 6 height 6
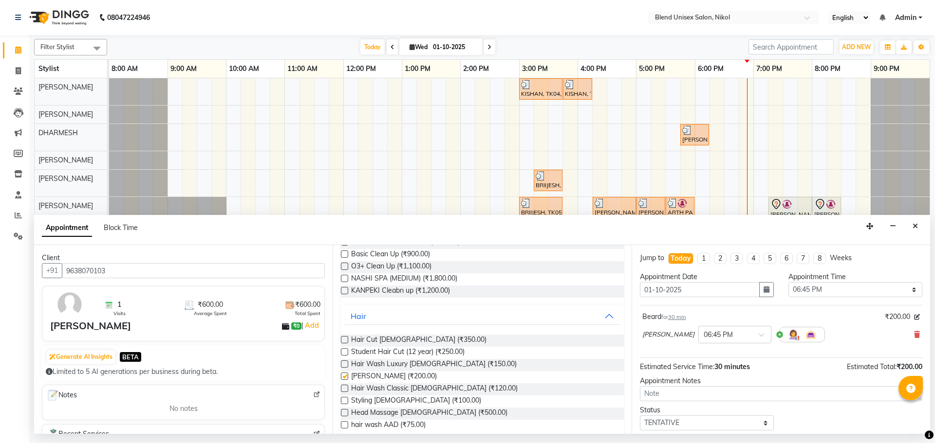
checkbox input "false"
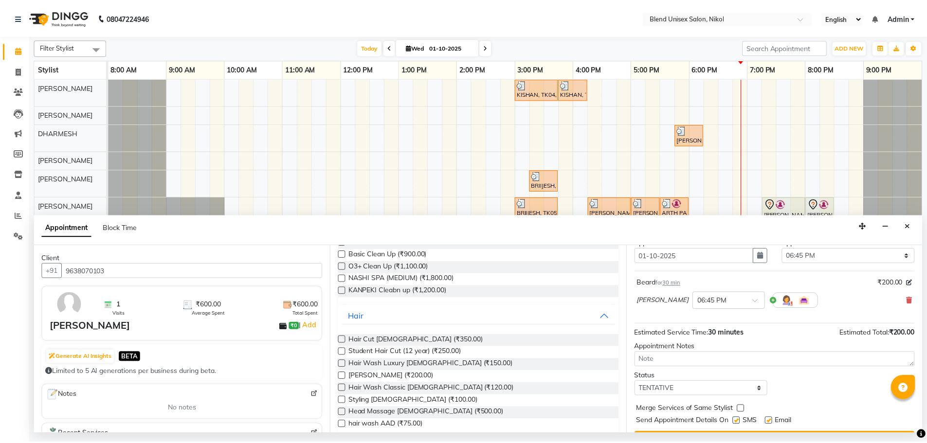
scroll to position [58, 0]
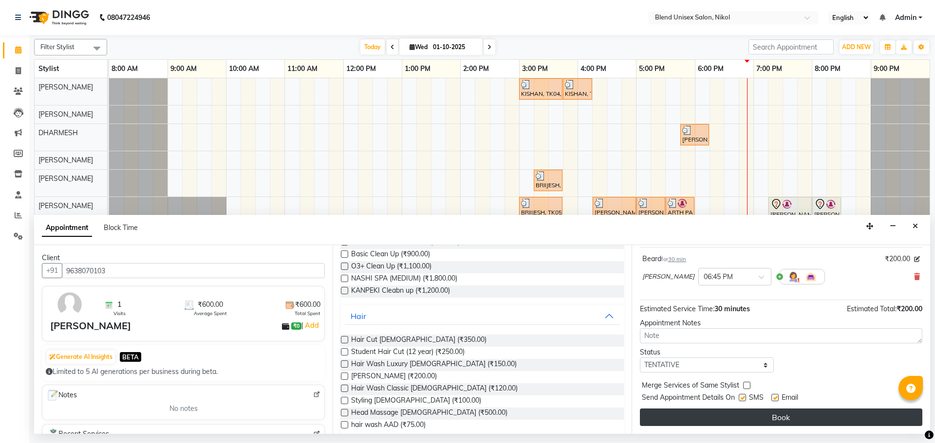
click at [761, 418] on button "Book" at bounding box center [781, 418] width 282 height 18
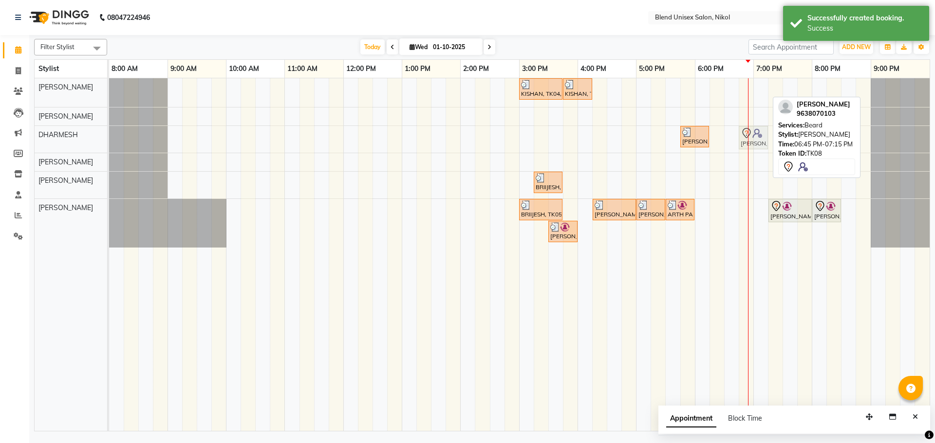
drag, startPoint x: 749, startPoint y: 81, endPoint x: 753, endPoint y: 126, distance: 45.0
click at [753, 126] on tbody "KISHAN, TK04, 03:00 PM-03:45 PM, Hair Cut [DEMOGRAPHIC_DATA] KISHAN, TK04, 03:4…" at bounding box center [519, 162] width 820 height 169
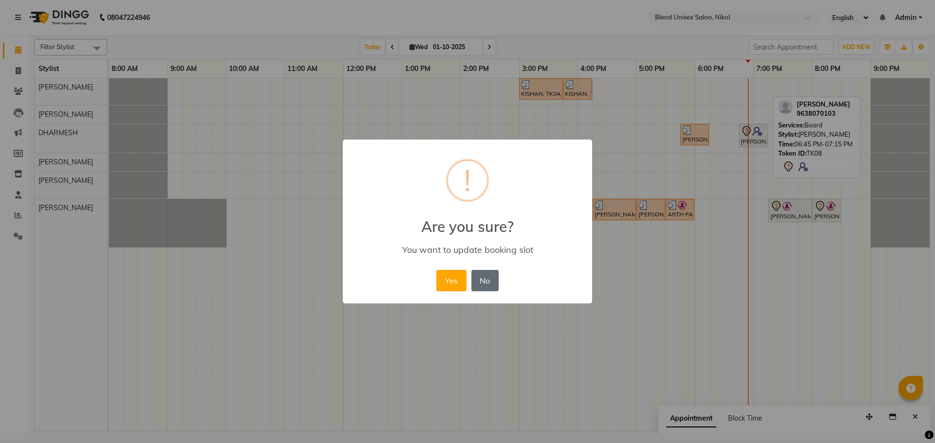
click at [485, 280] on button "No" at bounding box center [484, 280] width 27 height 21
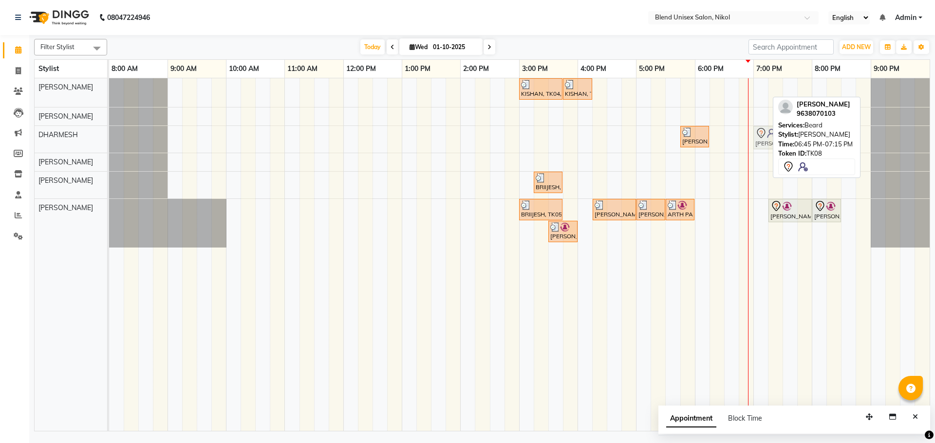
drag, startPoint x: 759, startPoint y: 87, endPoint x: 768, endPoint y: 140, distance: 54.2
click at [768, 140] on tbody "KISHAN, TK04, 03:00 PM-03:45 PM, Hair Cut [DEMOGRAPHIC_DATA] KISHAN, TK04, 03:4…" at bounding box center [519, 162] width 820 height 169
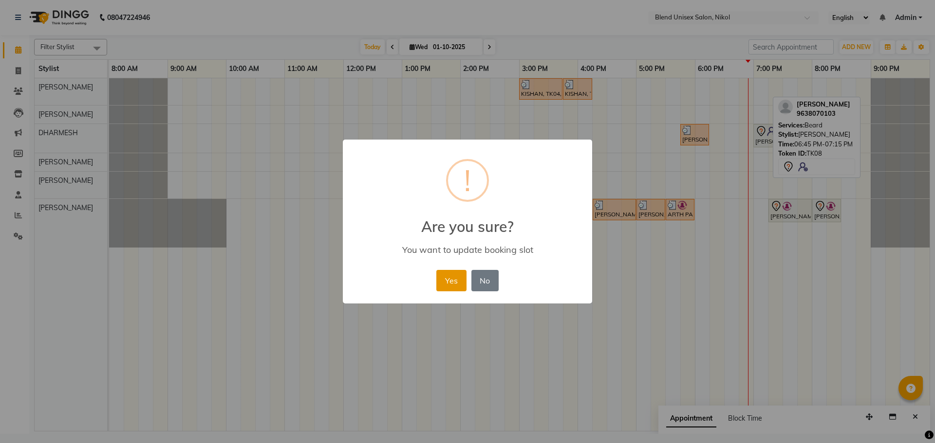
click at [450, 276] on button "Yes" at bounding box center [451, 280] width 30 height 21
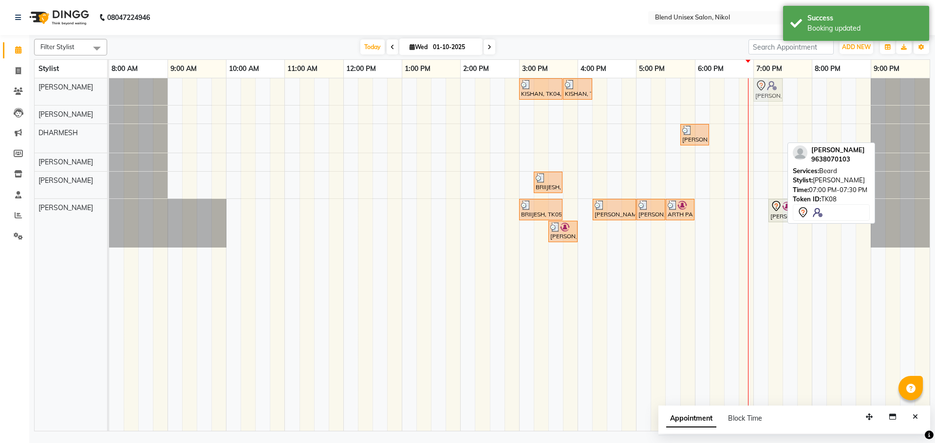
drag, startPoint x: 763, startPoint y: 134, endPoint x: 757, endPoint y: 91, distance: 44.1
click at [757, 91] on tbody "KISHAN, TK04, 03:00 PM-03:45 PM, Hair Cut [DEMOGRAPHIC_DATA] KISHAN, TK04, 03:4…" at bounding box center [519, 162] width 820 height 169
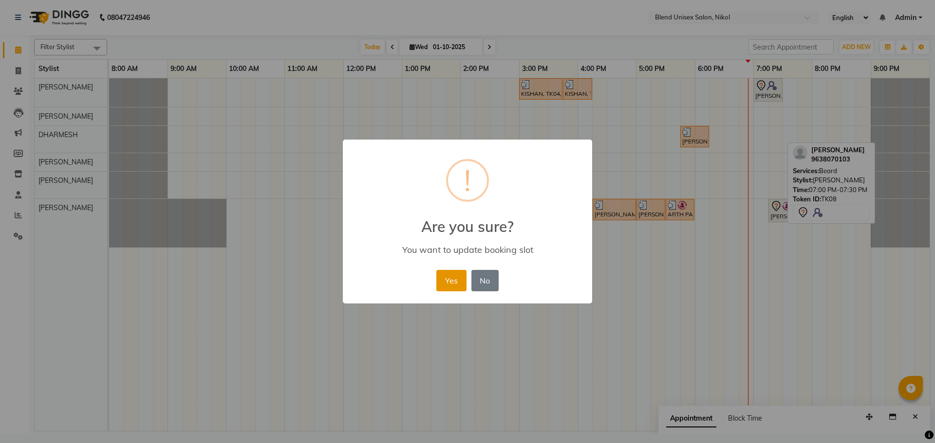
click at [447, 278] on button "Yes" at bounding box center [451, 280] width 30 height 21
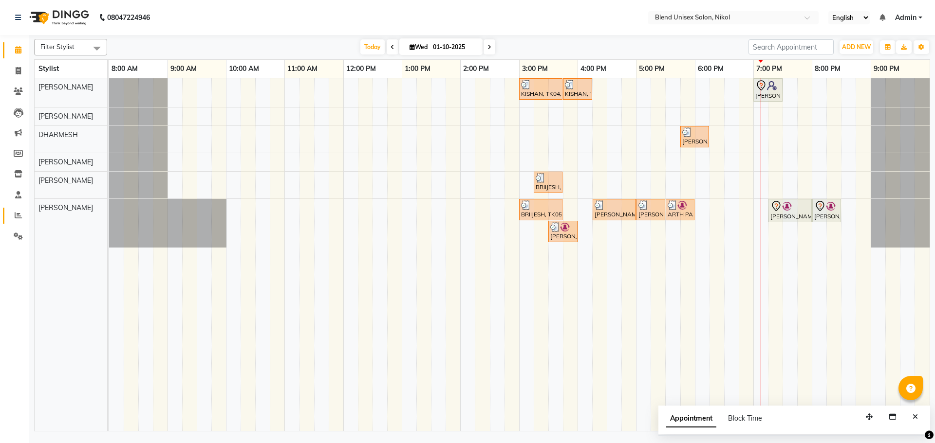
click at [16, 210] on link "Reports" at bounding box center [14, 216] width 23 height 16
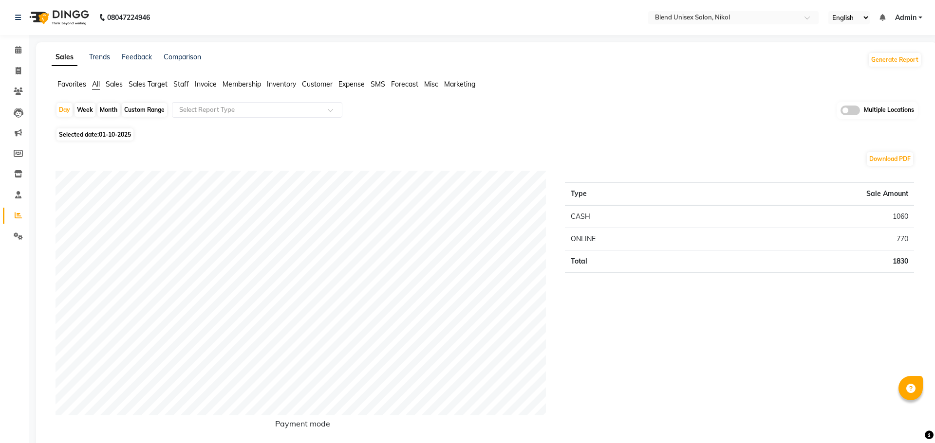
click at [103, 108] on div "Month" at bounding box center [108, 110] width 22 height 14
select select "10"
select select "2025"
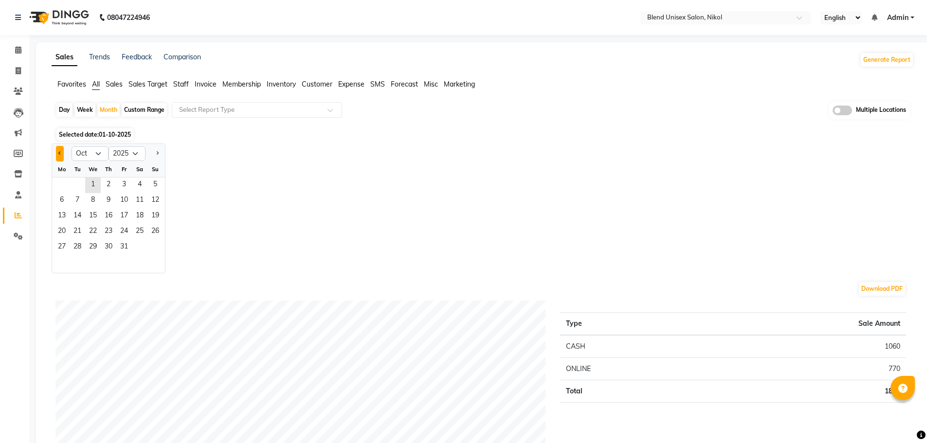
click at [59, 152] on span "Previous month" at bounding box center [59, 152] width 3 height 3
select select "9"
click at [65, 180] on span "1" at bounding box center [62, 186] width 16 height 16
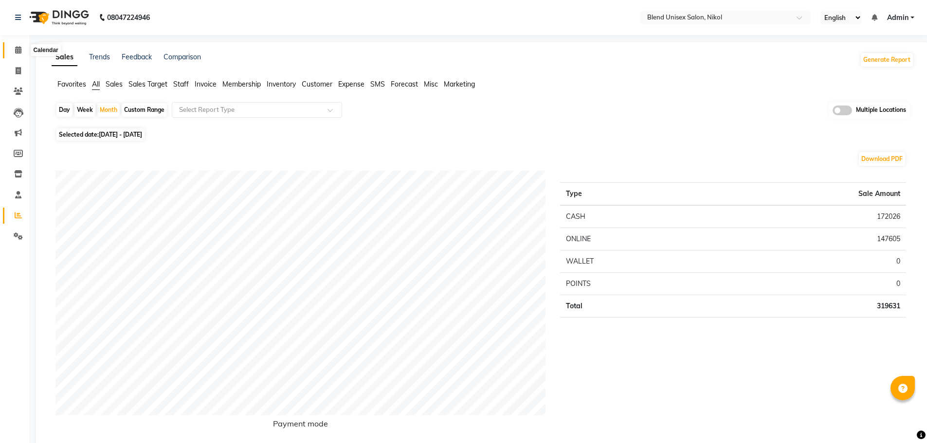
drag, startPoint x: 17, startPoint y: 49, endPoint x: 30, endPoint y: 50, distance: 13.7
click at [17, 49] on icon at bounding box center [18, 49] width 6 height 7
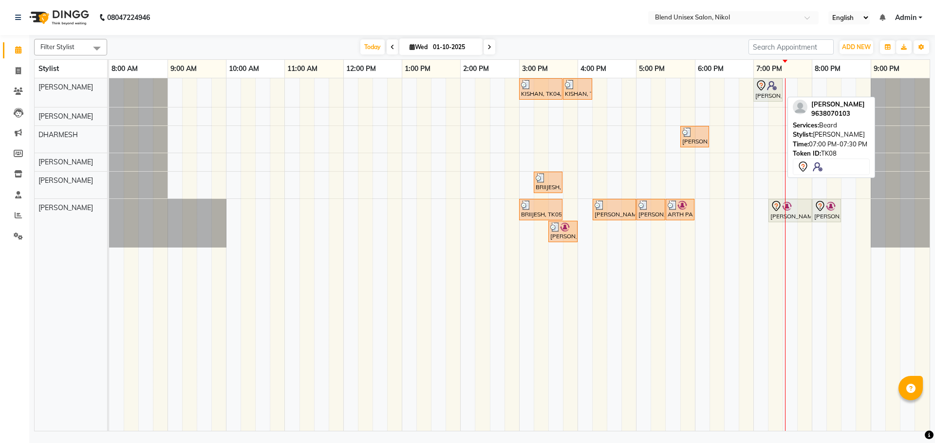
click at [771, 96] on div "[PERSON_NAME], TK08, 07:00 PM-07:30 PM, [PERSON_NAME]" at bounding box center [767, 90] width 27 height 20
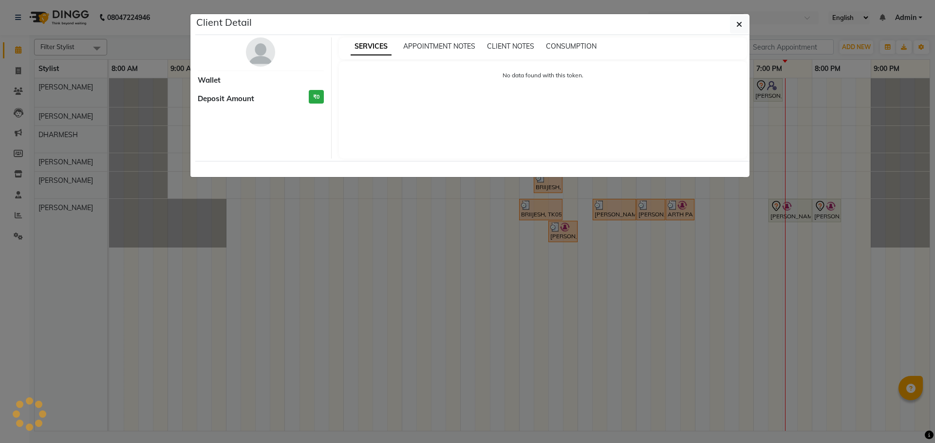
select select "7"
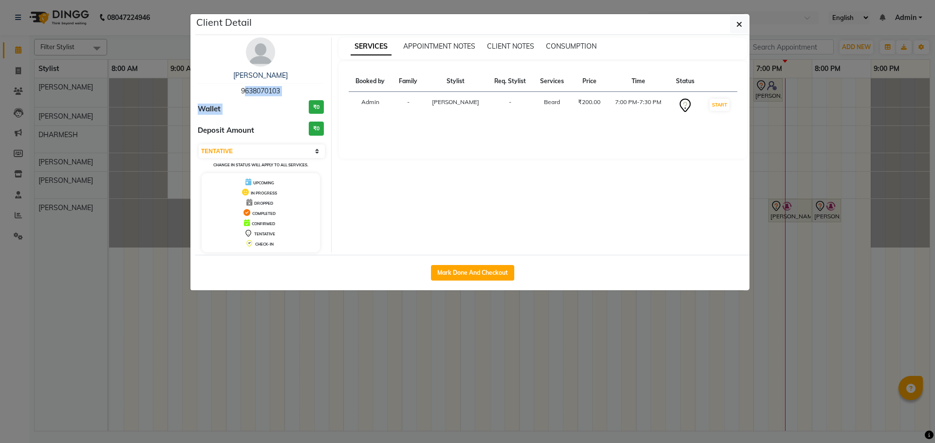
drag, startPoint x: 237, startPoint y: 89, endPoint x: 295, endPoint y: 102, distance: 59.9
click at [295, 102] on div "[PERSON_NAME] 9638070103 Wallet ₹0 Deposit Amount ₹0 Select IN SERVICE CONFIRME…" at bounding box center [260, 144] width 141 height 215
click at [304, 70] on div "[PERSON_NAME] 9638070103 Wallet ₹0 Deposit Amount ₹0 Select IN SERVICE CONFIRME…" at bounding box center [260, 144] width 141 height 215
drag, startPoint x: 240, startPoint y: 88, endPoint x: 282, endPoint y: 100, distance: 43.5
click at [282, 100] on div "[PERSON_NAME] 9638070103 Wallet ₹0 Deposit Amount ₹0 Select IN SERVICE CONFIRME…" at bounding box center [260, 144] width 141 height 215
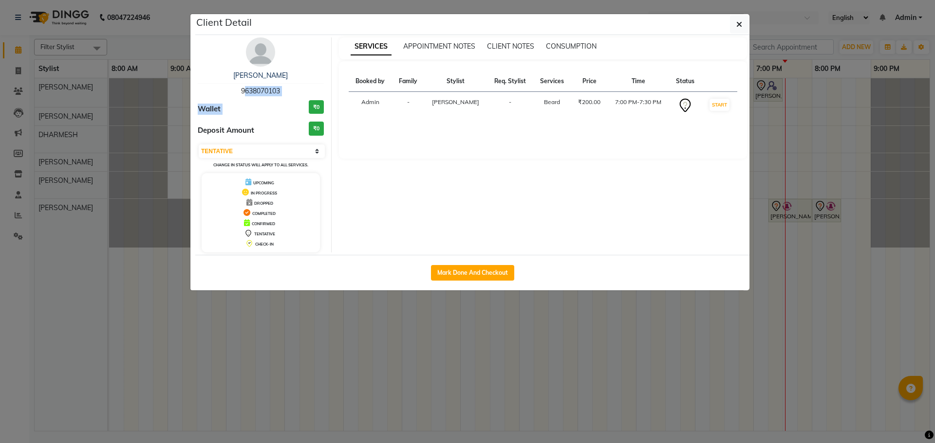
click at [285, 86] on div "[PERSON_NAME] 9638070103" at bounding box center [261, 84] width 126 height 26
drag, startPoint x: 234, startPoint y: 88, endPoint x: 263, endPoint y: 92, distance: 29.5
click at [261, 92] on div "[PERSON_NAME] 9638070103" at bounding box center [261, 84] width 126 height 26
click at [258, 91] on span "9638070103" at bounding box center [260, 91] width 39 height 9
drag, startPoint x: 239, startPoint y: 91, endPoint x: 299, endPoint y: 105, distance: 61.9
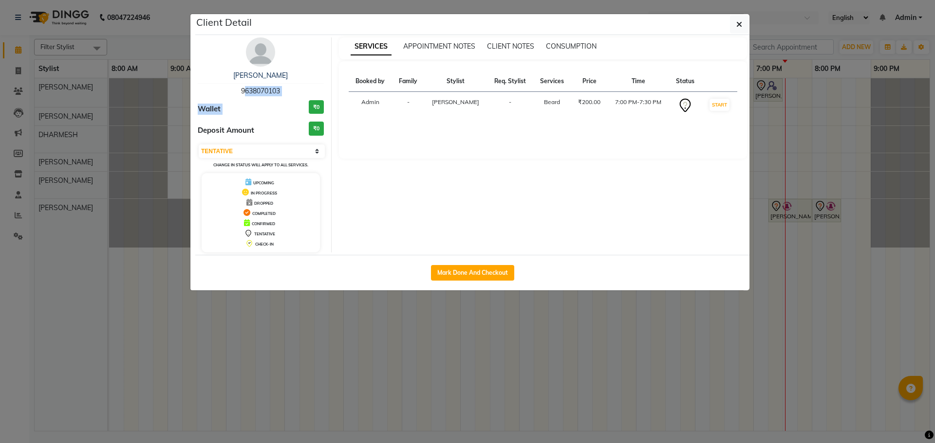
click at [299, 101] on div "[PERSON_NAME] 9638070103 Wallet ₹0 Deposit Amount ₹0 Select IN SERVICE CONFIRME…" at bounding box center [260, 144] width 141 height 215
click at [208, 107] on span "Wallet" at bounding box center [209, 109] width 23 height 11
drag, startPoint x: 238, startPoint y: 89, endPoint x: 311, endPoint y: 106, distance: 74.9
click at [283, 100] on div "[PERSON_NAME] 9638070103 Wallet ₹0 Deposit Amount ₹0 Select IN SERVICE CONFIRME…" at bounding box center [260, 144] width 141 height 215
click at [452, 269] on button "Mark Done And Checkout" at bounding box center [472, 273] width 83 height 16
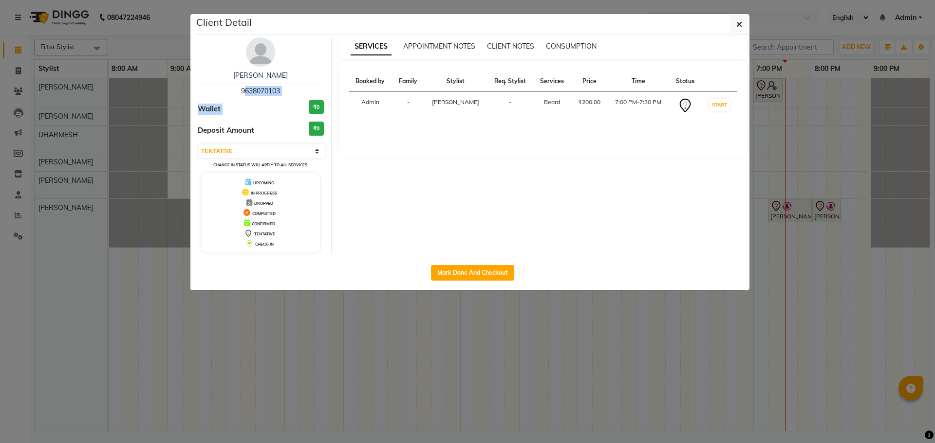
select select "service"
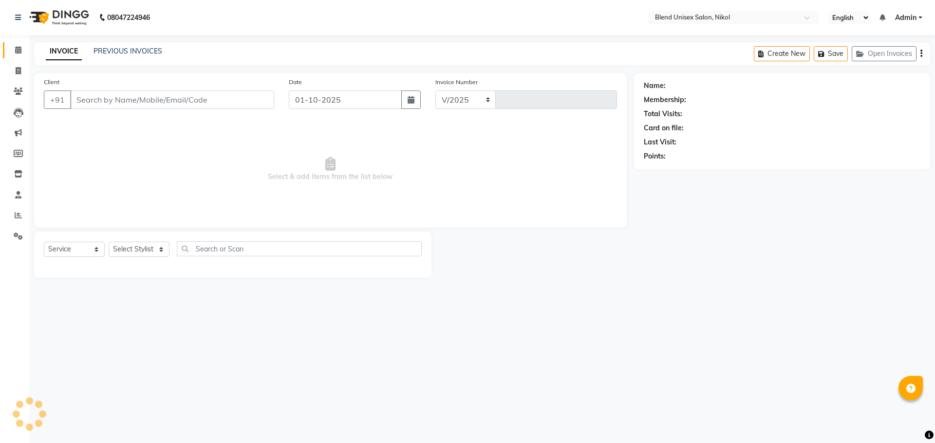
select select "6213"
type input "2761"
type input "9638070103"
select select "74694"
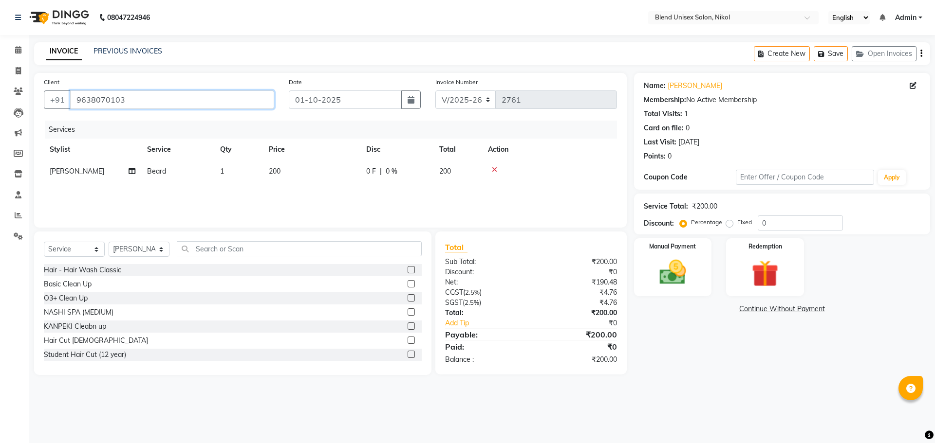
drag, startPoint x: 75, startPoint y: 100, endPoint x: 131, endPoint y: 109, distance: 56.2
click at [130, 109] on input "9638070103" at bounding box center [172, 100] width 204 height 18
click at [119, 100] on input "9638070103" at bounding box center [172, 100] width 204 height 18
drag, startPoint x: 74, startPoint y: 100, endPoint x: 133, endPoint y: 110, distance: 59.7
click at [133, 110] on div "Client [PHONE_NUMBER]" at bounding box center [159, 97] width 245 height 40
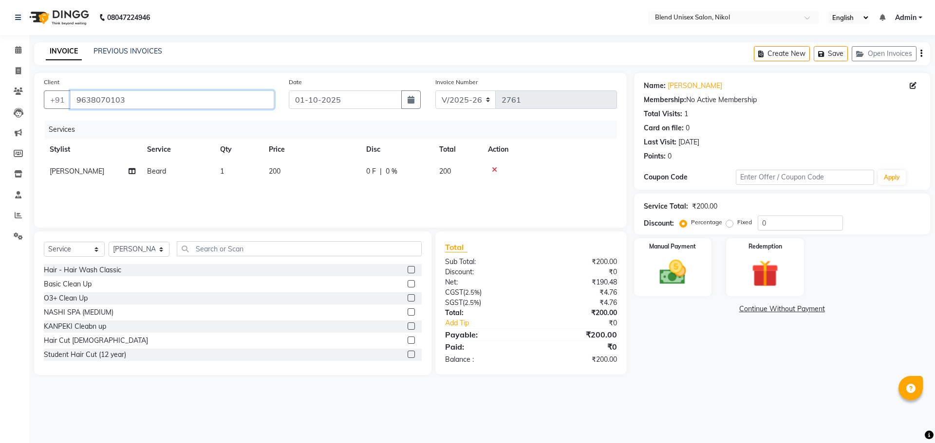
click at [119, 99] on input "9638070103" at bounding box center [172, 100] width 204 height 18
drag, startPoint x: 76, startPoint y: 98, endPoint x: 117, endPoint y: 107, distance: 41.8
click at [117, 107] on input "9638070103" at bounding box center [172, 100] width 204 height 18
click at [134, 105] on input "9638070103" at bounding box center [172, 100] width 204 height 18
drag, startPoint x: 77, startPoint y: 101, endPoint x: 122, endPoint y: 106, distance: 45.1
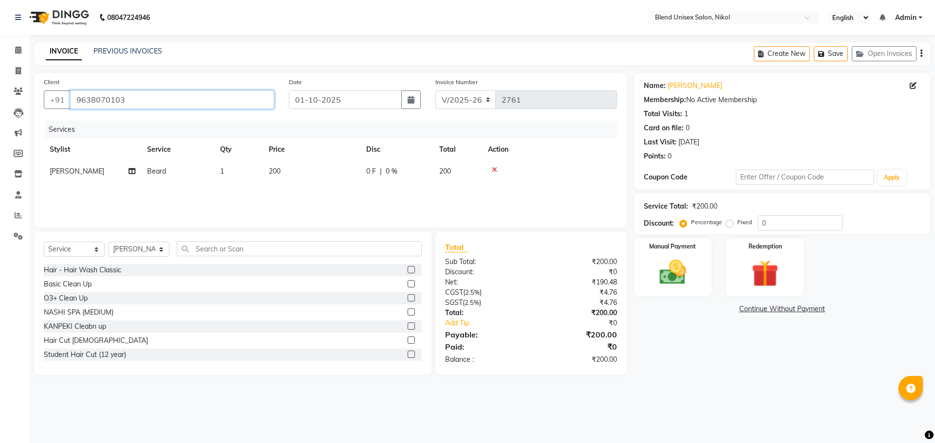
click at [119, 105] on input "9638070103" at bounding box center [172, 100] width 204 height 18
click at [131, 104] on input "9638070103" at bounding box center [172, 100] width 204 height 18
drag, startPoint x: 75, startPoint y: 100, endPoint x: 123, endPoint y: 103, distance: 47.3
click at [123, 103] on input "9638070103" at bounding box center [172, 100] width 204 height 18
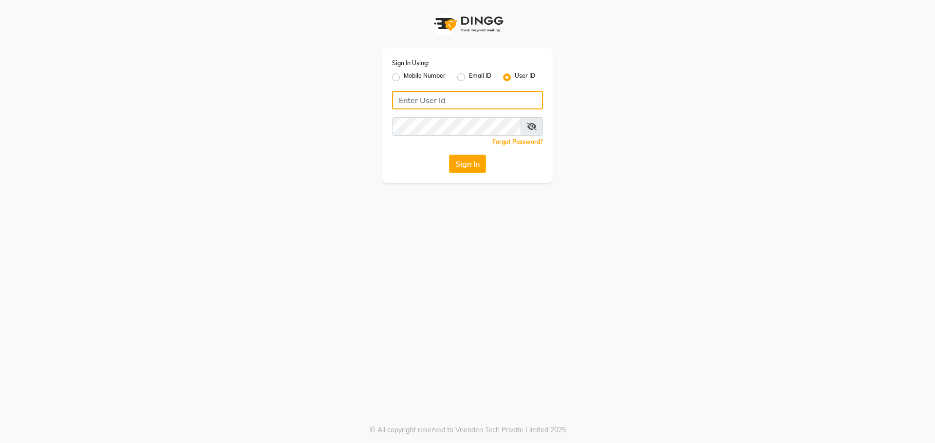
click at [401, 100] on input "Username" at bounding box center [467, 100] width 151 height 18
drag, startPoint x: 428, startPoint y: 101, endPoint x: 388, endPoint y: 101, distance: 40.4
click at [388, 101] on div "Sign In Using: Mobile Number Email ID User ID BLEND Remember me Forgot Password…" at bounding box center [467, 115] width 170 height 135
type input "blend"
click at [404, 159] on div "Sign In" at bounding box center [467, 164] width 151 height 18
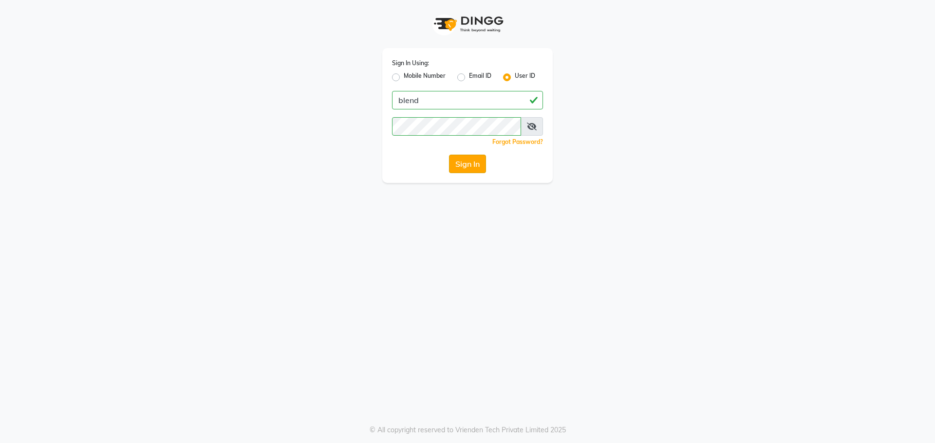
click at [474, 164] on button "Sign In" at bounding box center [467, 164] width 37 height 18
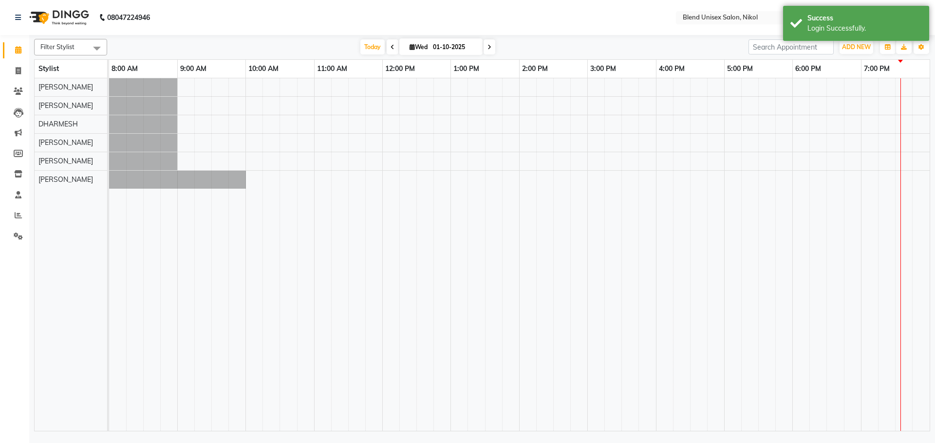
select select "en"
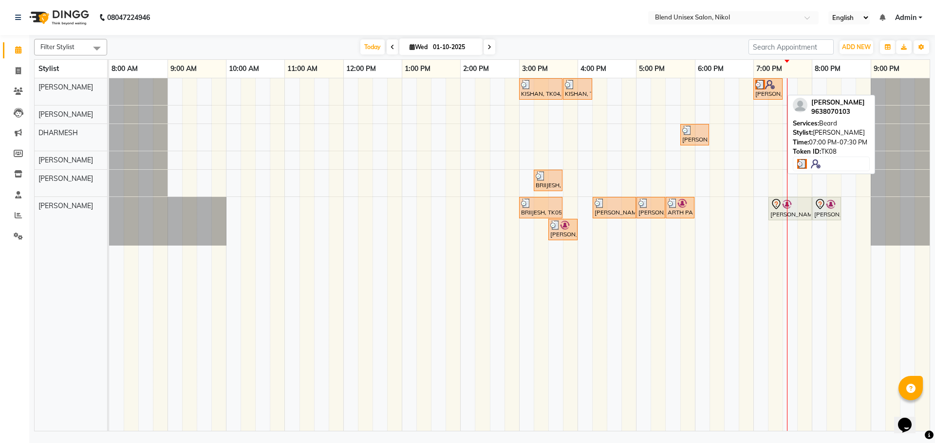
click at [768, 92] on div "[PERSON_NAME], TK08, 07:00 PM-07:30 PM, [PERSON_NAME]" at bounding box center [767, 89] width 27 height 18
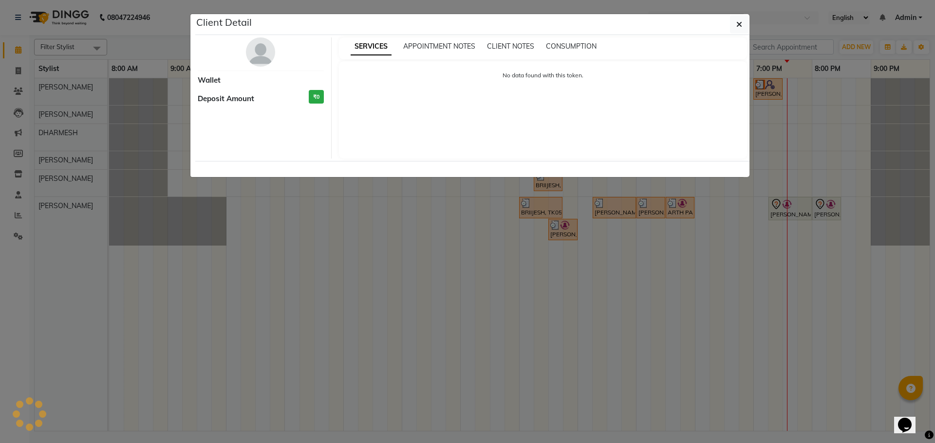
select select "3"
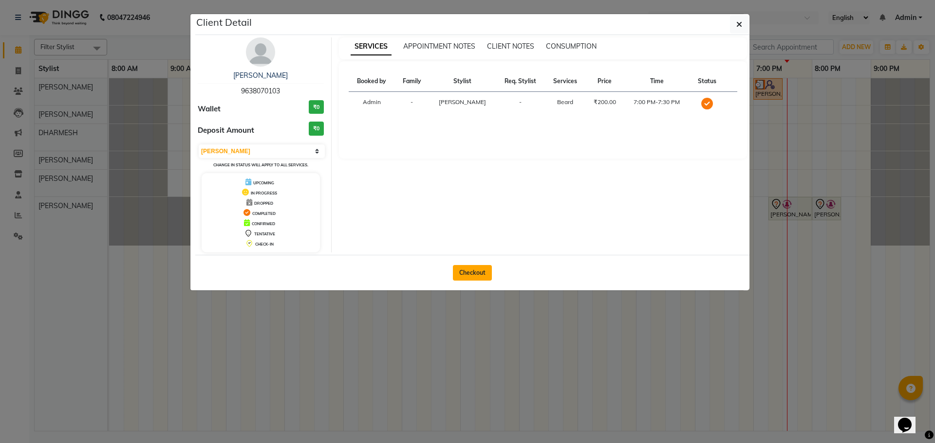
click at [467, 272] on button "Checkout" at bounding box center [472, 273] width 39 height 16
select select "service"
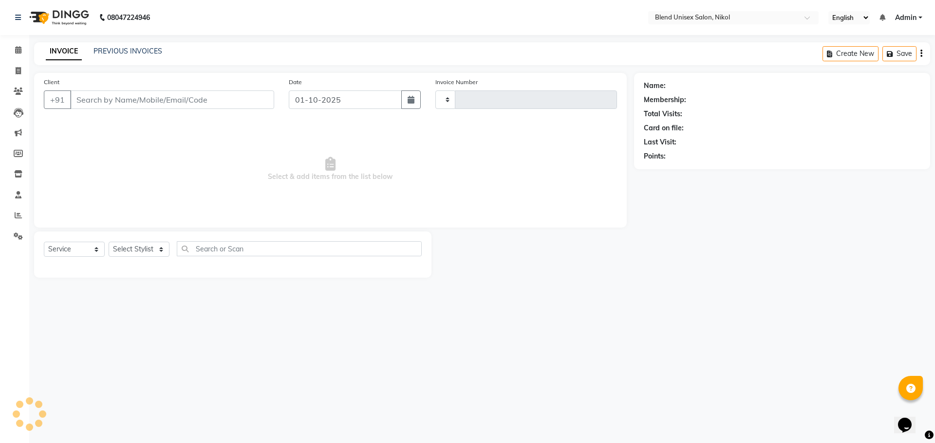
type input "2761"
select select "6213"
type input "9638070103"
select select "74694"
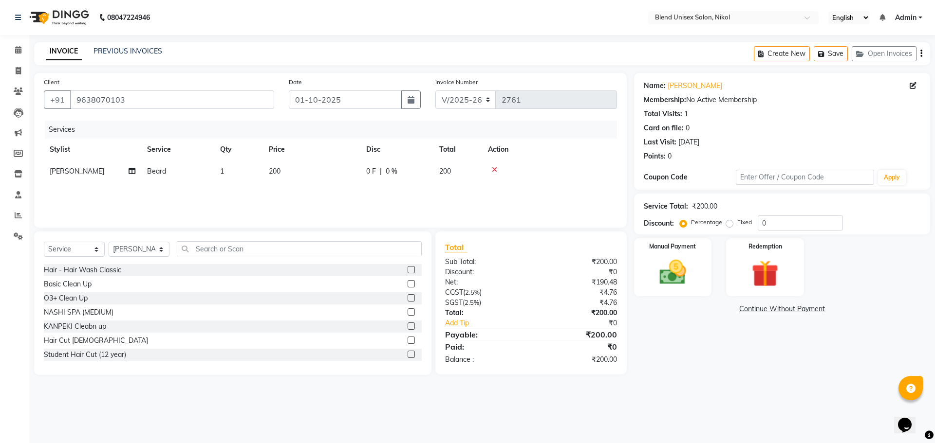
click at [83, 164] on td "[PERSON_NAME]" at bounding box center [92, 172] width 97 height 22
click at [87, 169] on select "AJAY NAYI AYESHA SAIYED DHARMESH KAJAL NAYI RAJESH VAGHELA VIPUL VAGHELA" at bounding box center [93, 173] width 86 height 15
select select "84260"
click at [148, 249] on select "Select Stylist AJAY NAYI AYESHA SAIYED DHARMESH KAJAL NAYI RAJESH VAGHELA VIPUL…" at bounding box center [139, 249] width 61 height 15
click at [109, 242] on select "Select Stylist AJAY NAYI AYESHA SAIYED DHARMESH KAJAL NAYI RAJESH VAGHELA VIPUL…" at bounding box center [139, 249] width 61 height 15
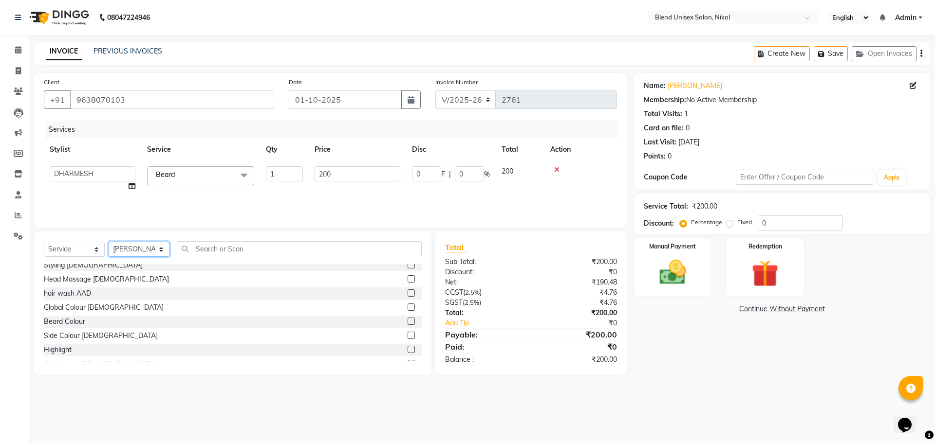
scroll to position [97, 0]
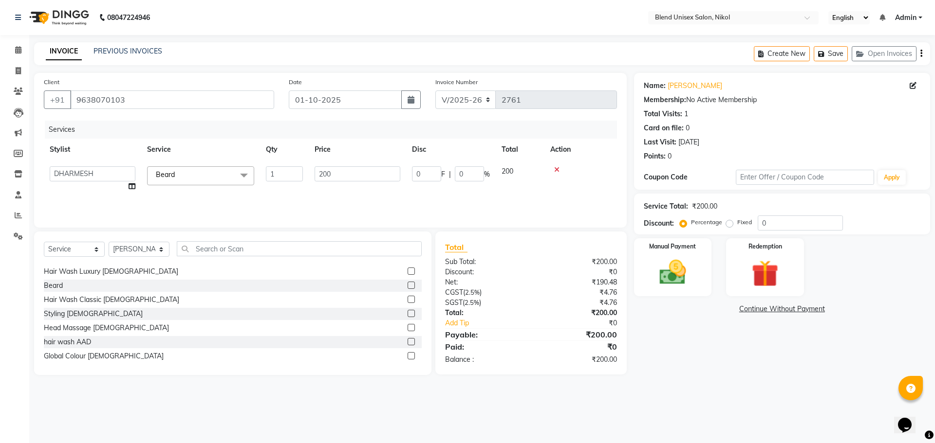
click at [407, 284] on label at bounding box center [410, 285] width 7 height 7
click at [407, 284] on input "checkbox" at bounding box center [410, 286] width 6 height 6
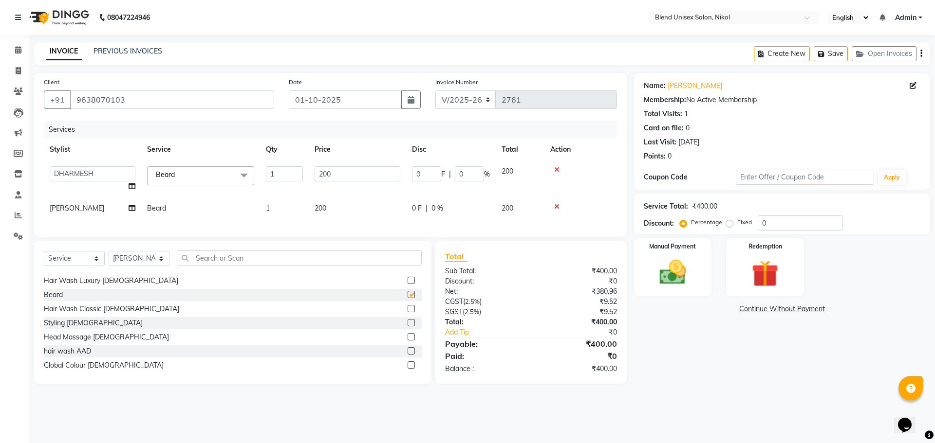
checkbox input "false"
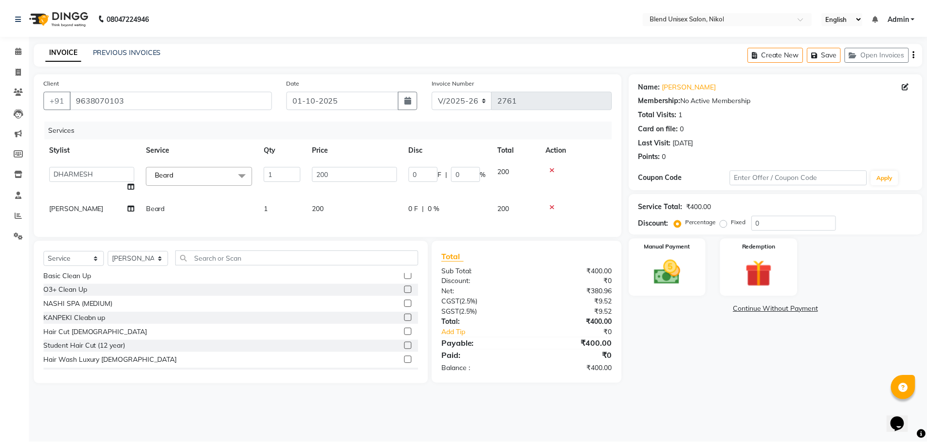
scroll to position [0, 0]
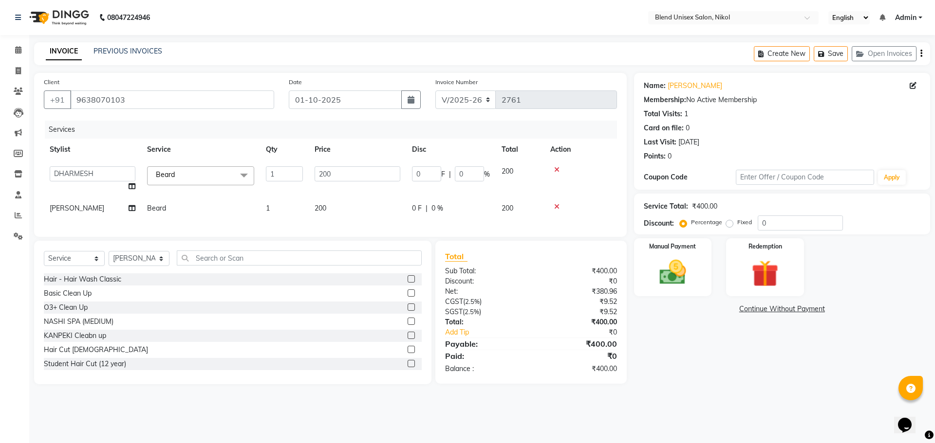
click at [407, 353] on label at bounding box center [410, 349] width 7 height 7
click at [407, 353] on input "checkbox" at bounding box center [410, 350] width 6 height 6
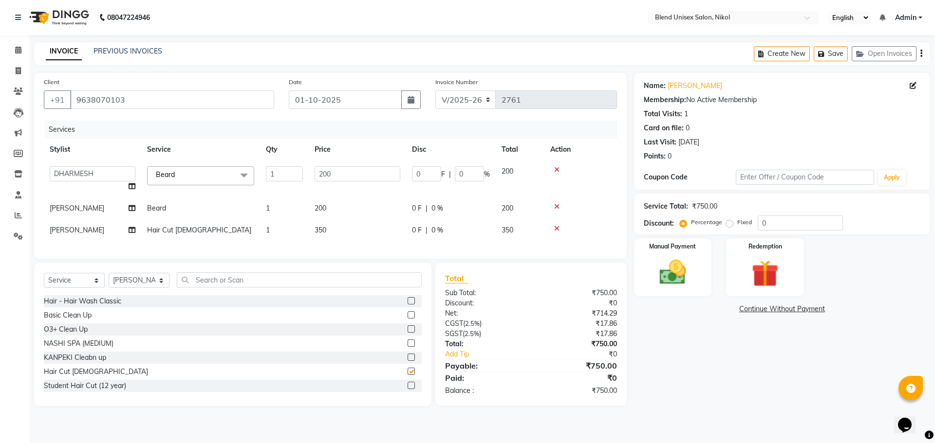
checkbox input "false"
click at [737, 221] on label "Fixed" at bounding box center [744, 222] width 15 height 9
click at [728, 221] on input "Fixed" at bounding box center [731, 222] width 7 height 7
radio input "true"
click at [761, 223] on input "0" at bounding box center [799, 223] width 85 height 15
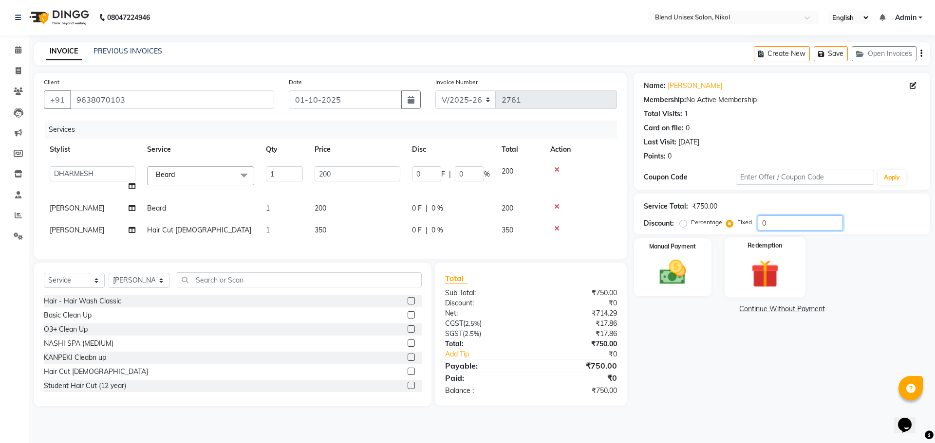
type input "10"
type input "2.67"
type input "1.33"
type input "140"
type input "37.33"
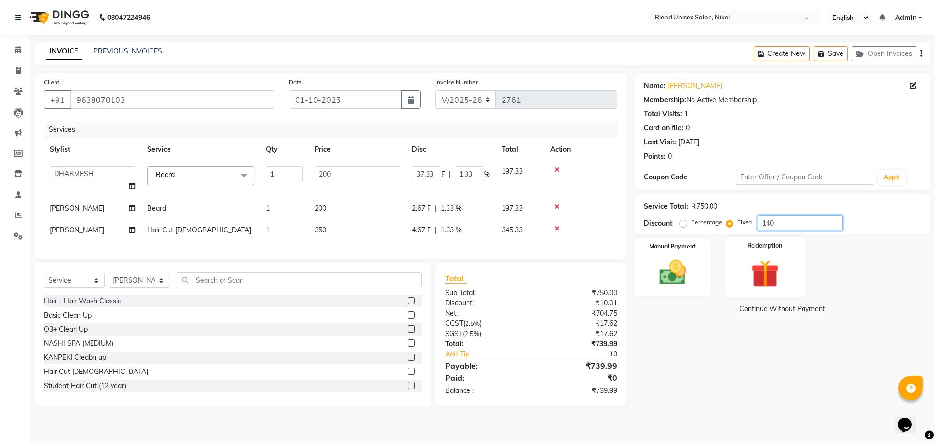
type input "18.66"
type input "140"
click at [662, 267] on img at bounding box center [672, 273] width 45 height 32
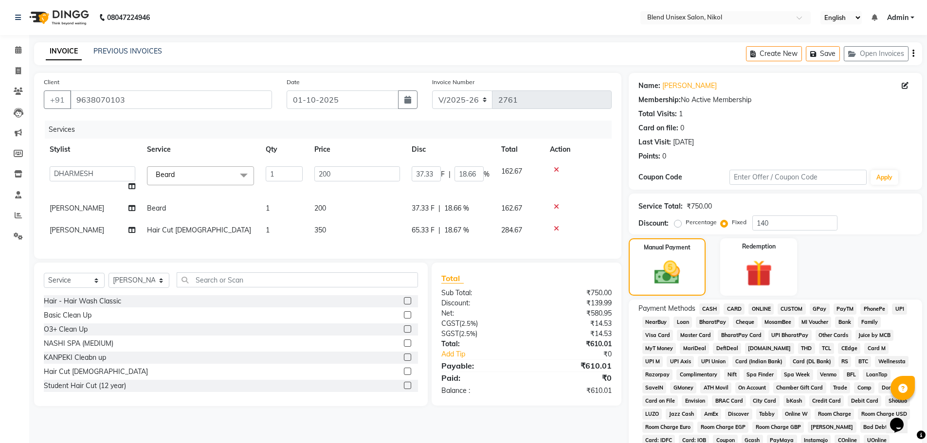
click at [760, 307] on span "ONLINE" at bounding box center [761, 309] width 25 height 11
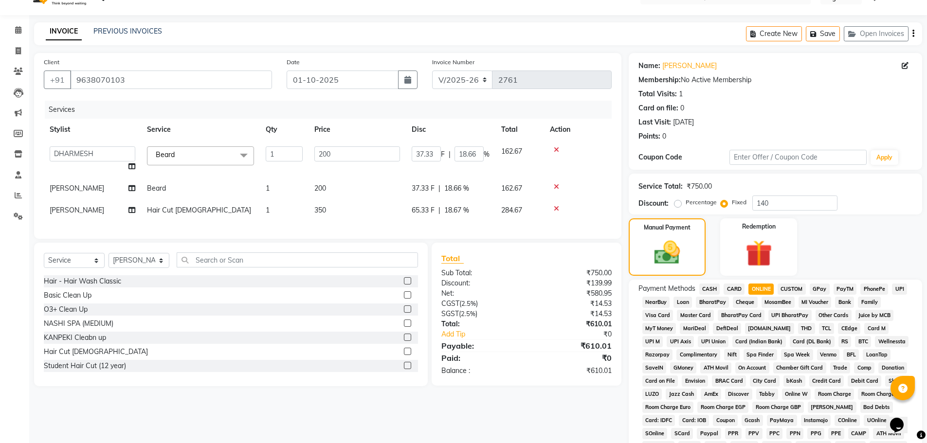
scroll to position [3, 0]
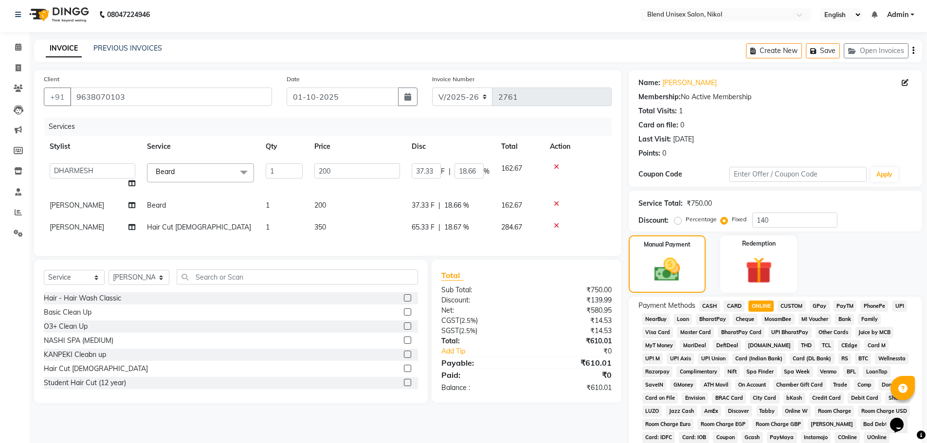
click at [377, 141] on th "Price" at bounding box center [357, 147] width 97 height 22
click at [425, 171] on input "37.33" at bounding box center [426, 171] width 29 height 15
type input "36.33"
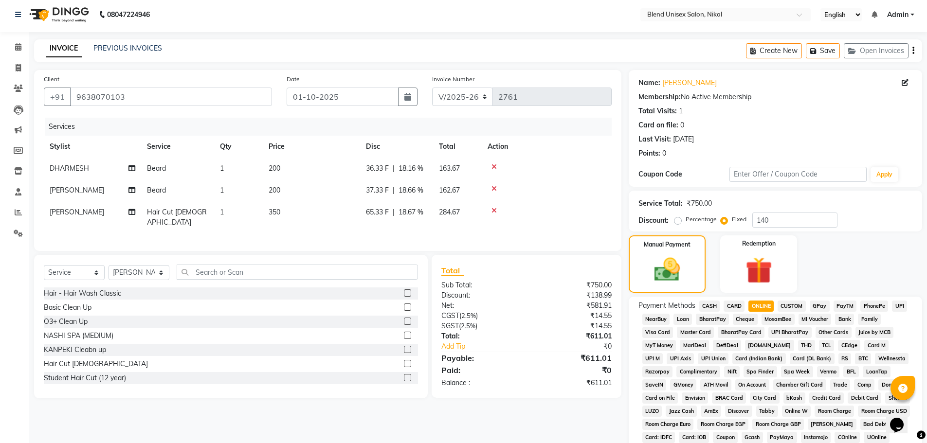
click at [597, 211] on tbody "DHARMESH Beard 1 200 36.33 F | 18.16 % 163.67 AJAY NAYI Beard 1 200 37.33 F | 1…" at bounding box center [328, 196] width 568 height 76
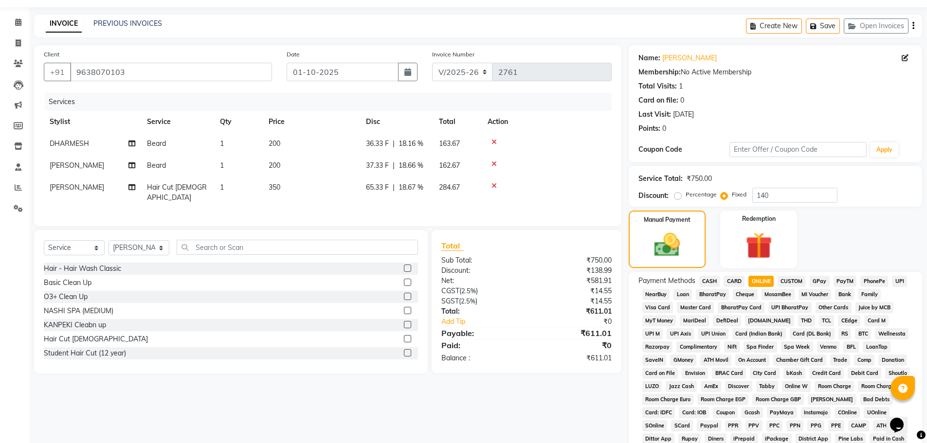
scroll to position [52, 0]
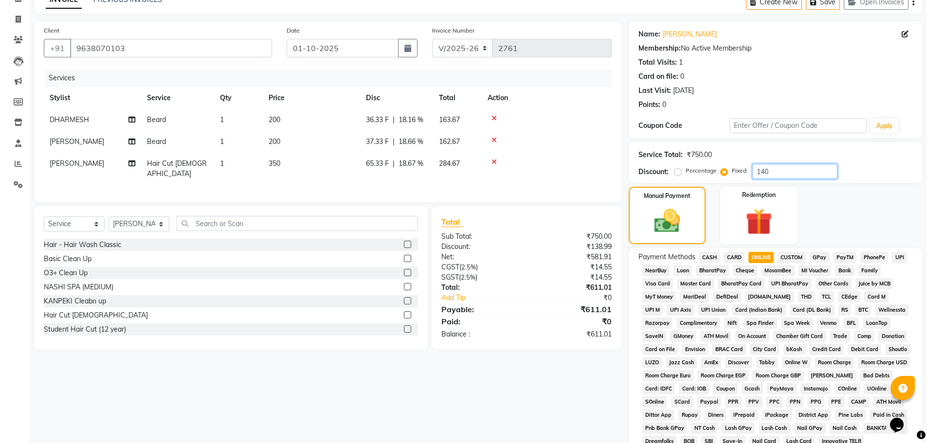
drag, startPoint x: 770, startPoint y: 166, endPoint x: 752, endPoint y: 170, distance: 18.4
click at [753, 170] on input "140" at bounding box center [795, 171] width 85 height 15
click at [280, 113] on td "200" at bounding box center [311, 120] width 97 height 22
select select "84260"
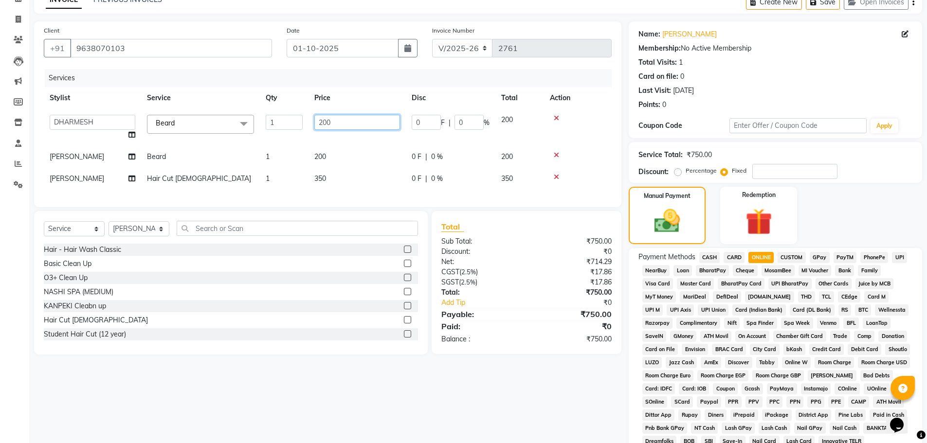
drag, startPoint x: 334, startPoint y: 121, endPoint x: 312, endPoint y: 122, distance: 22.4
click at [312, 122] on td "200" at bounding box center [357, 127] width 97 height 37
type input "160"
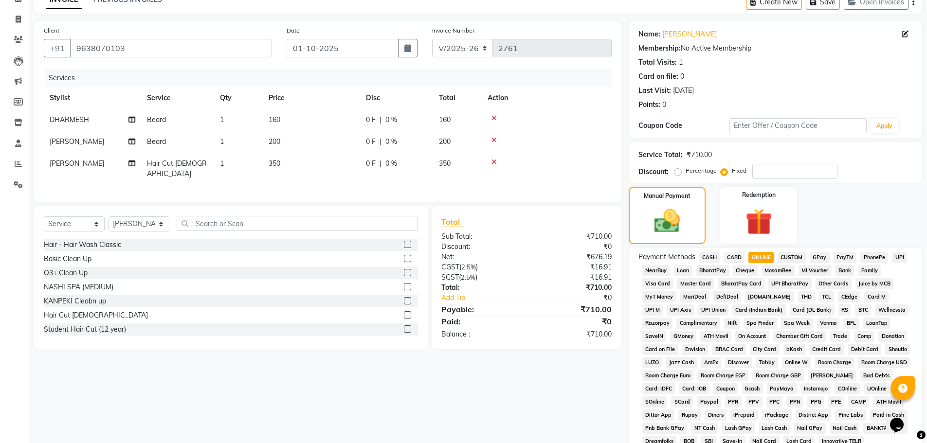
click at [329, 159] on tbody "DHARMESH Beard 1 160 0 F | 0 % 160 AJAY NAYI Beard 1 200 0 F | 0 % 200 AJAY NAY…" at bounding box center [328, 147] width 568 height 76
click at [315, 139] on td "200" at bounding box center [311, 142] width 97 height 22
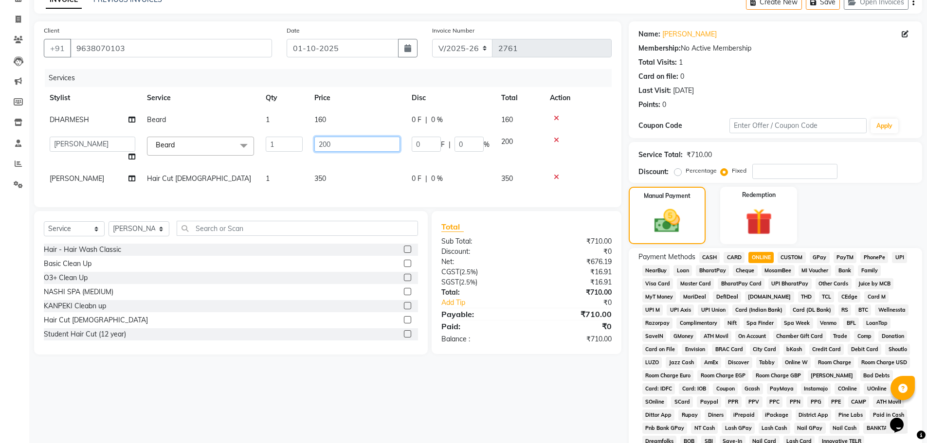
drag, startPoint x: 335, startPoint y: 135, endPoint x: 312, endPoint y: 144, distance: 25.1
click at [313, 144] on td "200" at bounding box center [357, 149] width 97 height 37
type input "150"
click at [333, 176] on div "Services Stylist Service Qty Price Disc Total Action DHARMESH Beard 1 160 0 F |…" at bounding box center [328, 133] width 568 height 129
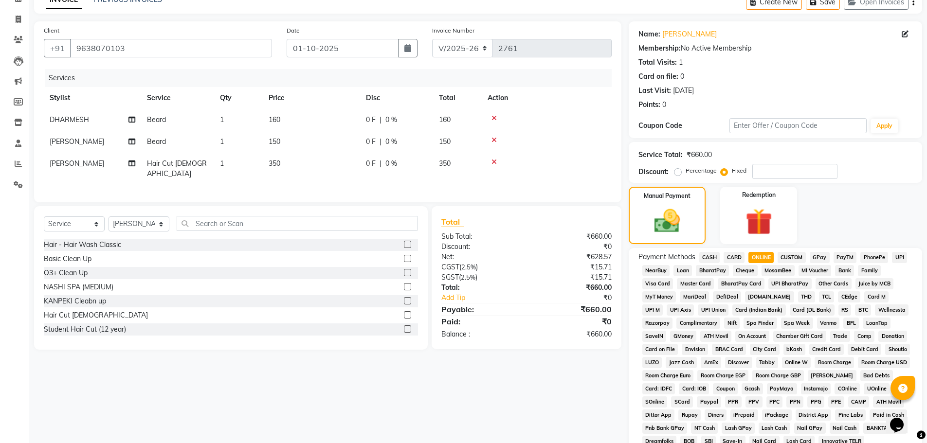
click at [290, 163] on td "350" at bounding box center [311, 169] width 97 height 32
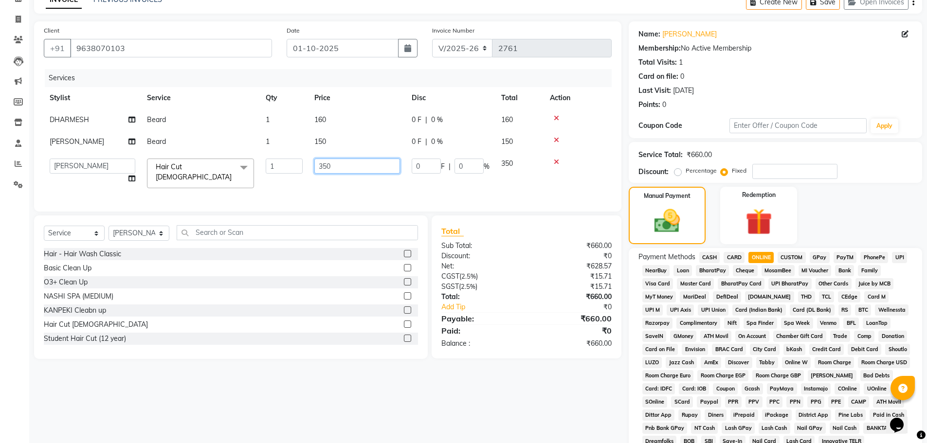
click at [333, 166] on input "350" at bounding box center [357, 166] width 86 height 15
type input "300"
click at [591, 129] on td at bounding box center [578, 120] width 68 height 22
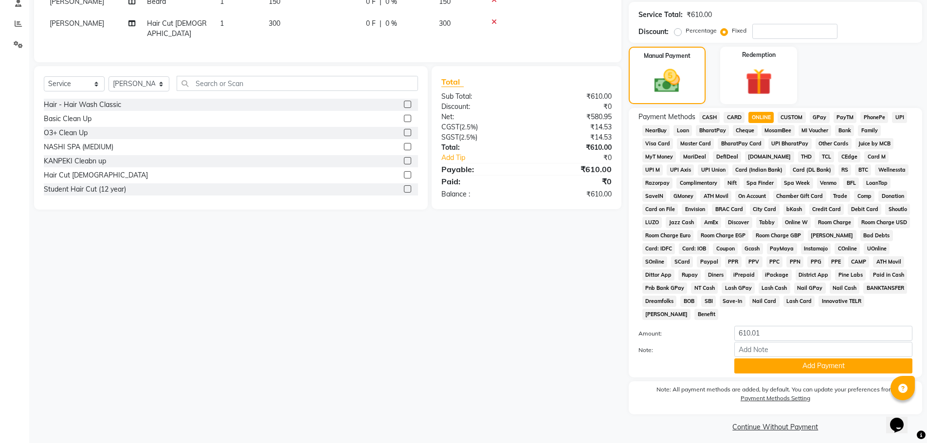
scroll to position [198, 0]
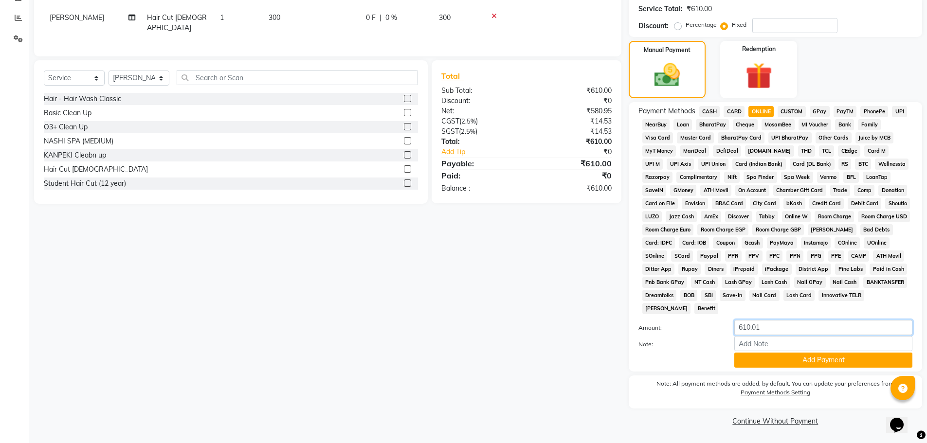
drag, startPoint x: 761, startPoint y: 327, endPoint x: 728, endPoint y: 325, distance: 33.1
click at [728, 325] on div "610.01" at bounding box center [823, 327] width 193 height 15
type input "610"
click at [812, 363] on button "Add Payment" at bounding box center [824, 360] width 178 height 15
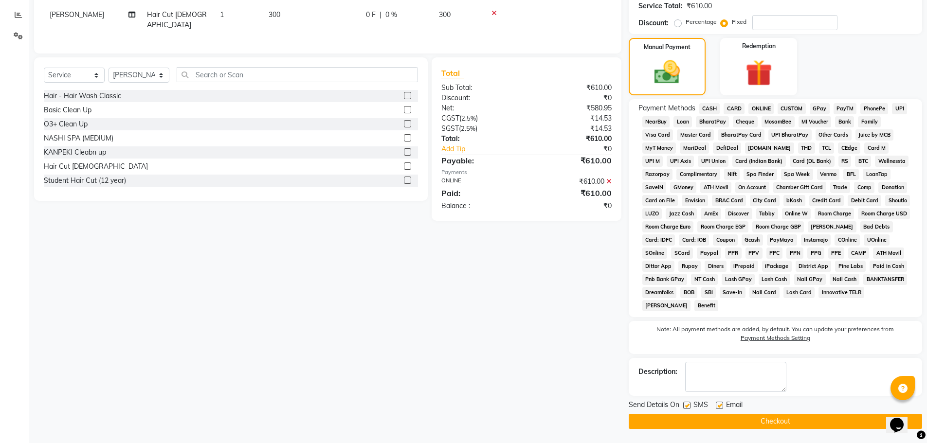
scroll to position [201, 0]
click at [728, 421] on button "Checkout" at bounding box center [776, 421] width 294 height 15
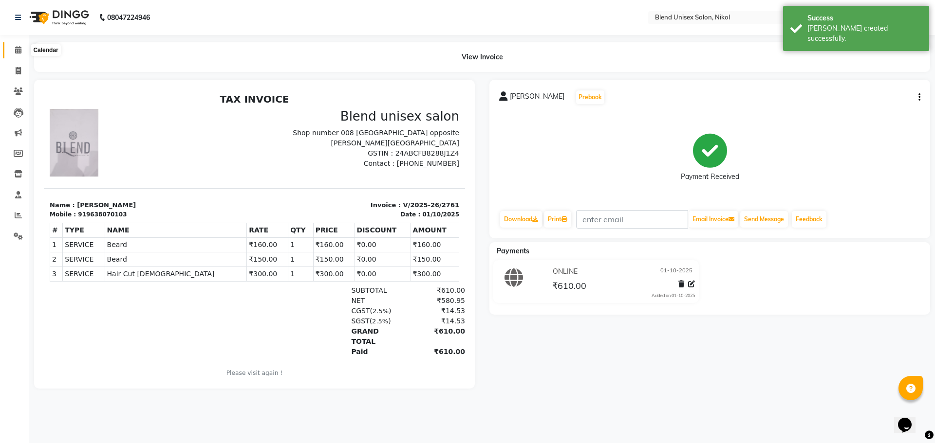
click at [17, 48] on icon at bounding box center [18, 49] width 6 height 7
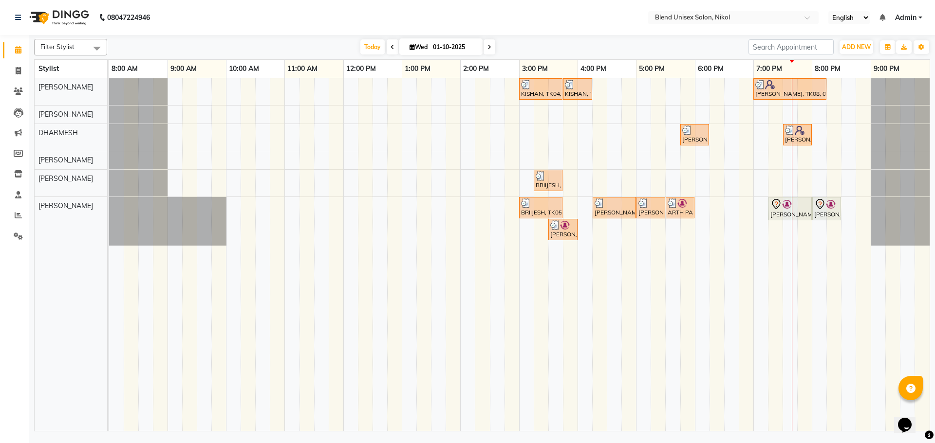
click at [743, 178] on div "KISHAN, TK04, 03:00 PM-03:45 PM, Hair Cut Male KISHAN, TK04, 03:45 PM-04:15 PM,…" at bounding box center [519, 254] width 820 height 353
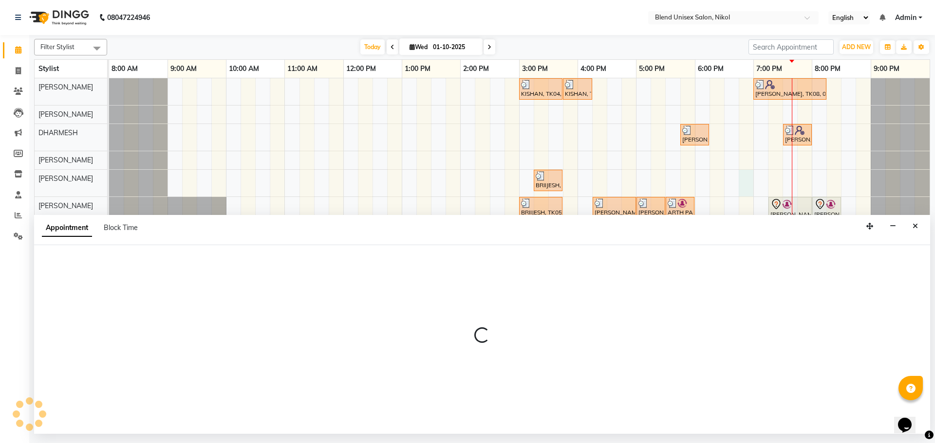
select select "92421"
select select "tentative"
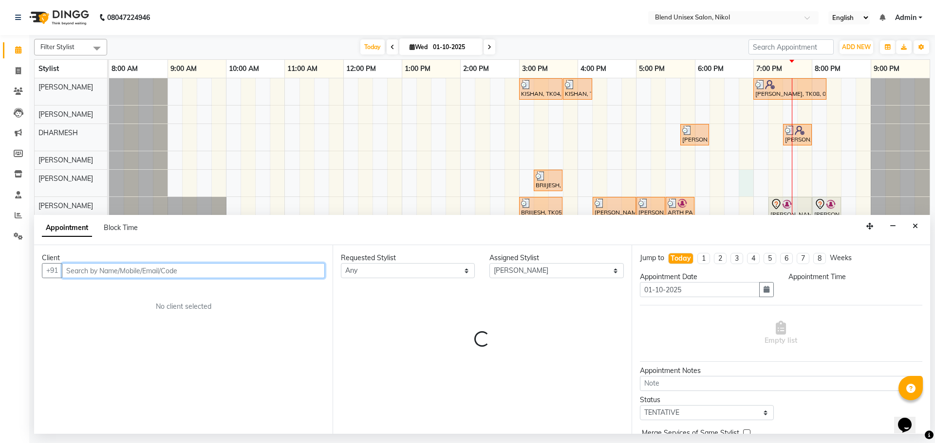
select select "1125"
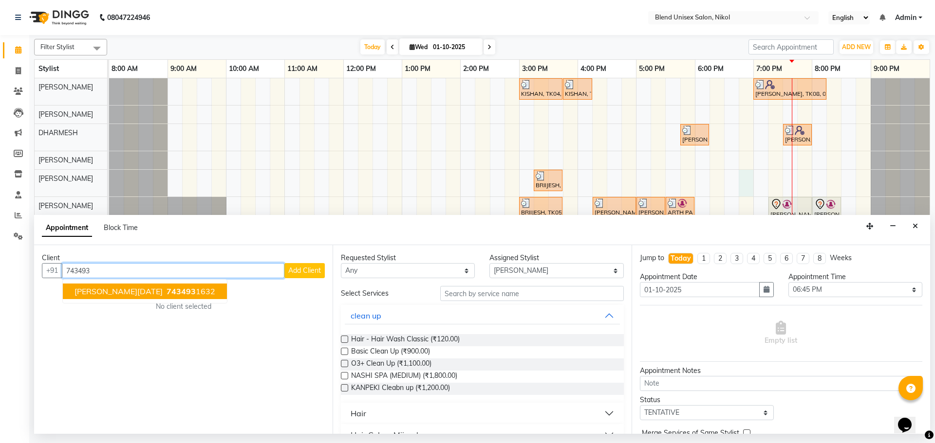
click at [185, 290] on ngb-highlight "743493 1632" at bounding box center [190, 292] width 51 height 10
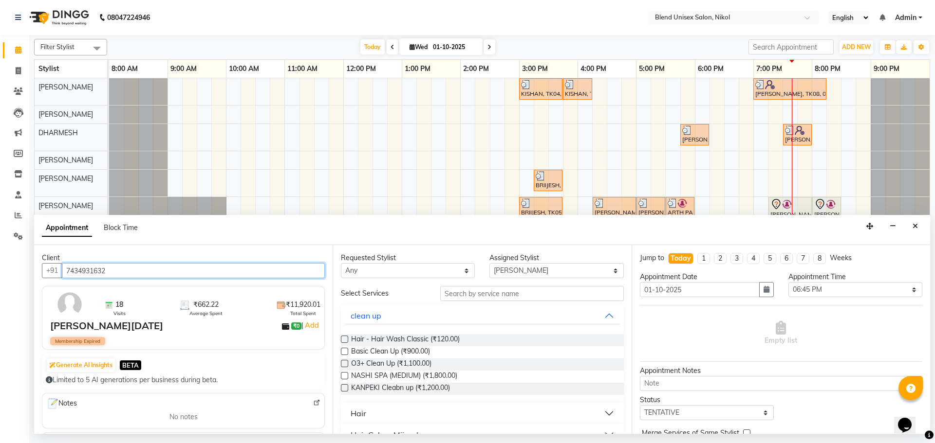
type input "7434931632"
click at [380, 420] on button "Hair" at bounding box center [482, 414] width 275 height 18
click at [381, 420] on button "Hair" at bounding box center [482, 414] width 275 height 18
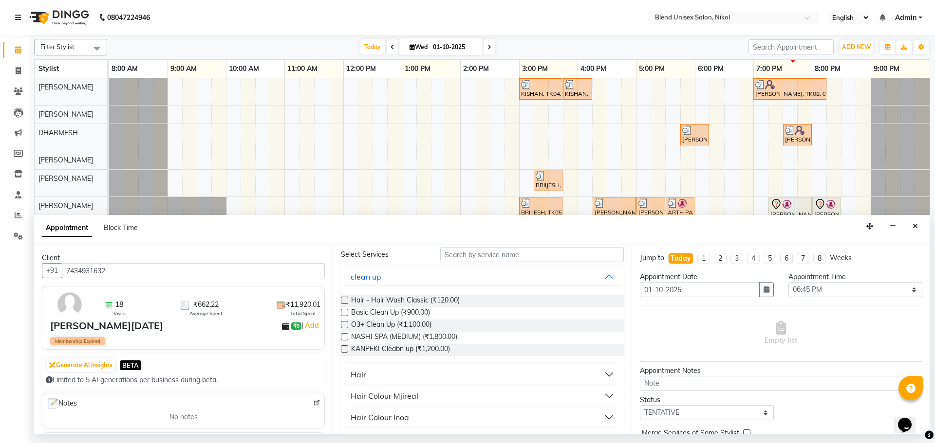
scroll to position [49, 0]
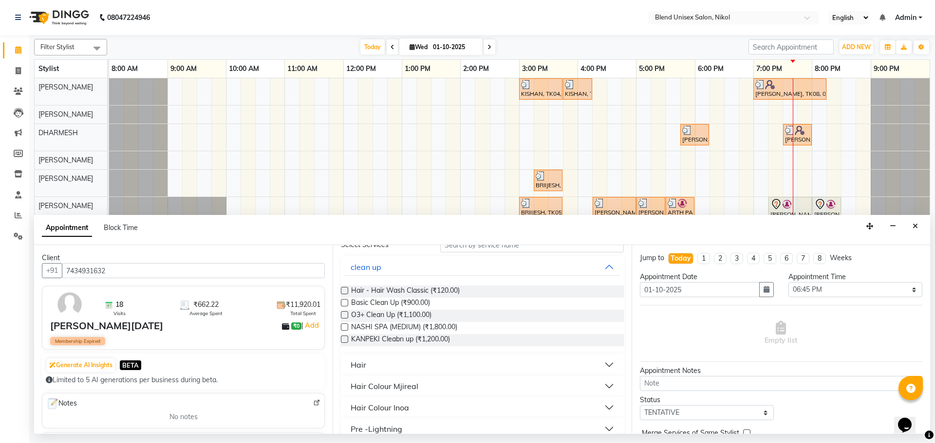
click at [483, 363] on button "Hair" at bounding box center [482, 365] width 275 height 18
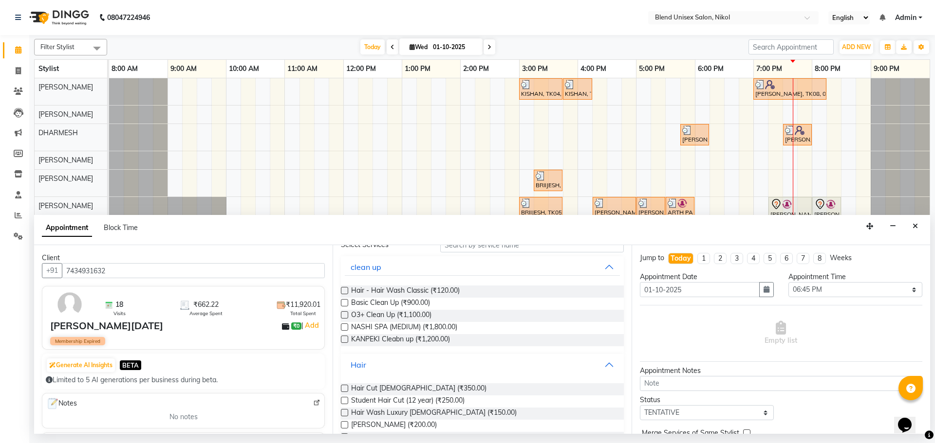
scroll to position [146, 0]
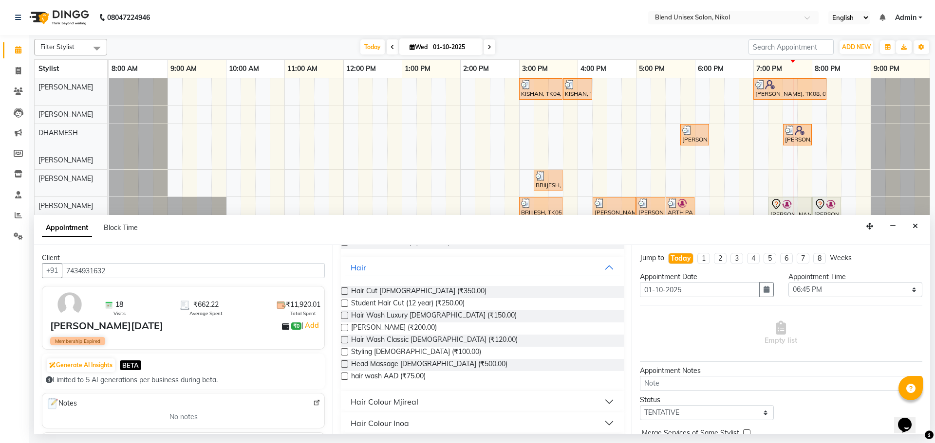
click at [343, 288] on label at bounding box center [344, 291] width 7 height 7
click at [343, 289] on input "checkbox" at bounding box center [344, 292] width 6 height 6
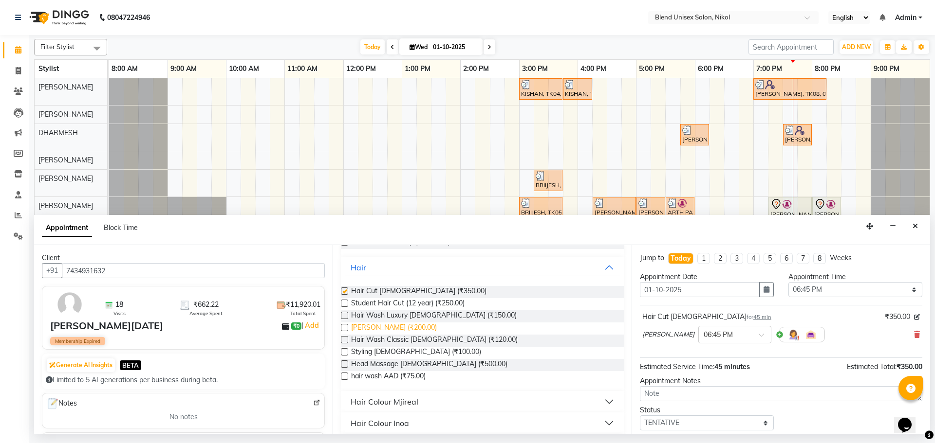
checkbox input "false"
click at [346, 326] on label at bounding box center [344, 327] width 7 height 7
click at [346, 326] on input "checkbox" at bounding box center [344, 329] width 6 height 6
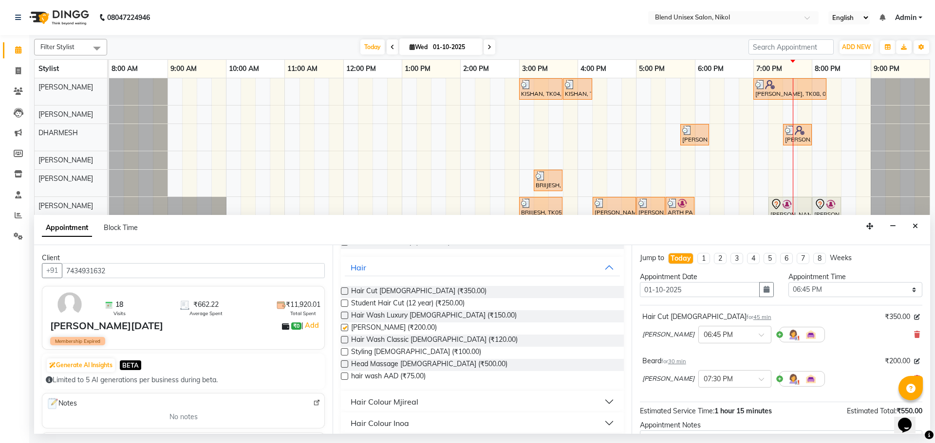
checkbox input "false"
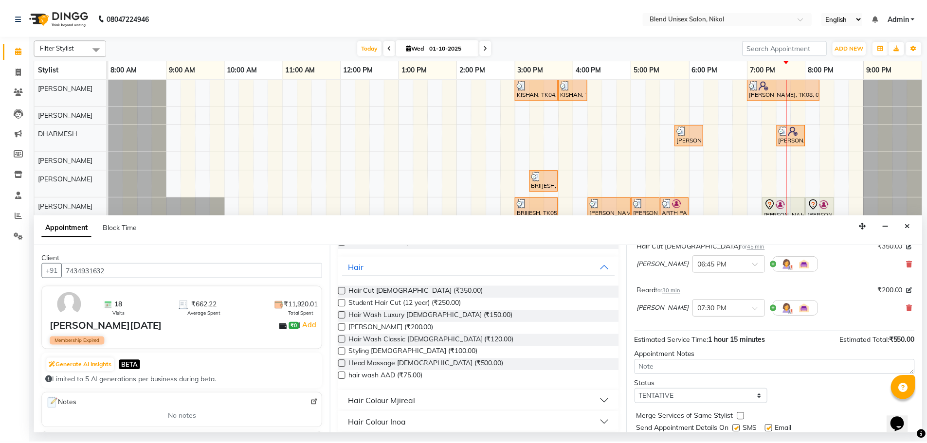
scroll to position [102, 0]
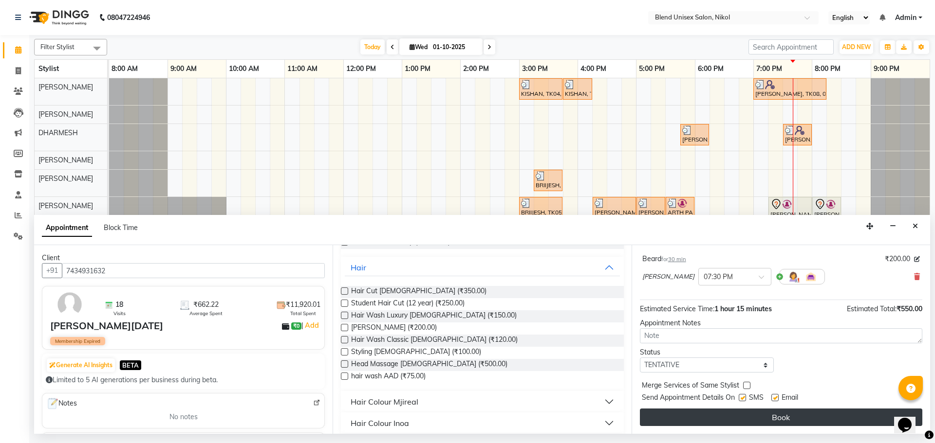
click at [738, 420] on button "Book" at bounding box center [781, 418] width 282 height 18
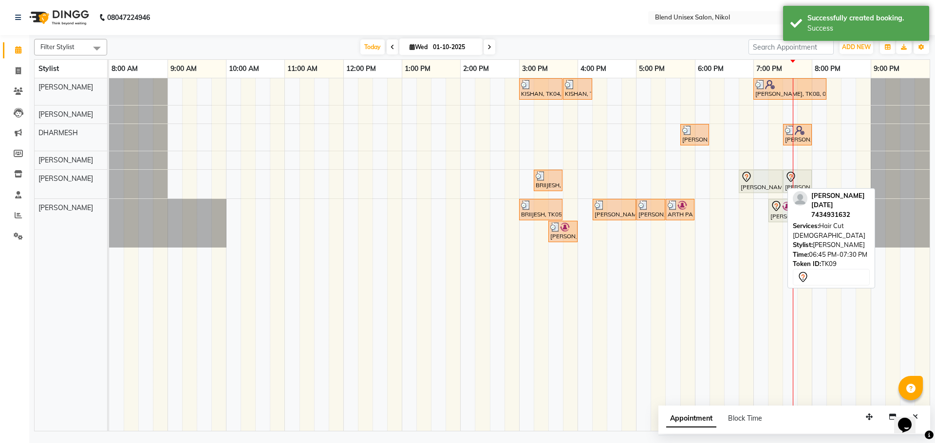
click at [750, 176] on icon at bounding box center [746, 177] width 12 height 12
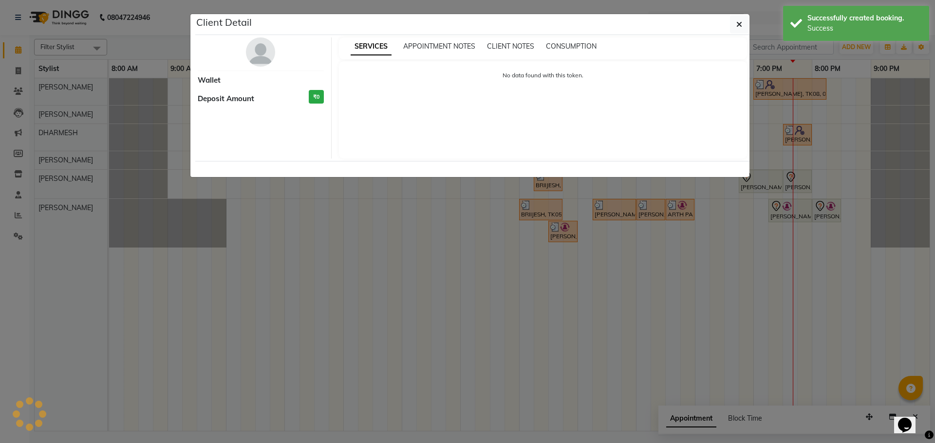
select select "7"
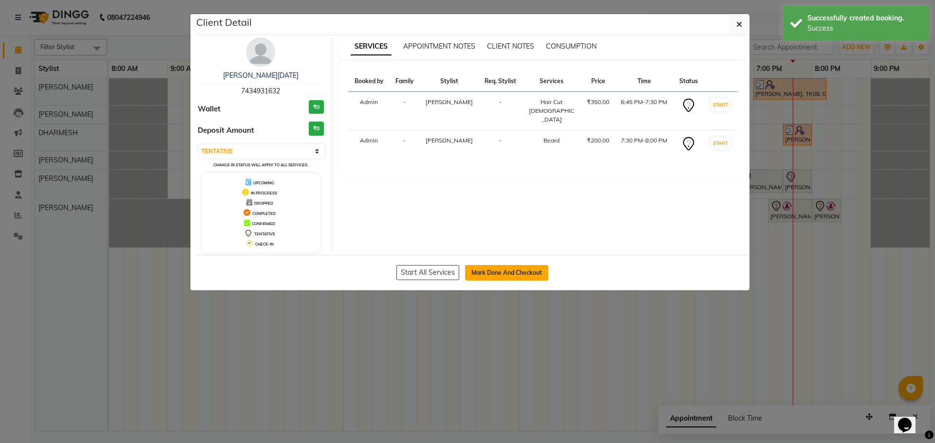
click at [507, 273] on button "Mark Done And Checkout" at bounding box center [506, 273] width 83 height 16
select select "service"
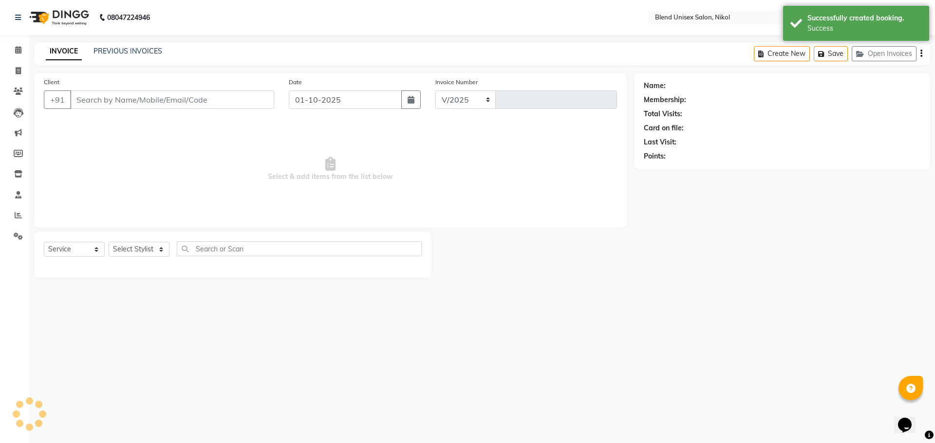
select select "6213"
type input "2762"
type input "7434931632"
select select "92421"
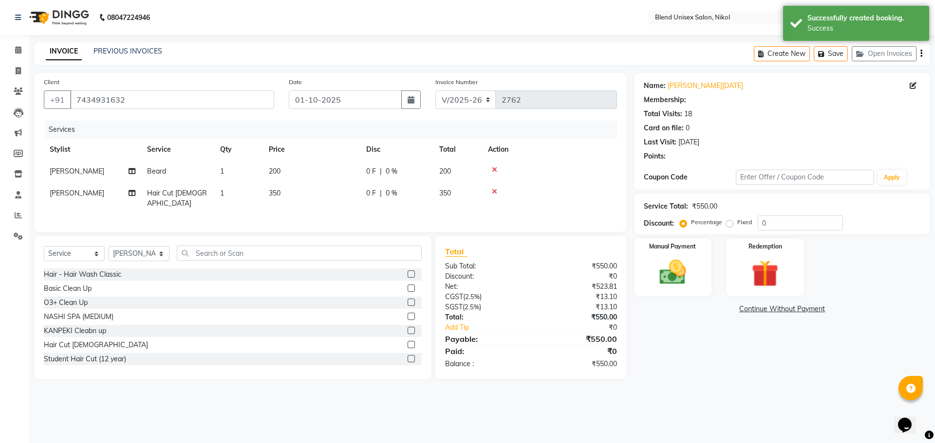
select select "1: Object"
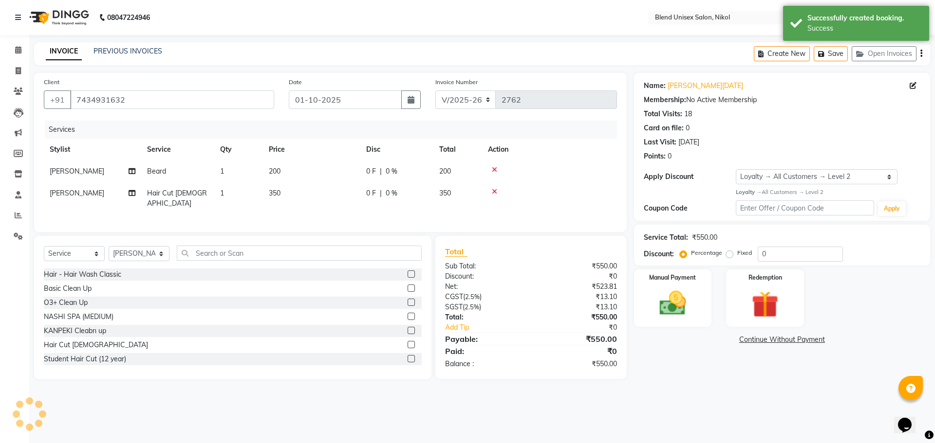
click at [725, 222] on div "Name: Mr .Falgun Bhavsar Membership: No Active Membership Total Visits: 18 Card…" at bounding box center [785, 226] width 303 height 307
click at [737, 254] on label "Fixed" at bounding box center [744, 253] width 15 height 9
click at [728, 254] on input "Fixed" at bounding box center [731, 253] width 7 height 7
radio input "true"
click at [762, 254] on input "0" at bounding box center [799, 254] width 85 height 15
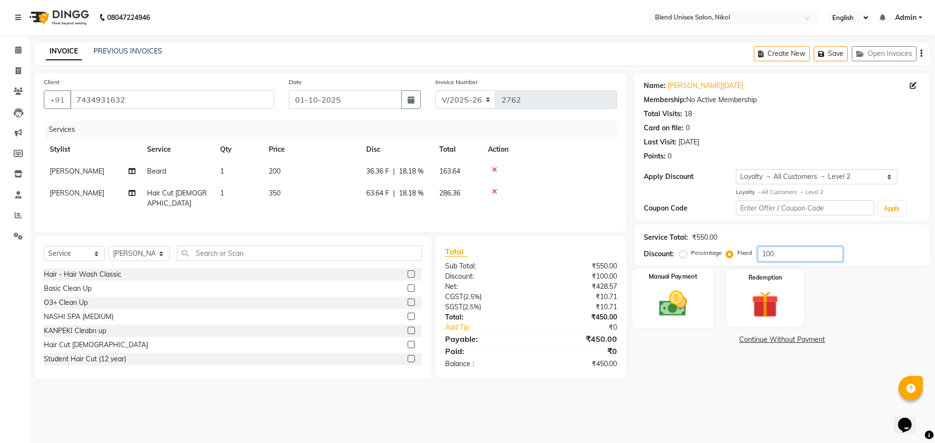
type input "100"
click at [699, 291] on div "Manual Payment" at bounding box center [672, 298] width 81 height 60
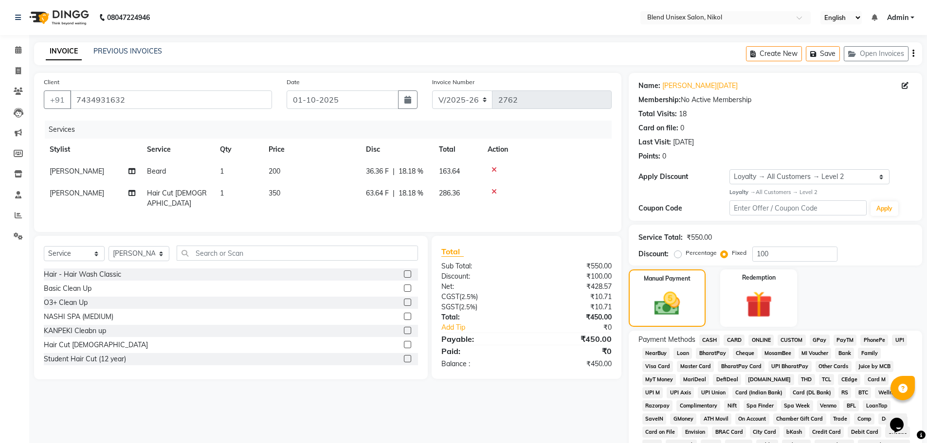
click at [763, 338] on span "ONLINE" at bounding box center [761, 340] width 25 height 11
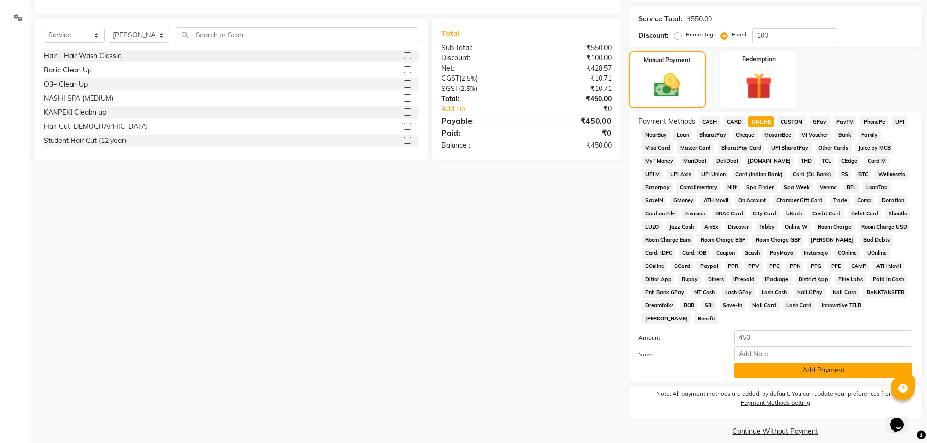
scroll to position [229, 0]
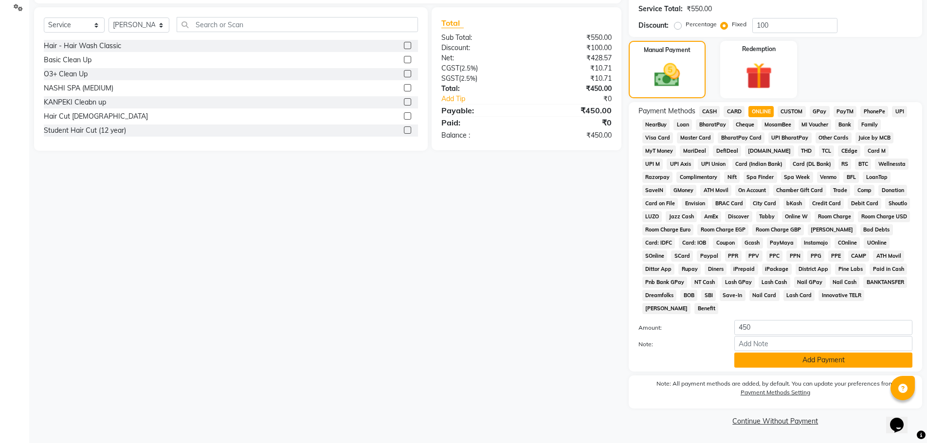
click at [770, 357] on button "Add Payment" at bounding box center [824, 360] width 178 height 15
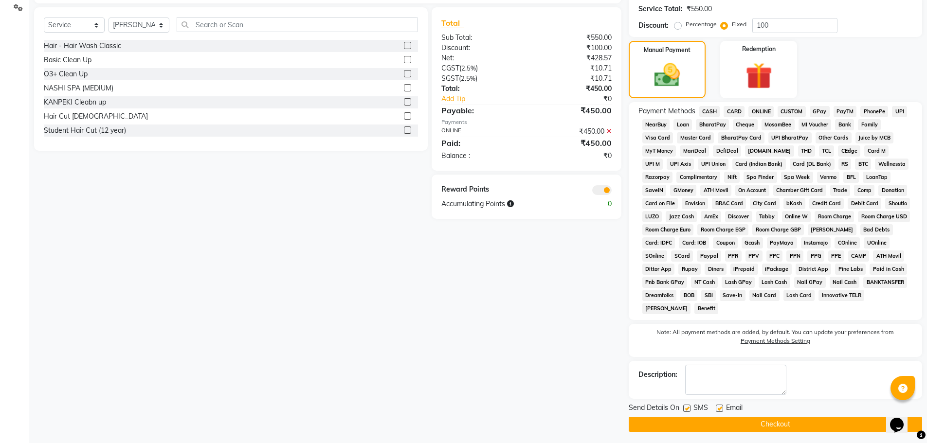
click at [786, 424] on button "Checkout" at bounding box center [776, 424] width 294 height 15
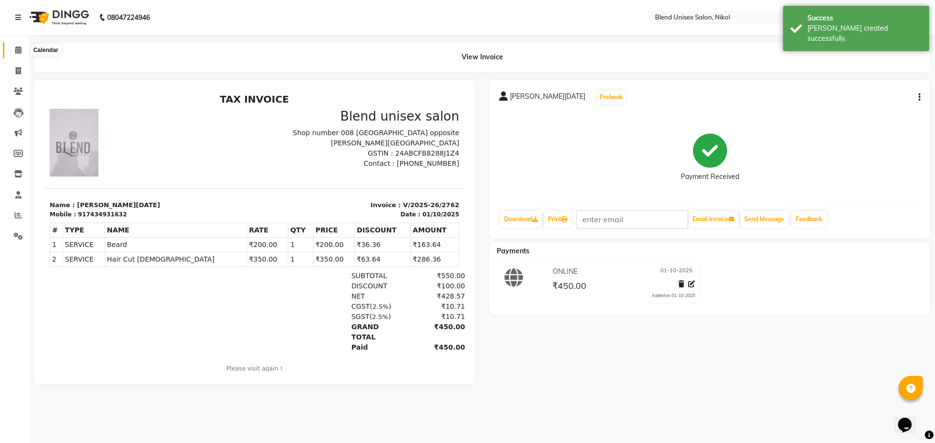
click at [19, 50] on icon at bounding box center [18, 49] width 6 height 7
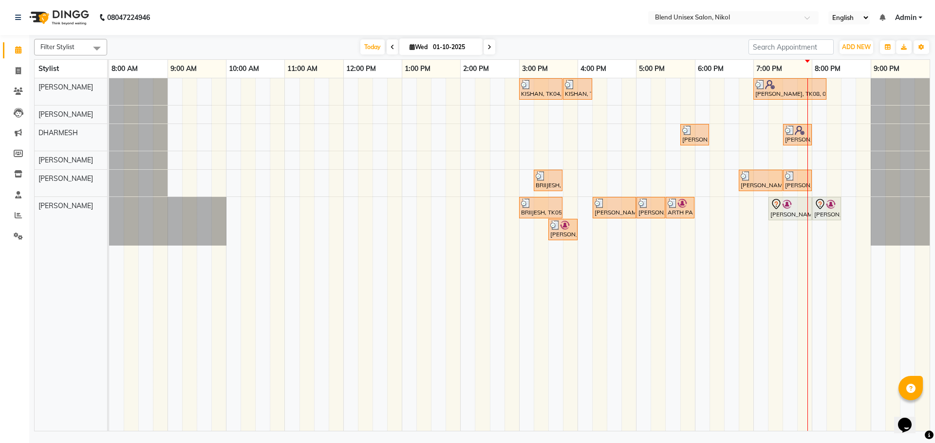
click at [818, 101] on div "KISHAN, TK04, 03:00 PM-03:45 PM, Hair Cut Male KISHAN, TK04, 03:45 PM-04:15 PM,…" at bounding box center [519, 254] width 820 height 353
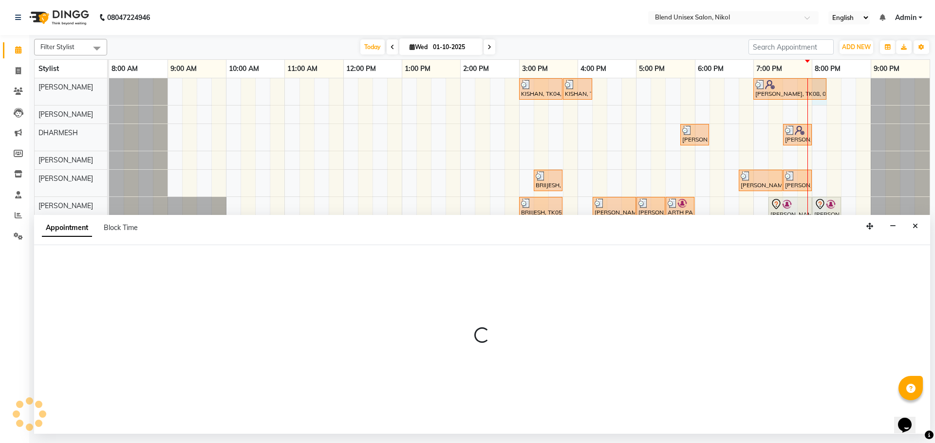
select select "74694"
select select "tentative"
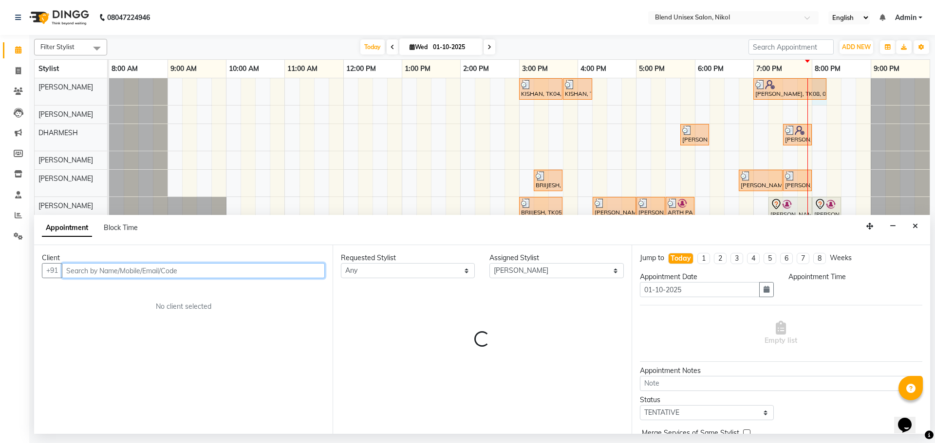
type input "9"
select select "1200"
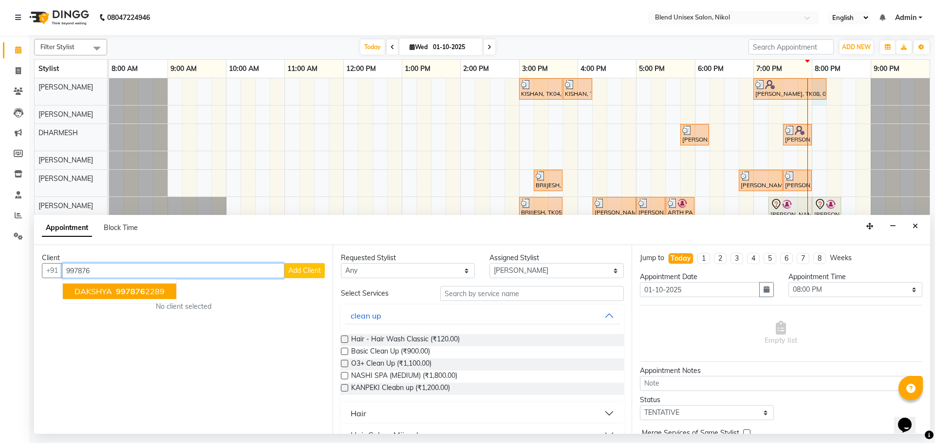
click at [134, 288] on span "997876" at bounding box center [130, 292] width 29 height 10
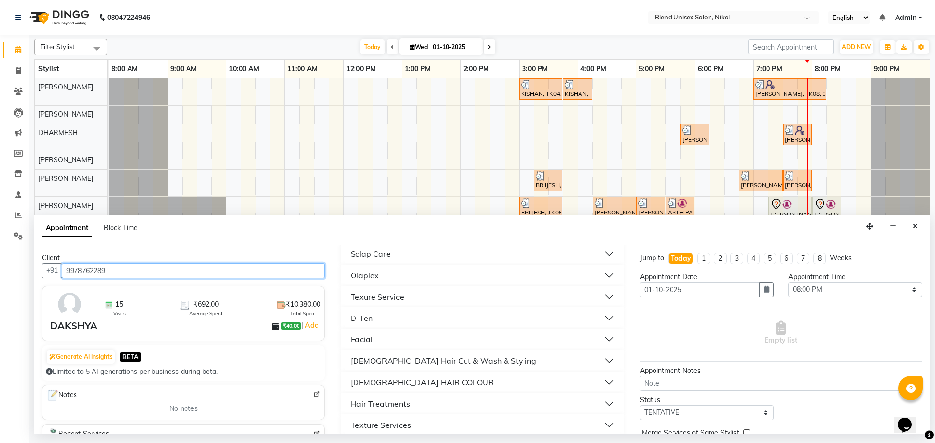
scroll to position [292, 0]
type input "9978762289"
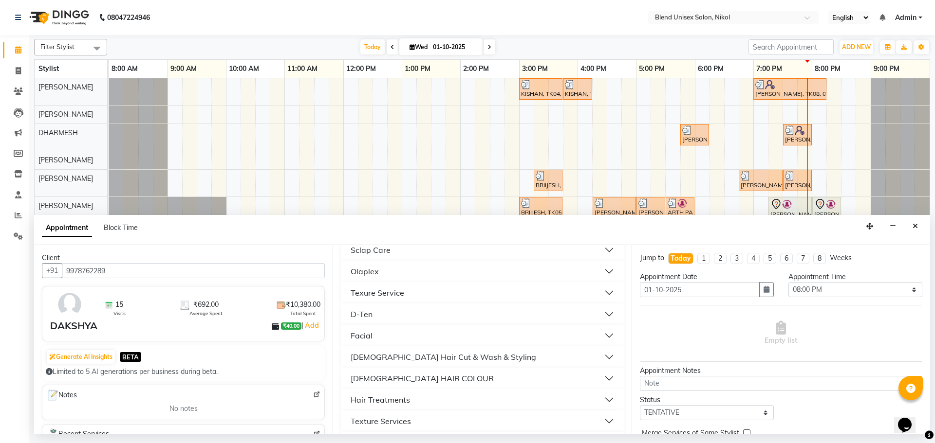
click at [467, 355] on div "[DEMOGRAPHIC_DATA] Hair Cut & Wash & Styling" at bounding box center [443, 357] width 185 height 12
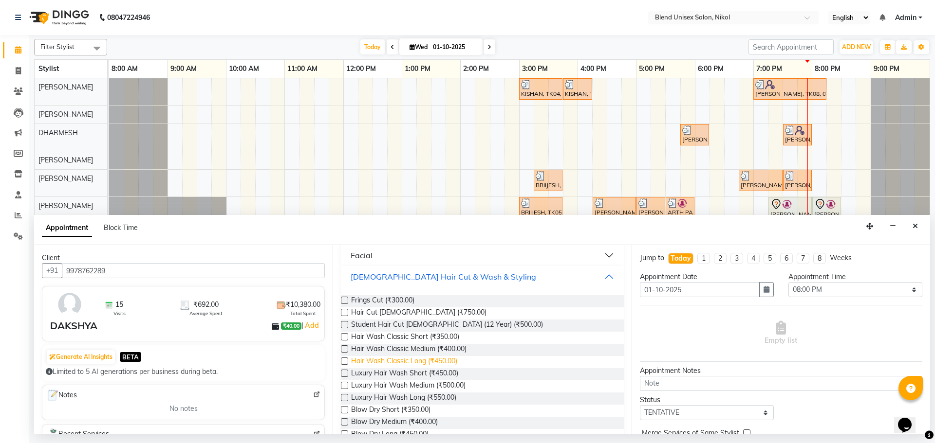
scroll to position [389, 0]
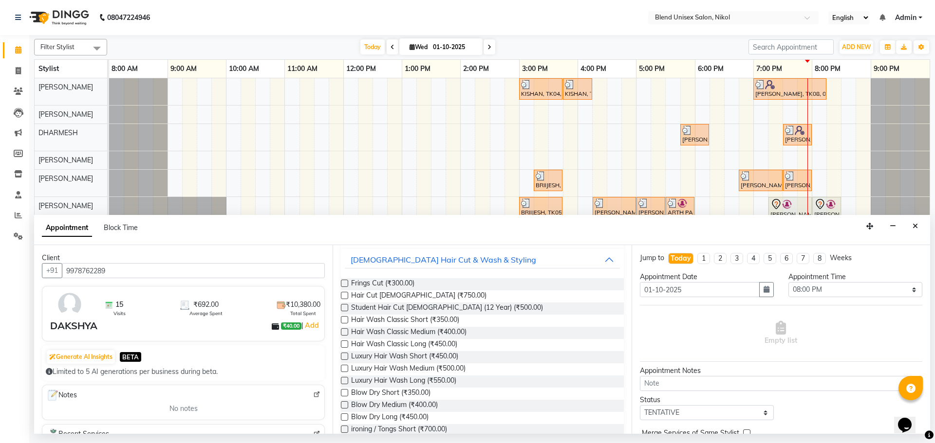
click at [343, 332] on label at bounding box center [344, 332] width 7 height 7
click at [343, 332] on input "checkbox" at bounding box center [344, 333] width 6 height 6
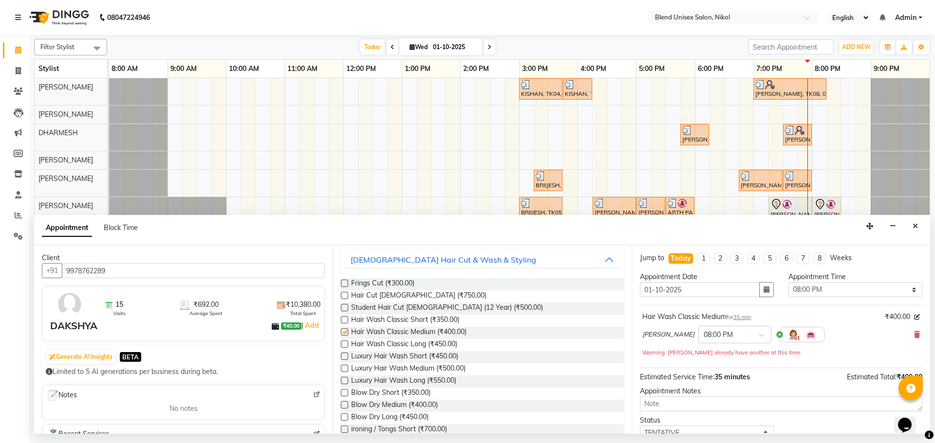
checkbox input "false"
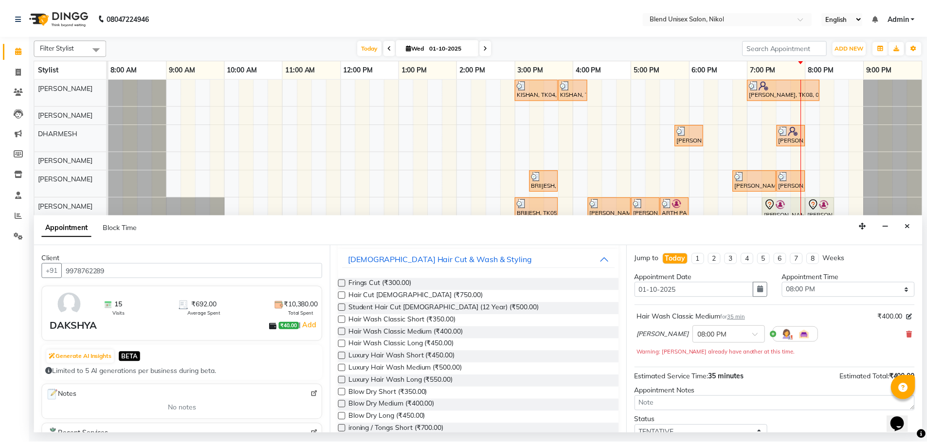
scroll to position [68, 0]
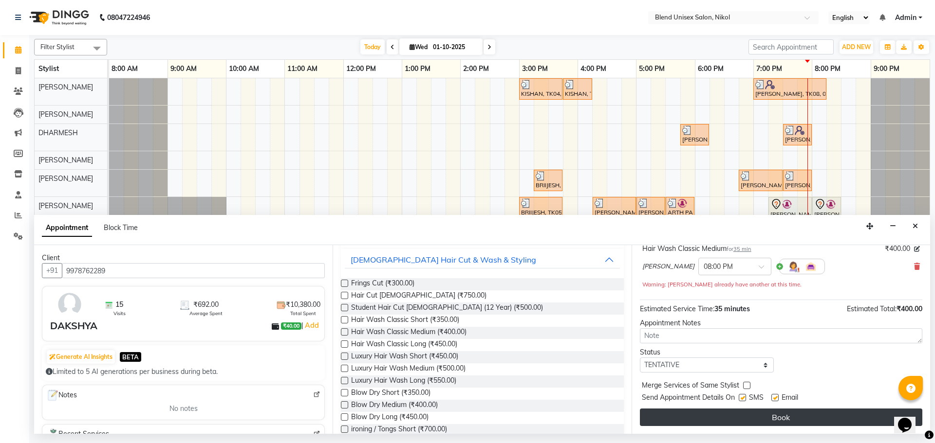
click at [710, 418] on button "Book" at bounding box center [781, 418] width 282 height 18
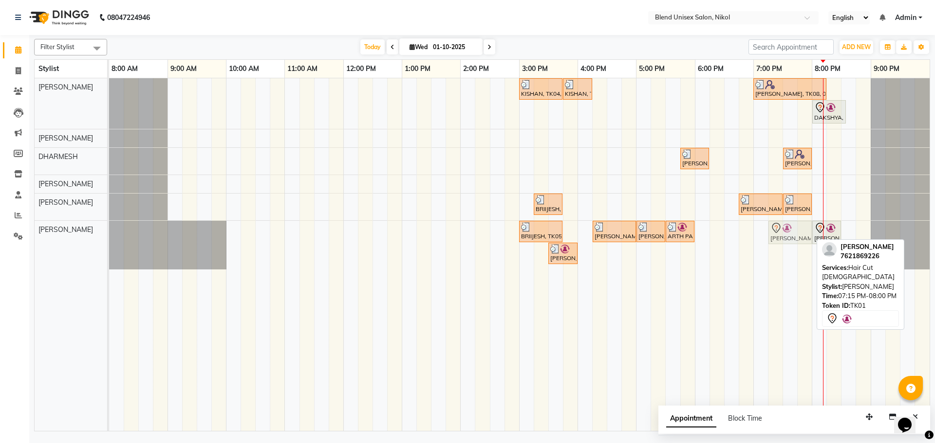
click at [109, 232] on div "BRIIJESH, TK05, 03:00 PM-03:45 PM, Hair Cut Male PUNIT, TK03, 04:15 PM-05:00 PM…" at bounding box center [109, 245] width 0 height 49
click at [805, 228] on div at bounding box center [789, 228] width 39 height 12
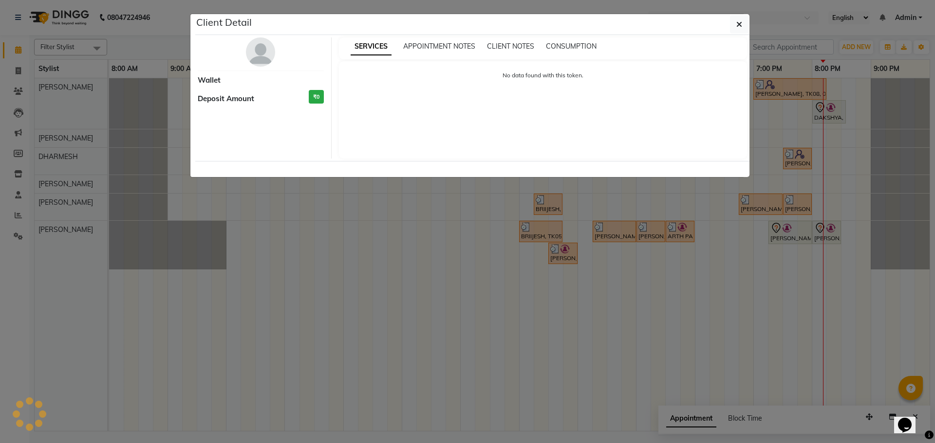
select select "7"
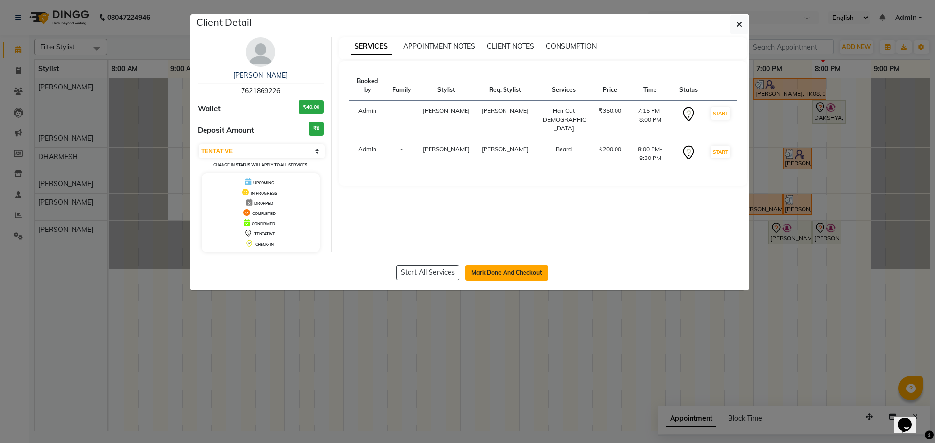
click at [521, 272] on button "Mark Done And Checkout" at bounding box center [506, 273] width 83 height 16
select select "service"
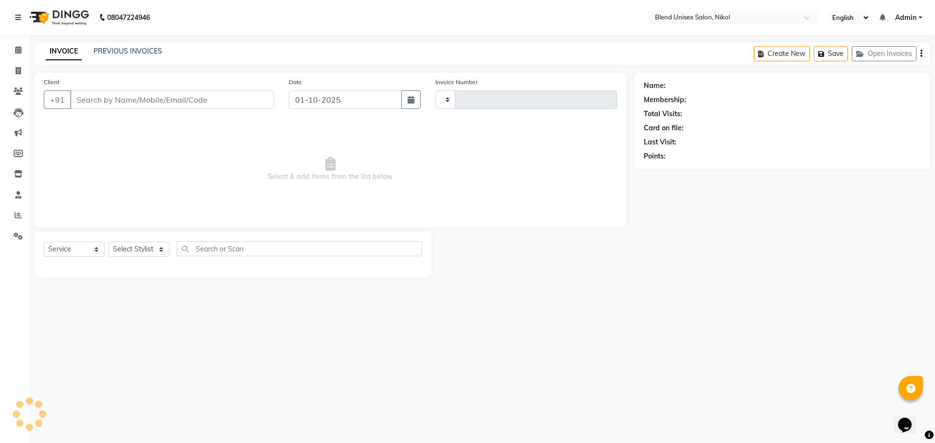
type input "2763"
select select "6213"
type input "7621869226"
select select "45624"
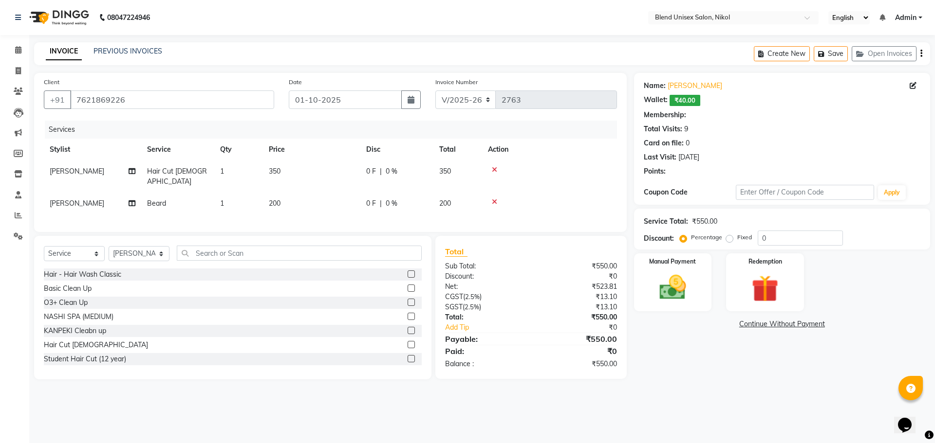
select select "1: Object"
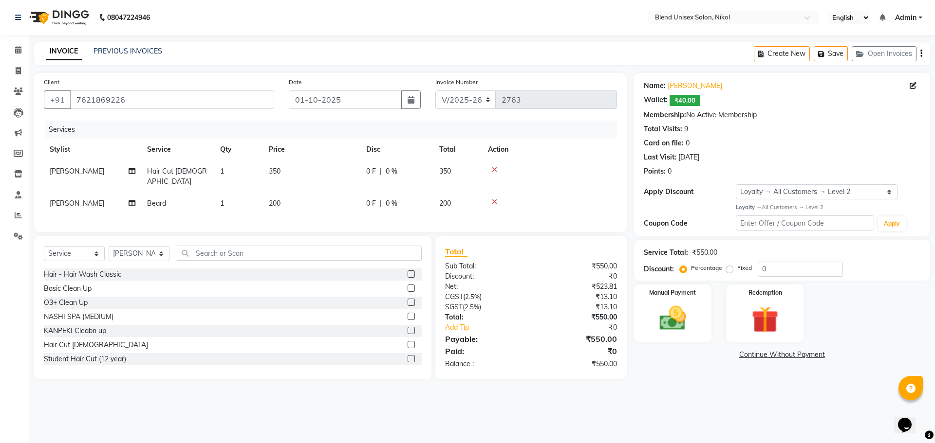
click at [737, 272] on label "Fixed" at bounding box center [744, 268] width 15 height 9
click at [728, 272] on input "Fixed" at bounding box center [731, 268] width 7 height 7
radio input "true"
click at [759, 267] on input "0" at bounding box center [799, 269] width 85 height 15
type input "100"
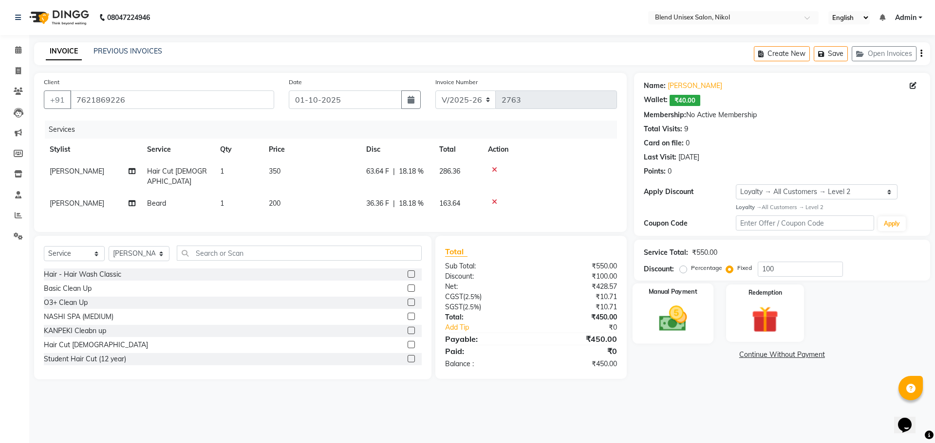
click at [666, 318] on img at bounding box center [672, 319] width 45 height 32
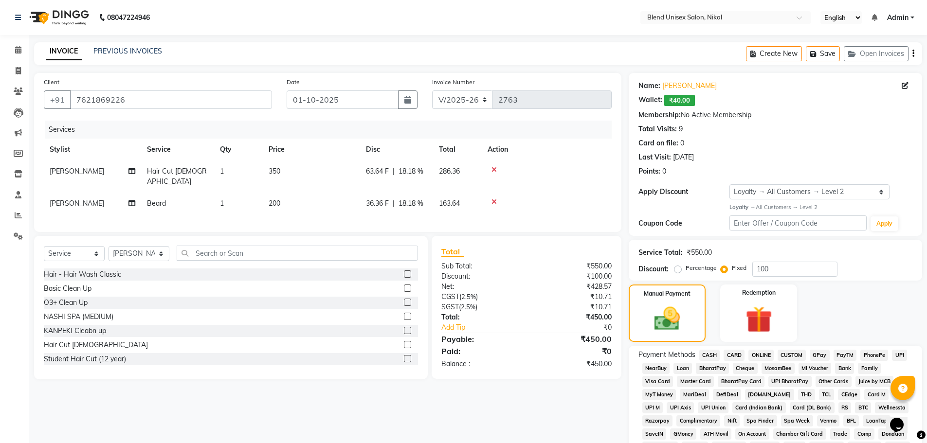
scroll to position [49, 0]
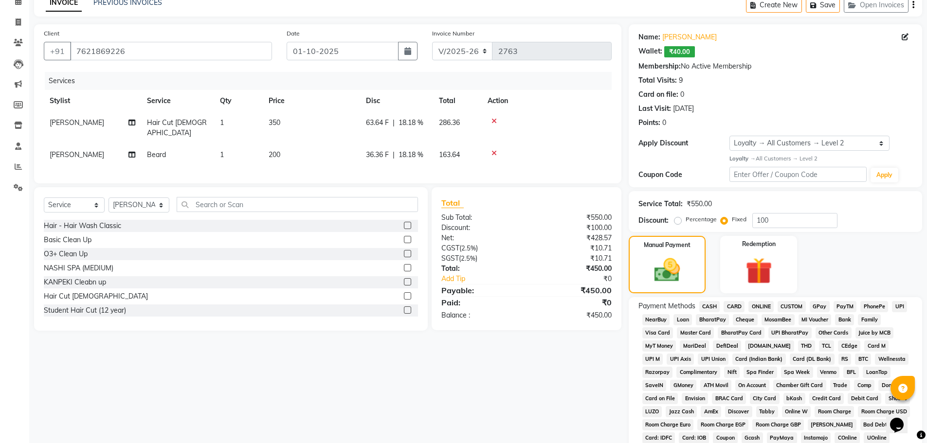
click at [710, 304] on span "CASH" at bounding box center [710, 306] width 21 height 11
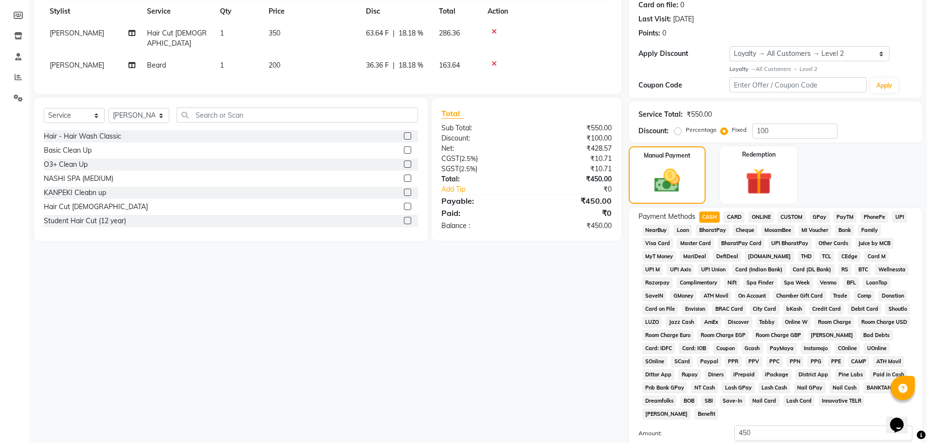
scroll to position [146, 0]
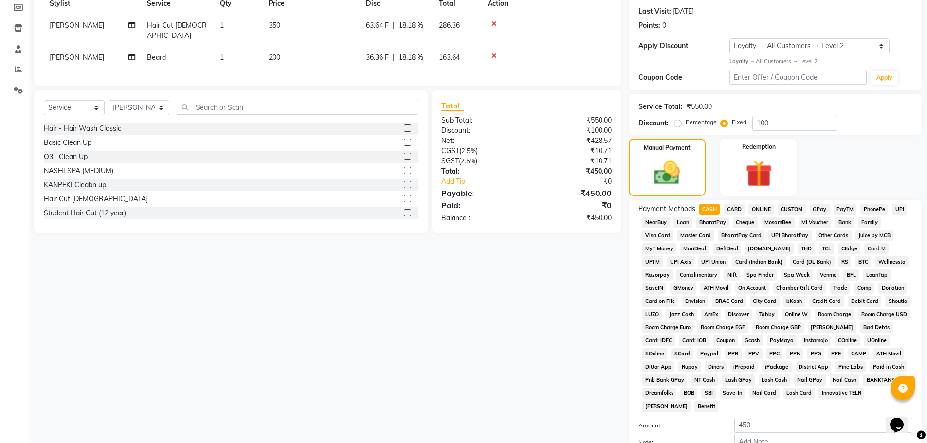
click at [767, 206] on span "ONLINE" at bounding box center [761, 209] width 25 height 11
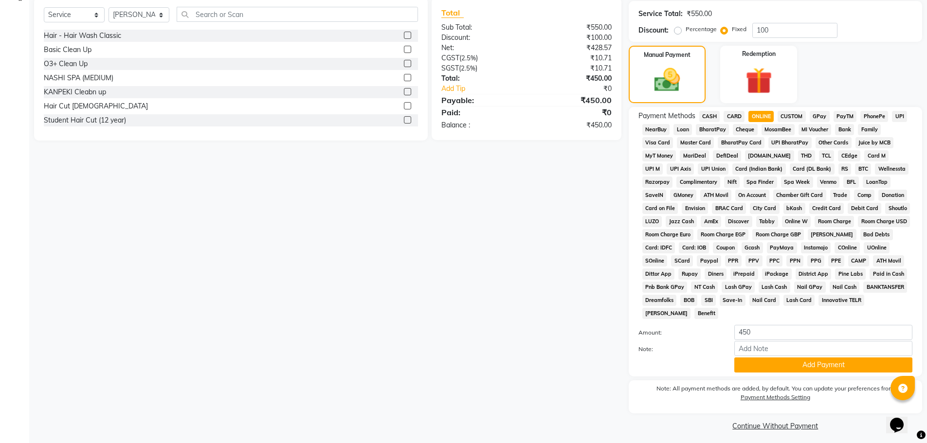
scroll to position [244, 0]
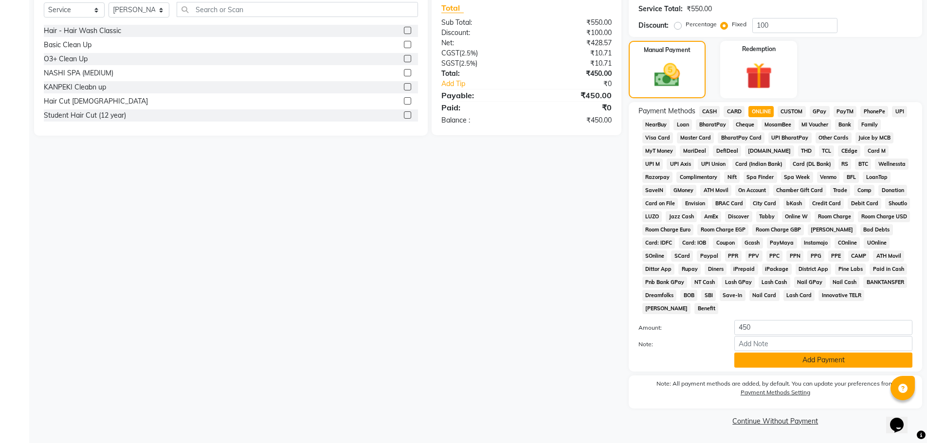
click at [766, 358] on button "Add Payment" at bounding box center [824, 360] width 178 height 15
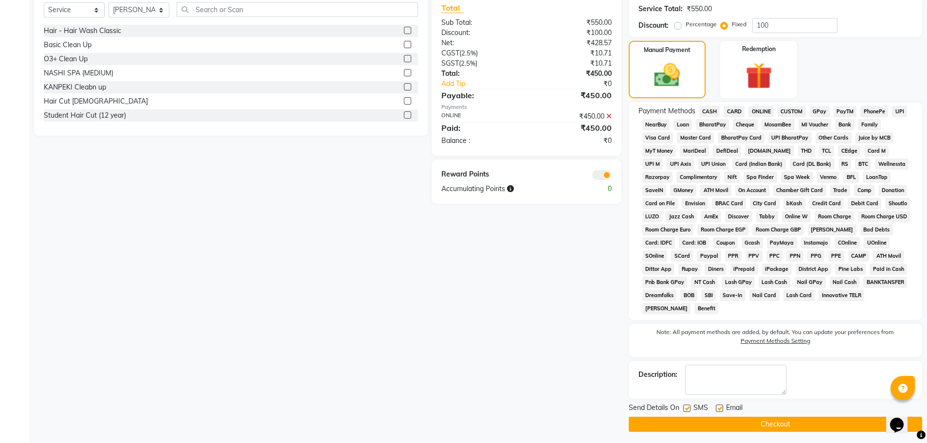
click at [774, 428] on button "Checkout" at bounding box center [776, 424] width 294 height 15
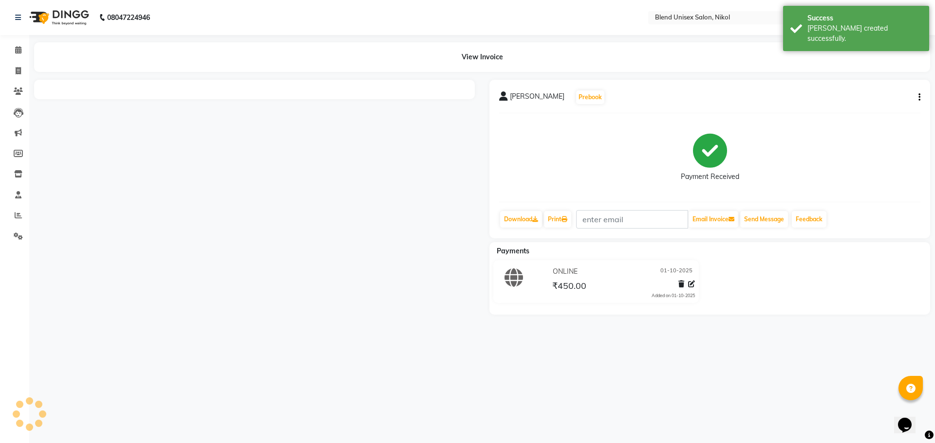
click at [268, 211] on div at bounding box center [254, 197] width 455 height 235
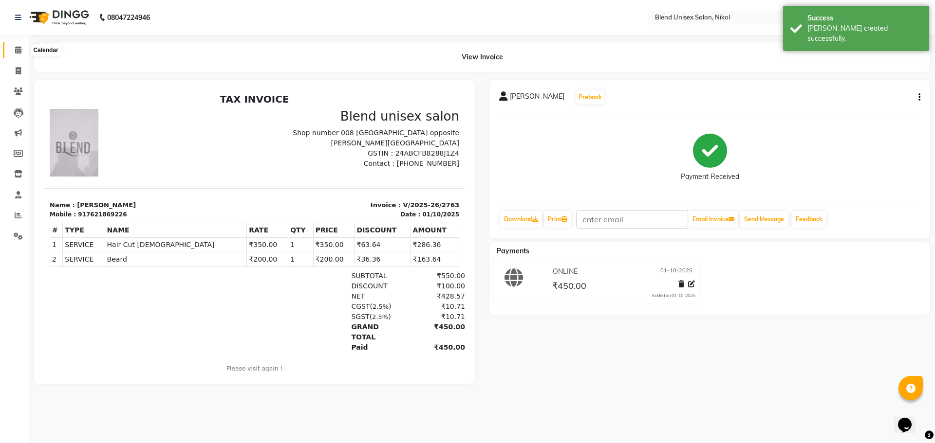
click at [19, 50] on icon at bounding box center [18, 49] width 6 height 7
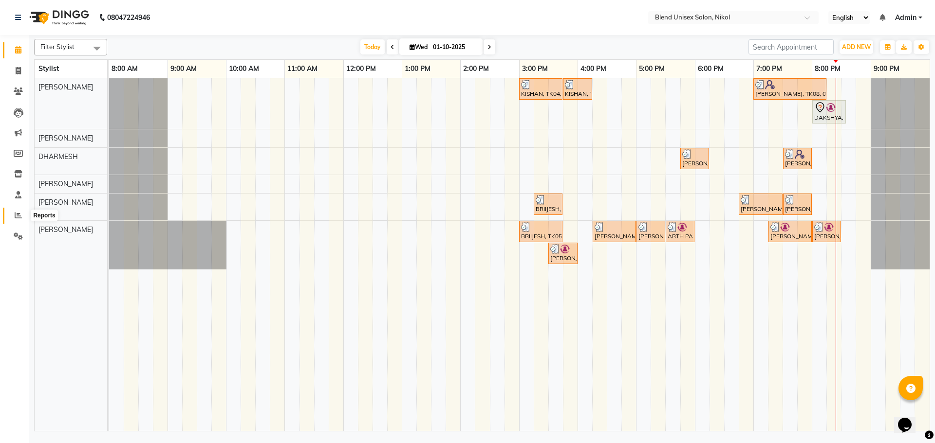
click at [13, 214] on span at bounding box center [18, 215] width 17 height 11
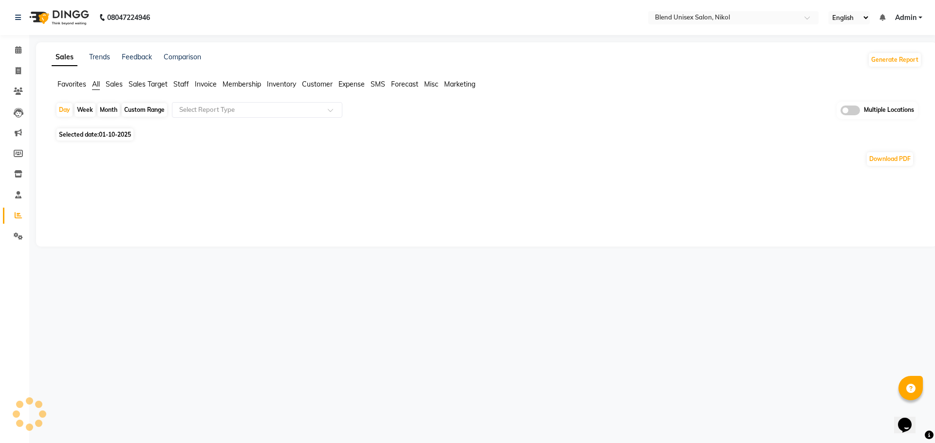
click at [111, 107] on div "Month" at bounding box center [108, 110] width 22 height 14
click at [111, 108] on div "Month" at bounding box center [108, 110] width 22 height 14
select select "10"
select select "2025"
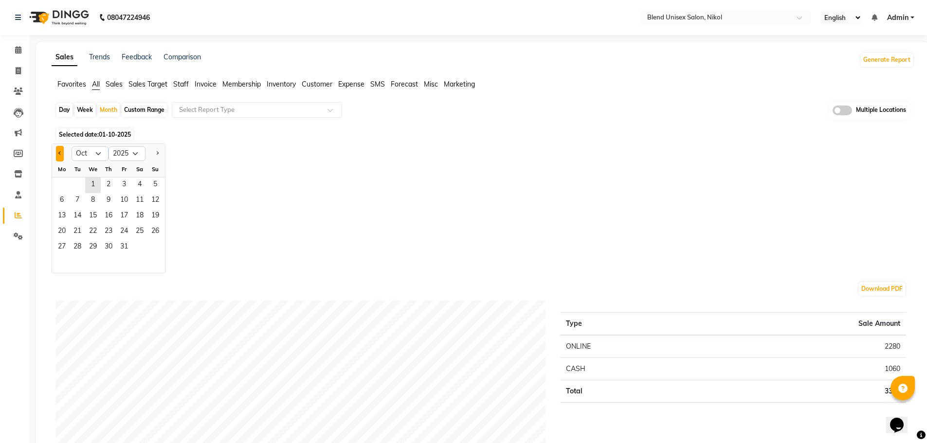
click at [60, 152] on span "Previous month" at bounding box center [59, 152] width 3 height 3
select select "9"
click at [62, 183] on span "1" at bounding box center [62, 186] width 16 height 16
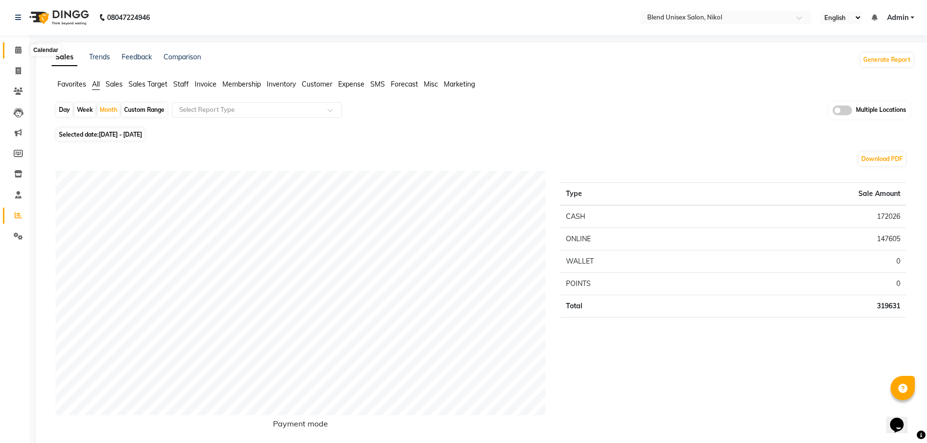
click at [16, 50] on icon at bounding box center [18, 49] width 6 height 7
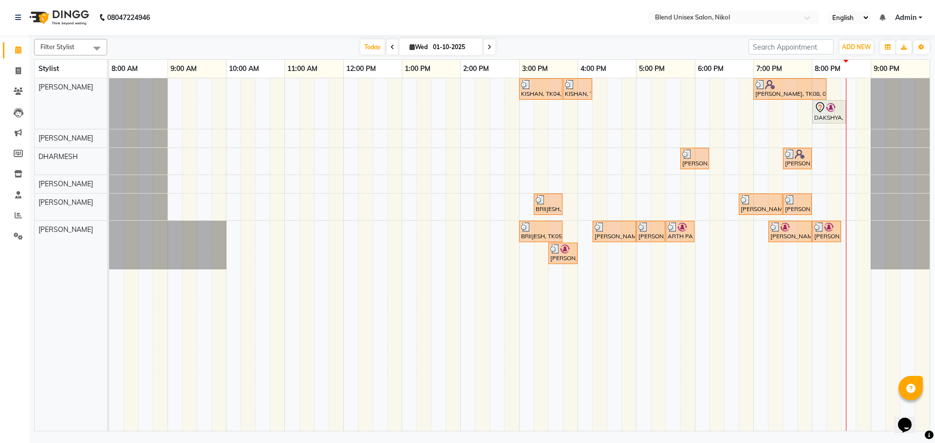
click at [487, 48] on icon at bounding box center [489, 47] width 4 height 6
type input "02-10-2025"
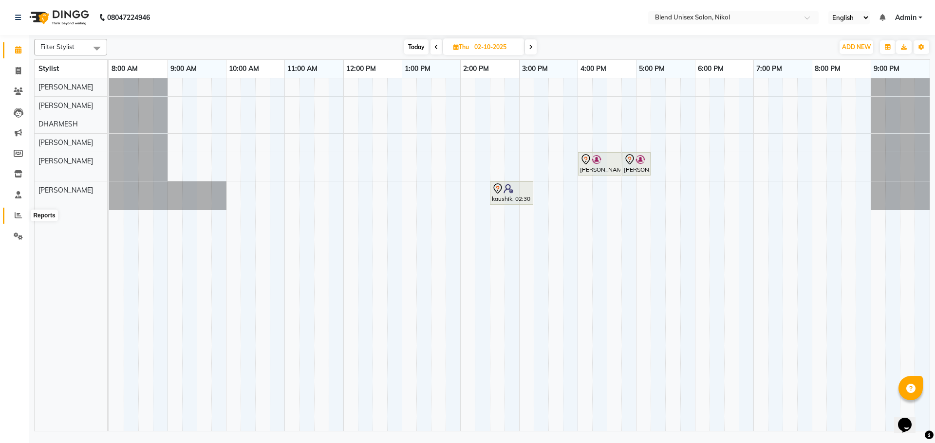
click at [17, 215] on icon at bounding box center [18, 215] width 7 height 7
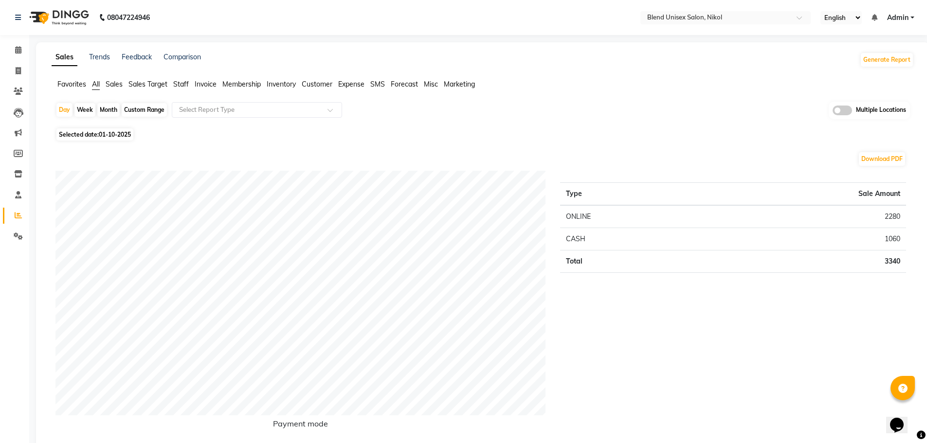
click at [107, 110] on div "Month" at bounding box center [108, 110] width 22 height 14
select select "10"
select select "2025"
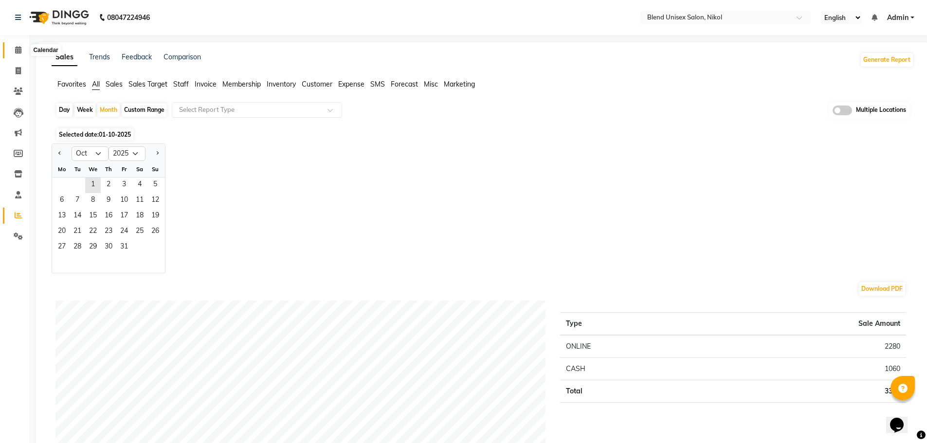
click at [18, 47] on icon at bounding box center [18, 49] width 6 height 7
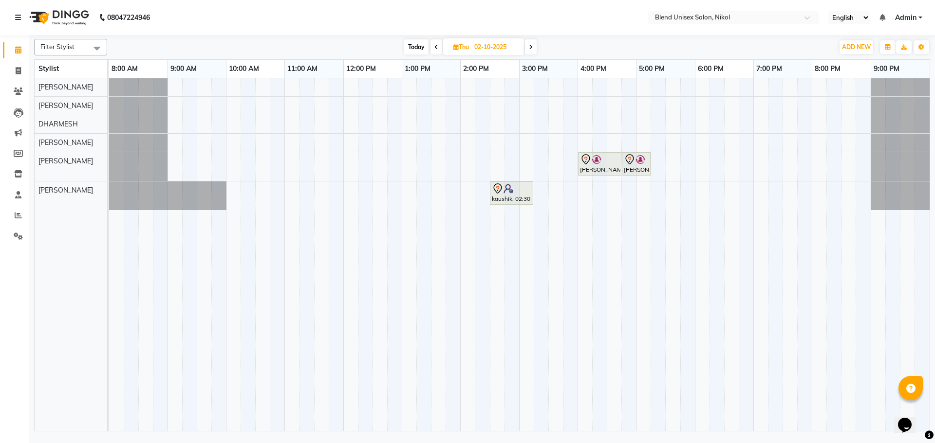
click at [415, 44] on span "Today" at bounding box center [416, 46] width 24 height 15
type input "01-10-2025"
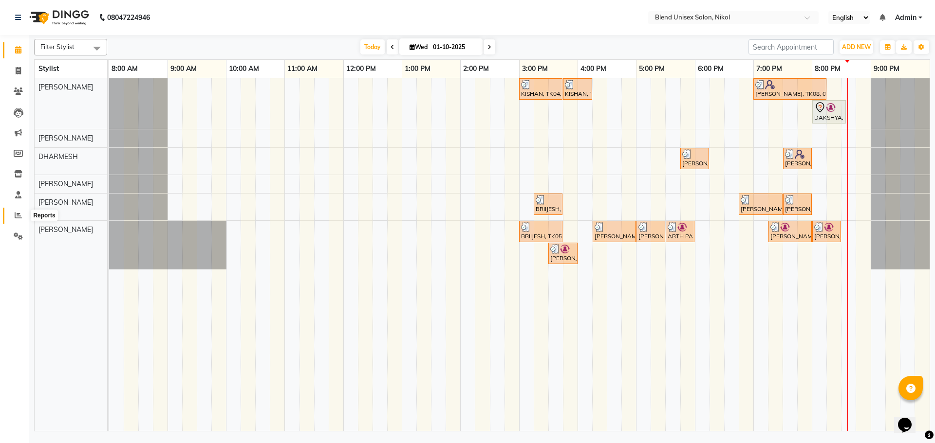
click at [16, 215] on icon at bounding box center [18, 215] width 7 height 7
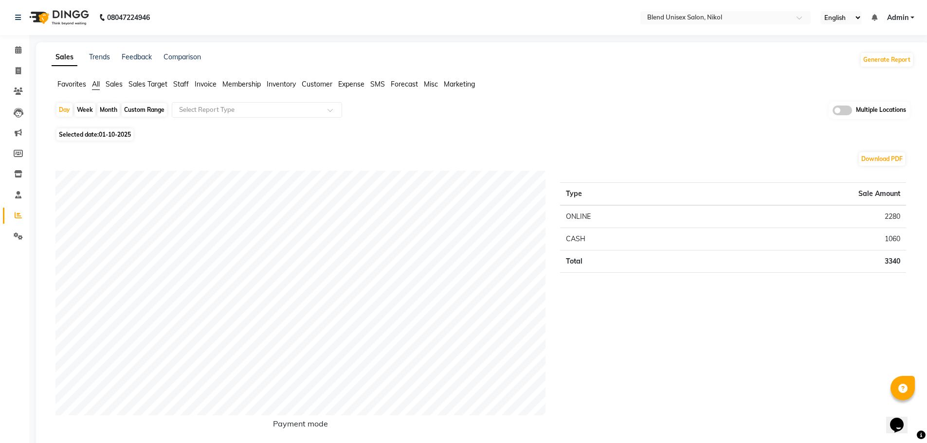
click at [102, 108] on div "Month" at bounding box center [108, 110] width 22 height 14
select select "10"
select select "2025"
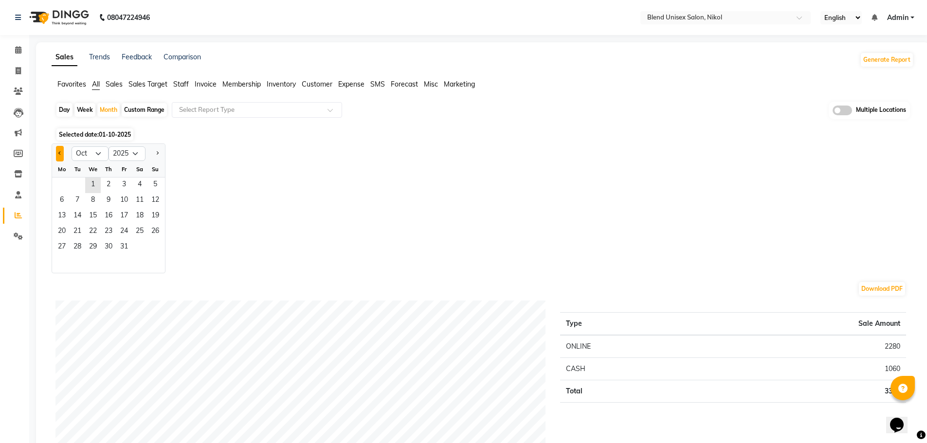
click at [61, 153] on span "Previous month" at bounding box center [59, 152] width 3 height 3
select select "9"
click at [64, 182] on span "1" at bounding box center [62, 186] width 16 height 16
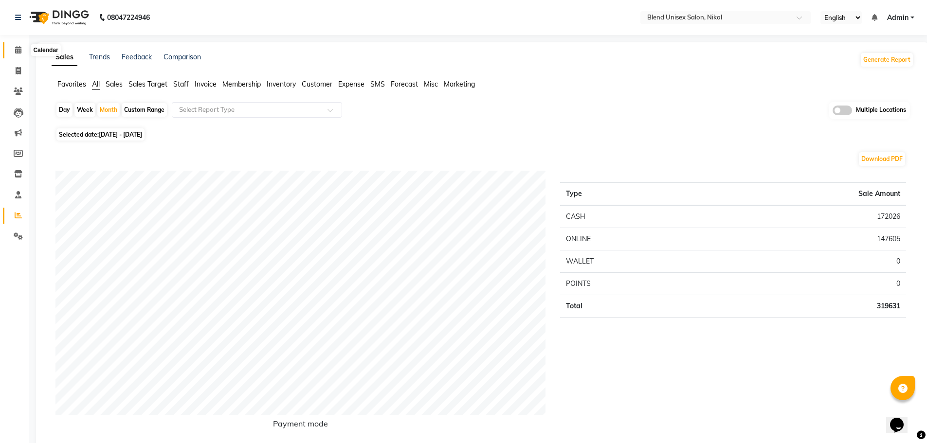
click at [17, 48] on icon at bounding box center [18, 49] width 6 height 7
